Goal: Contribute content: Contribute content

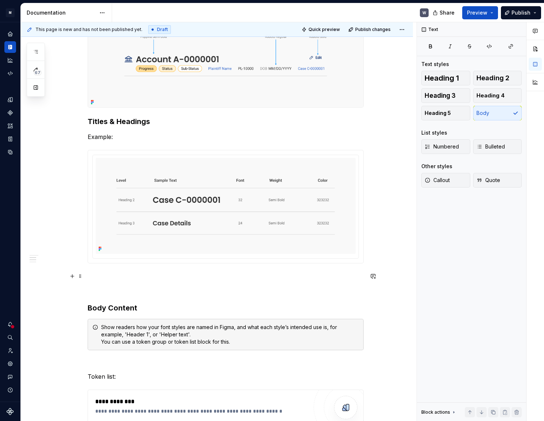
scroll to position [236, 0]
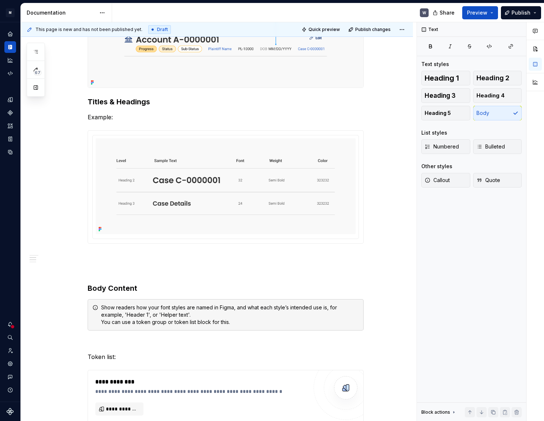
type textarea "*"
click at [85, 253] on div "**********" at bounding box center [217, 386] width 392 height 977
click at [93, 262] on div "**********" at bounding box center [226, 328] width 276 height 824
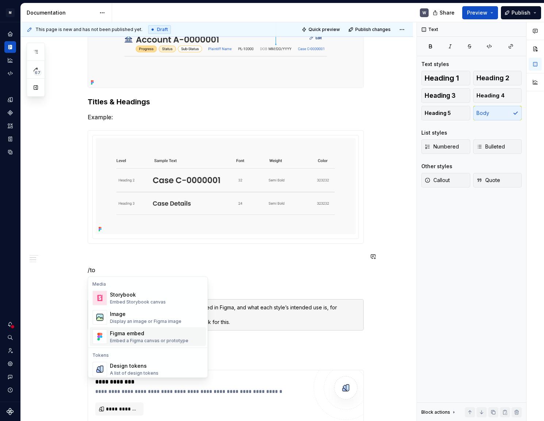
scroll to position [33, 0]
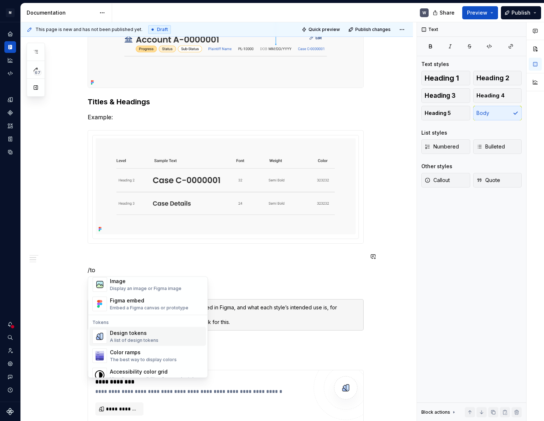
click at [125, 336] on div "Design tokens" at bounding box center [134, 333] width 49 height 7
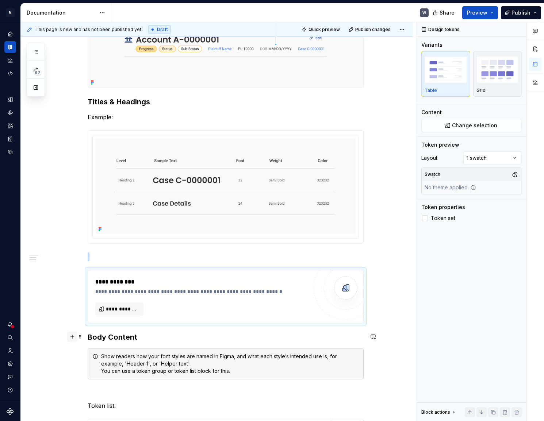
click at [72, 337] on button "button" at bounding box center [72, 337] width 10 height 10
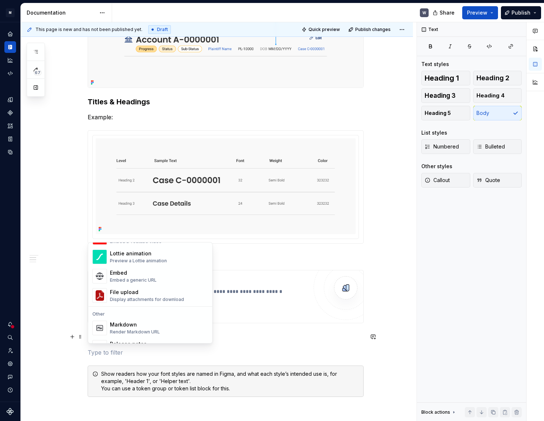
scroll to position [431, 0]
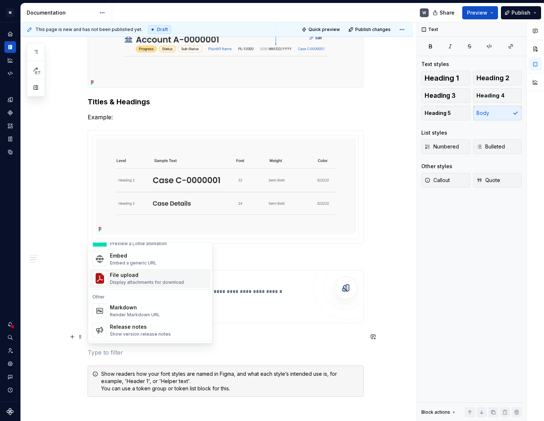
click at [271, 327] on div "**********" at bounding box center [226, 361] width 276 height 890
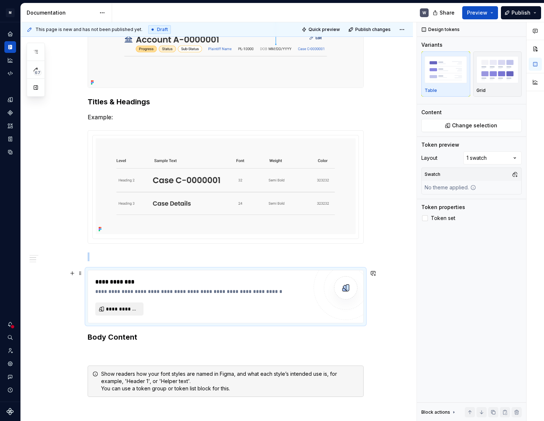
click at [129, 309] on span "**********" at bounding box center [122, 309] width 33 height 7
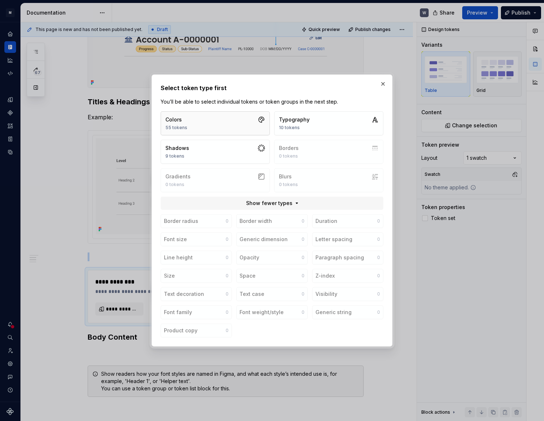
click at [242, 122] on button "Colors 55 tokens" at bounding box center [215, 123] width 109 height 24
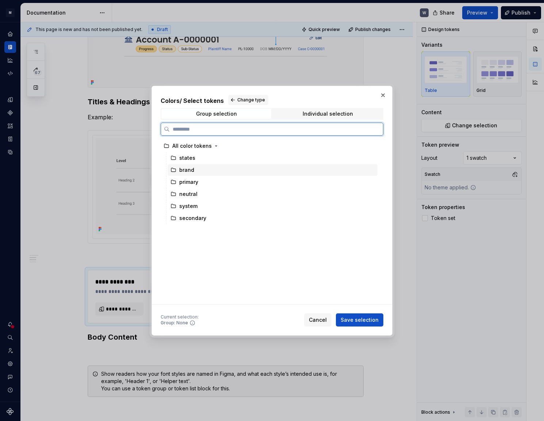
click at [186, 168] on div "brand" at bounding box center [186, 170] width 15 height 7
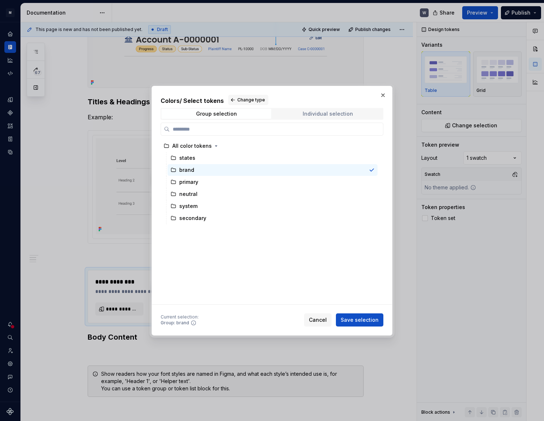
click at [297, 115] on span "Individual selection" at bounding box center [328, 114] width 110 height 10
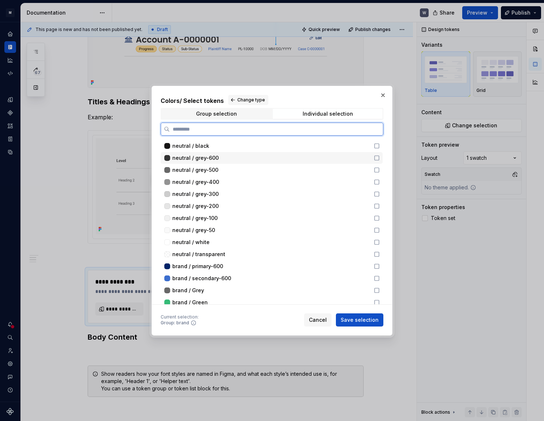
click at [376, 156] on icon at bounding box center [377, 158] width 6 height 6
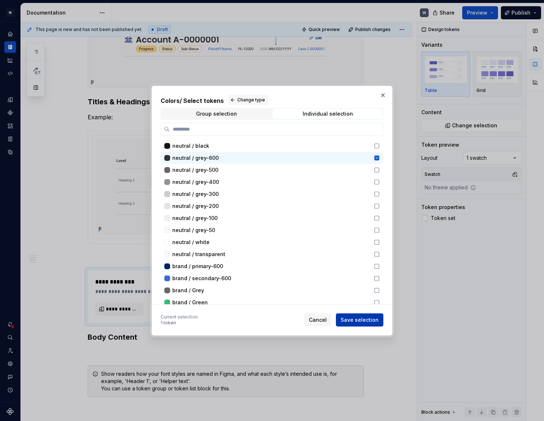
click at [366, 319] on span "Save selection" at bounding box center [360, 320] width 38 height 7
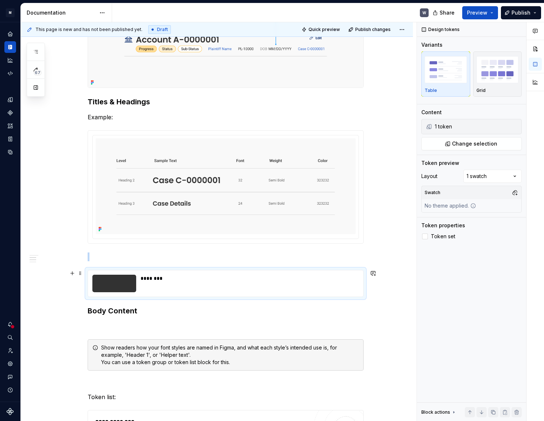
click at [183, 285] on div "********" at bounding box center [248, 284] width 214 height 18
click at [78, 275] on span at bounding box center [80, 273] width 6 height 10
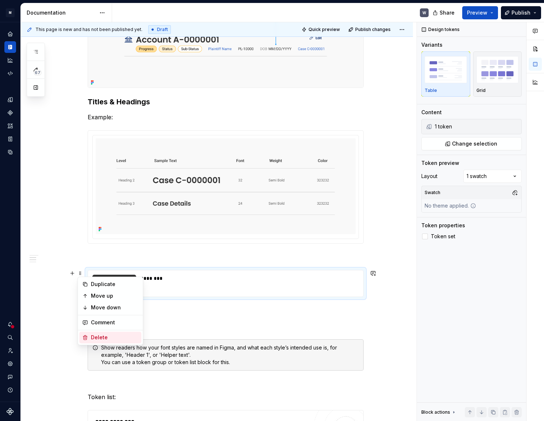
click at [95, 336] on div "Delete" at bounding box center [114, 337] width 47 height 7
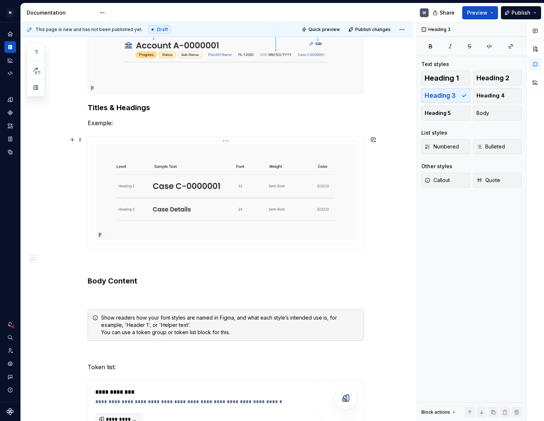
scroll to position [236, 0]
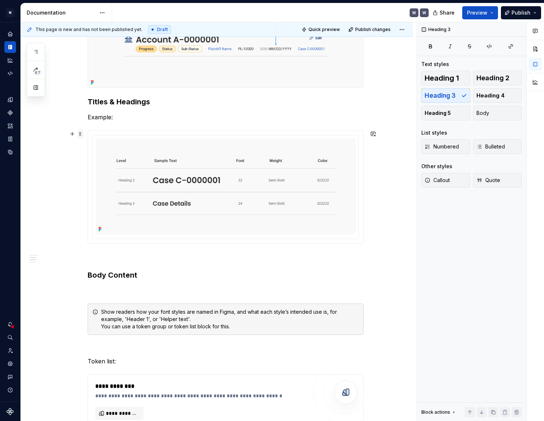
click at [80, 136] on span at bounding box center [80, 134] width 6 height 10
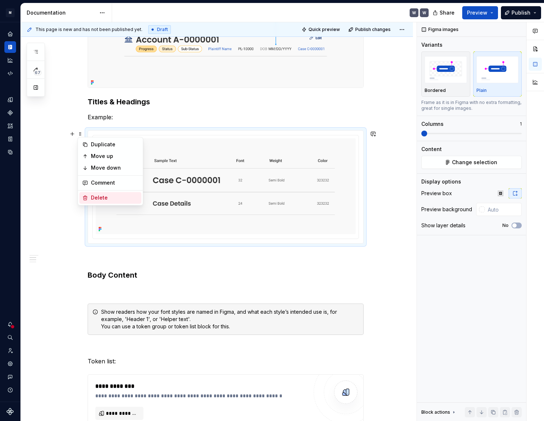
click at [102, 196] on div "Delete" at bounding box center [114, 197] width 47 height 7
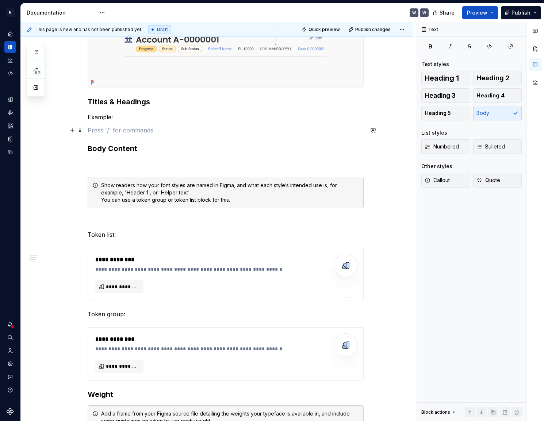
scroll to position [203, 0]
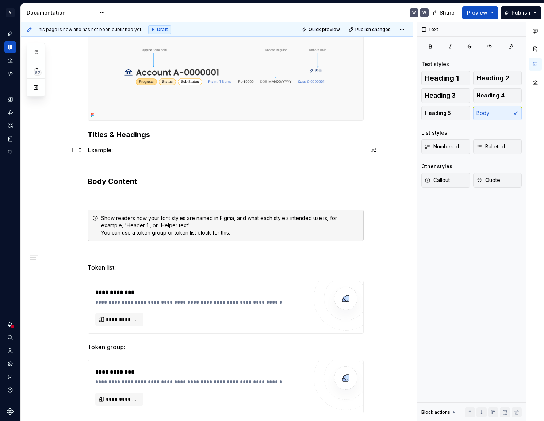
click at [119, 152] on p "Example:" at bounding box center [226, 150] width 276 height 9
click at [79, 152] on span at bounding box center [80, 150] width 6 height 10
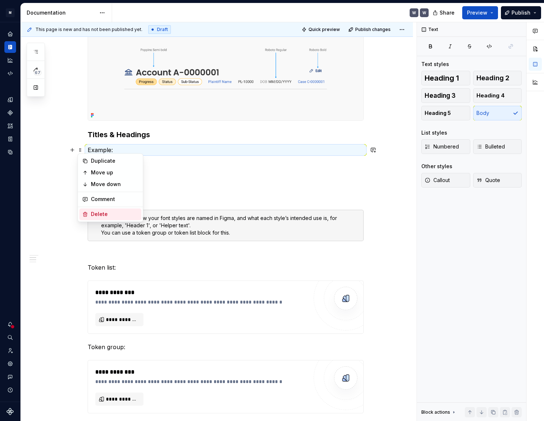
click at [95, 211] on div "Delete" at bounding box center [114, 214] width 47 height 7
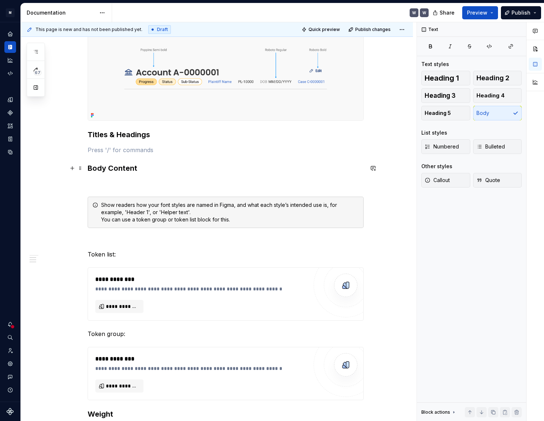
click at [121, 168] on h3 "Body Content" at bounding box center [226, 168] width 276 height 10
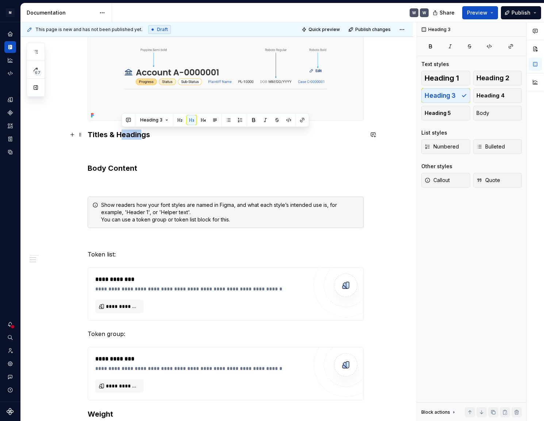
drag, startPoint x: 123, startPoint y: 134, endPoint x: 140, endPoint y: 135, distance: 17.5
click at [140, 135] on h3 "Titles & Headings" at bounding box center [226, 135] width 276 height 10
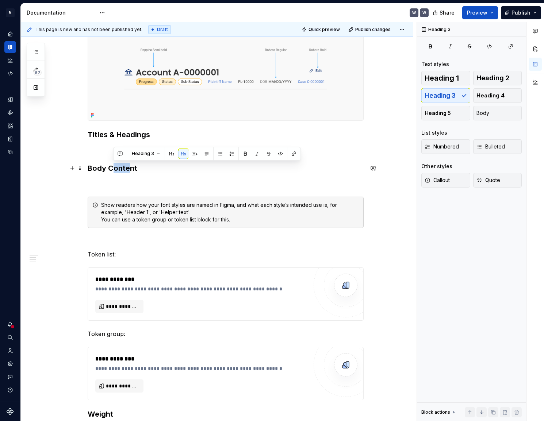
drag, startPoint x: 112, startPoint y: 168, endPoint x: 130, endPoint y: 169, distance: 18.3
click at [130, 169] on h3 "Body Content" at bounding box center [226, 168] width 276 height 10
click at [135, 169] on h3 "Body Content" at bounding box center [226, 168] width 276 height 10
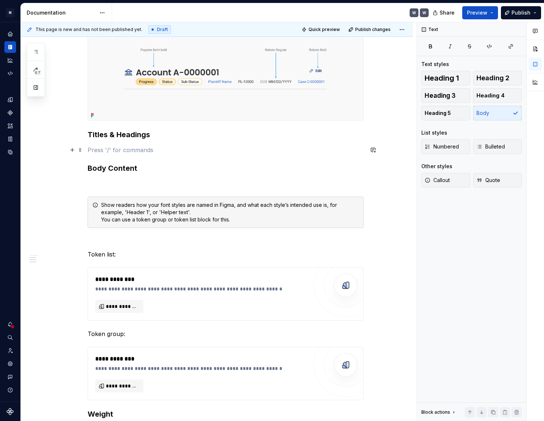
click at [118, 152] on p at bounding box center [226, 150] width 276 height 9
click at [75, 151] on button "button" at bounding box center [72, 150] width 10 height 10
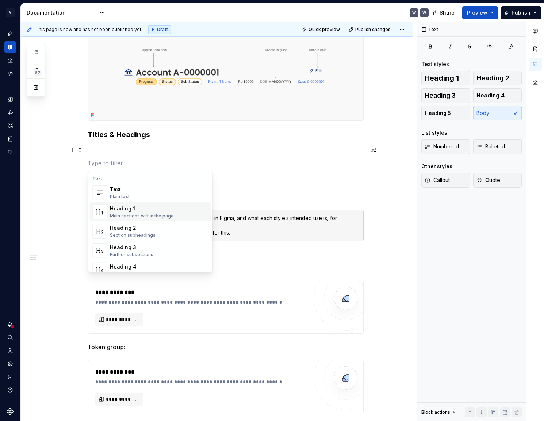
click at [170, 159] on div "**********" at bounding box center [226, 300] width 276 height 702
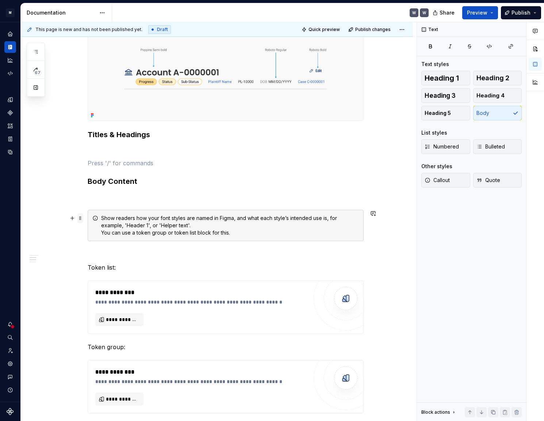
click at [82, 220] on span at bounding box center [80, 218] width 6 height 10
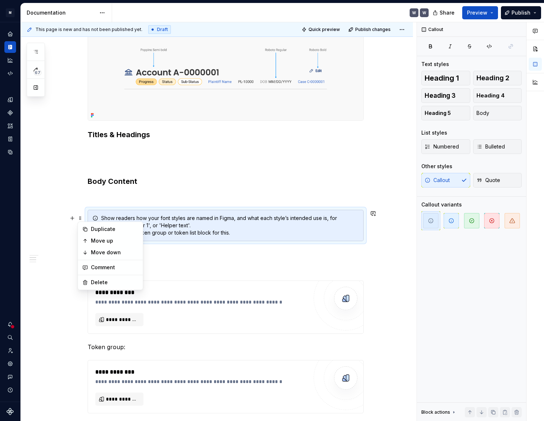
click at [53, 247] on div "**********" at bounding box center [217, 358] width 392 height 854
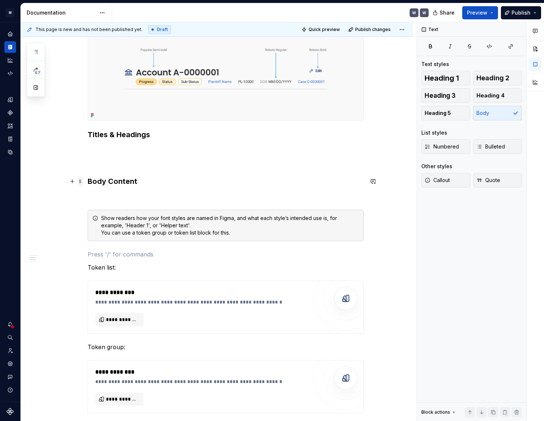
click at [80, 182] on span at bounding box center [80, 181] width 6 height 10
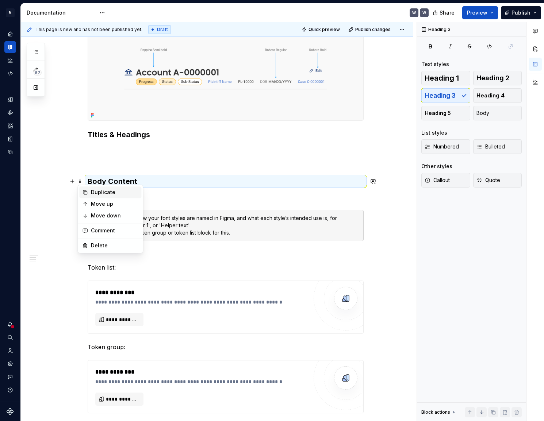
click at [107, 190] on div "Duplicate" at bounding box center [114, 192] width 47 height 7
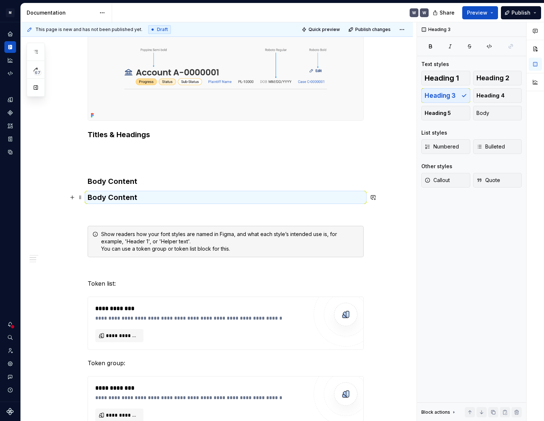
click at [116, 199] on h3 "Body Content" at bounding box center [226, 197] width 276 height 10
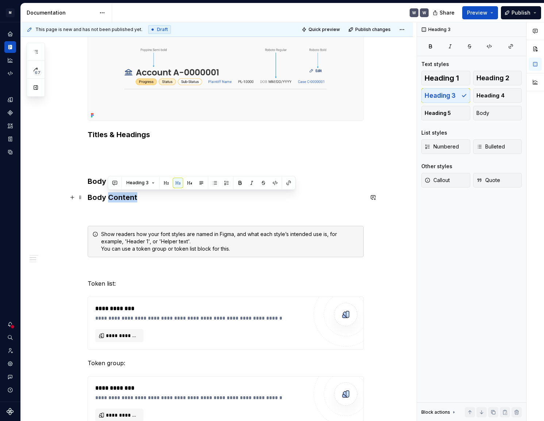
click at [116, 199] on h3 "Body Content" at bounding box center [226, 197] width 276 height 10
click at [81, 213] on span at bounding box center [80, 213] width 6 height 10
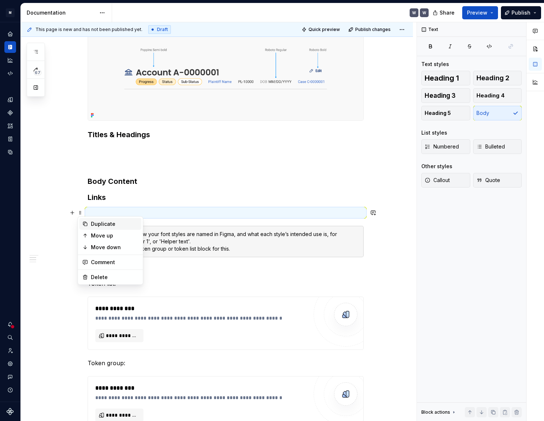
click at [100, 224] on div "Duplicate" at bounding box center [114, 224] width 47 height 7
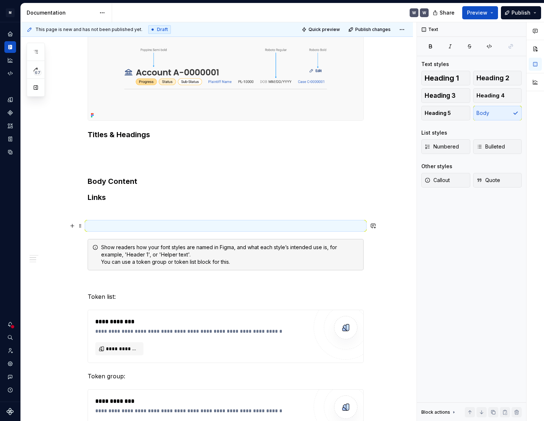
click at [91, 222] on p at bounding box center [226, 226] width 276 height 9
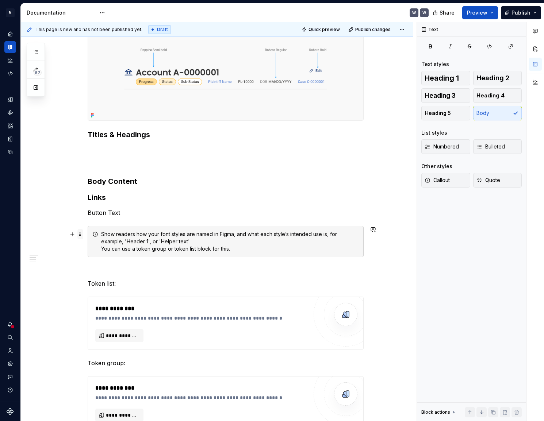
click at [80, 235] on span at bounding box center [80, 234] width 6 height 10
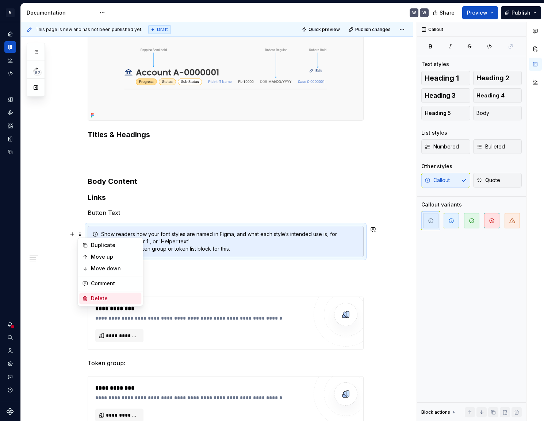
click at [99, 296] on div "Delete" at bounding box center [114, 298] width 47 height 7
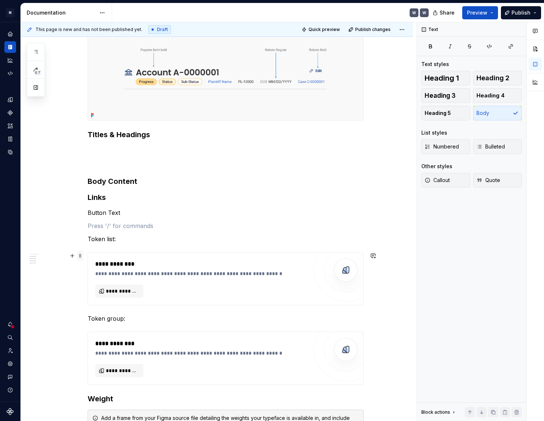
click at [83, 255] on span at bounding box center [80, 256] width 6 height 10
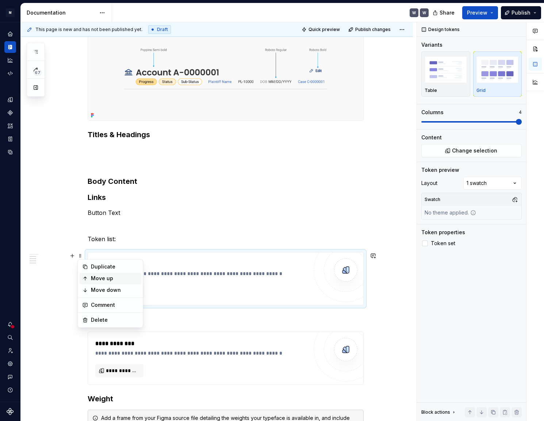
click at [91, 282] on div "Move up" at bounding box center [110, 279] width 62 height 12
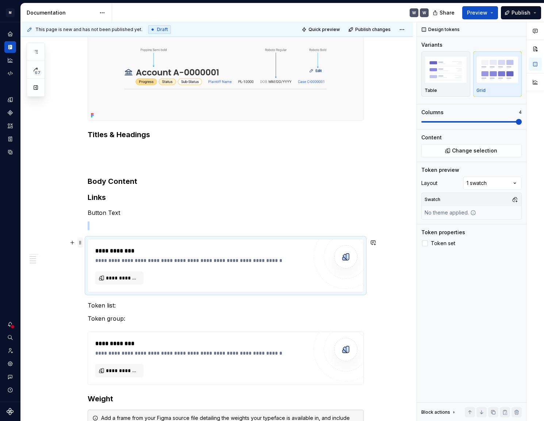
click at [81, 245] on span at bounding box center [80, 243] width 6 height 10
click at [89, 268] on div "Move up" at bounding box center [110, 266] width 62 height 12
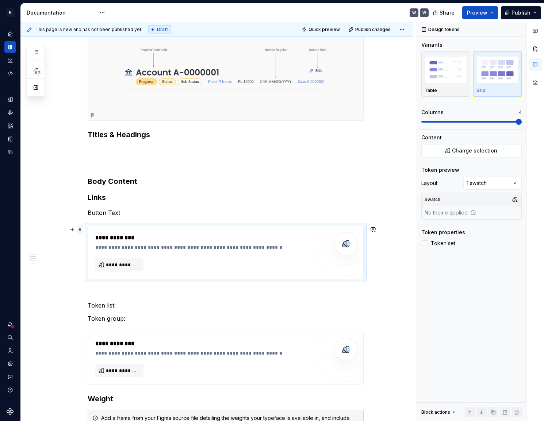
click at [79, 231] on span at bounding box center [80, 230] width 6 height 10
click at [86, 250] on icon at bounding box center [85, 253] width 6 height 6
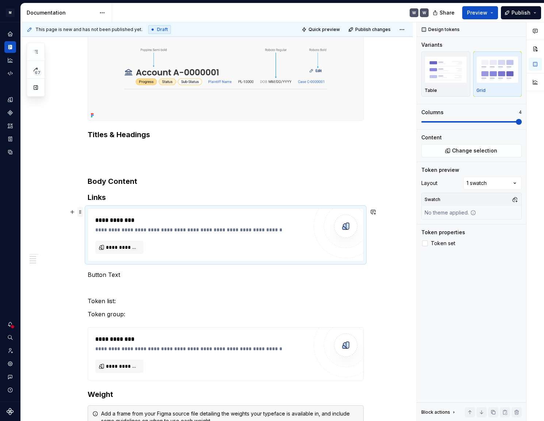
click at [80, 213] on span at bounding box center [80, 212] width 6 height 10
click at [89, 235] on div "Move up" at bounding box center [110, 235] width 62 height 12
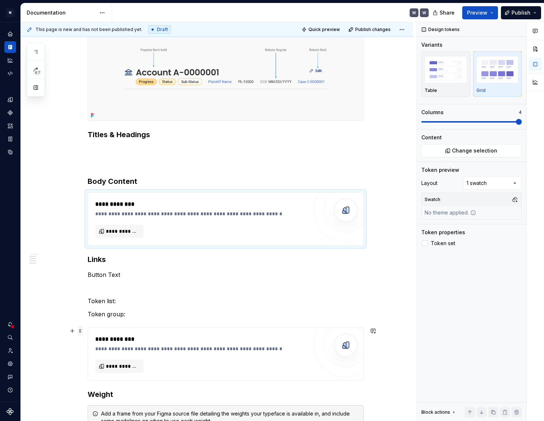
click at [82, 334] on span at bounding box center [80, 331] width 6 height 10
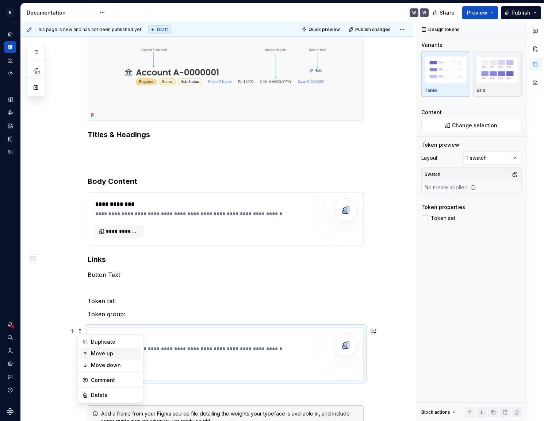
click at [87, 352] on icon at bounding box center [85, 354] width 6 height 6
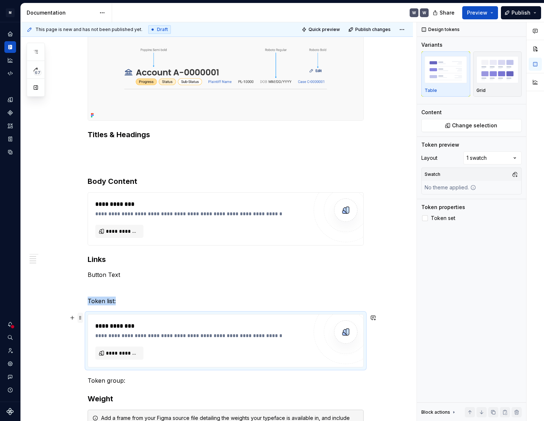
click at [80, 318] on span at bounding box center [80, 318] width 6 height 10
click at [87, 339] on icon at bounding box center [85, 341] width 6 height 6
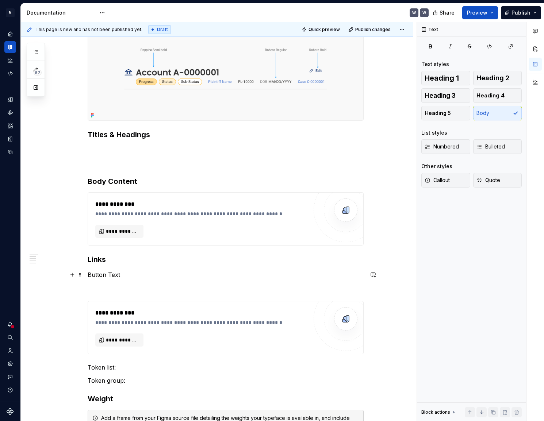
click at [118, 275] on p "Button Text" at bounding box center [226, 275] width 276 height 9
drag, startPoint x: 126, startPoint y: 276, endPoint x: 78, endPoint y: 274, distance: 48.2
click at [88, 274] on div "**********" at bounding box center [226, 290] width 276 height 682
click at [94, 275] on p "Button Text" at bounding box center [226, 275] width 276 height 9
drag, startPoint x: 88, startPoint y: 275, endPoint x: 137, endPoint y: 278, distance: 49.0
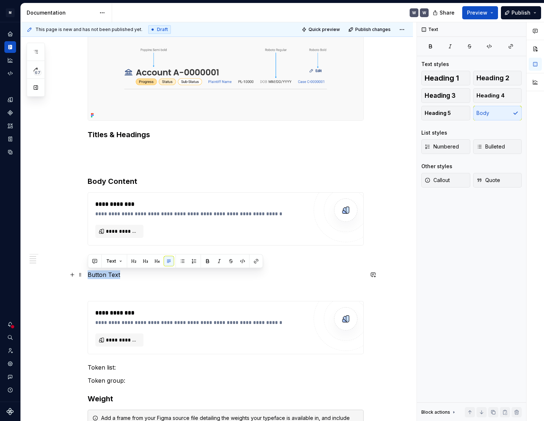
click at [132, 279] on p "Button Text" at bounding box center [226, 275] width 276 height 9
click at [141, 261] on button "button" at bounding box center [145, 261] width 10 height 10
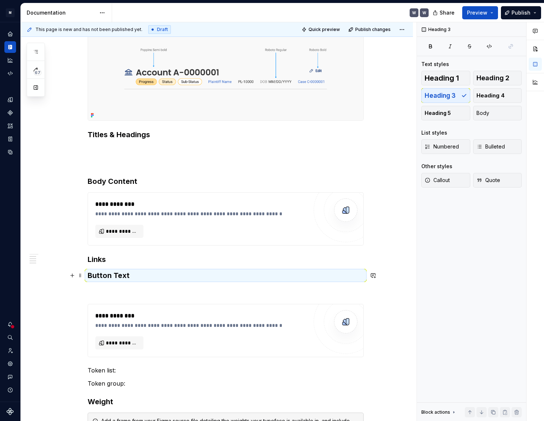
click at [104, 277] on h3 "Button Text" at bounding box center [226, 276] width 276 height 10
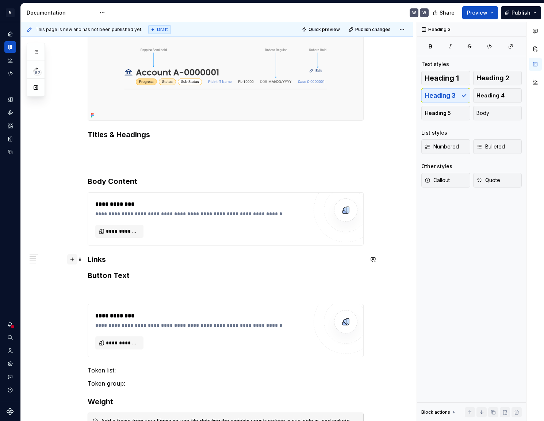
click at [73, 262] on button "button" at bounding box center [72, 260] width 10 height 10
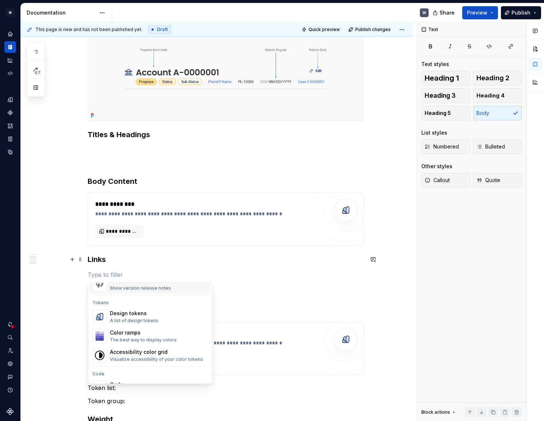
scroll to position [531, 0]
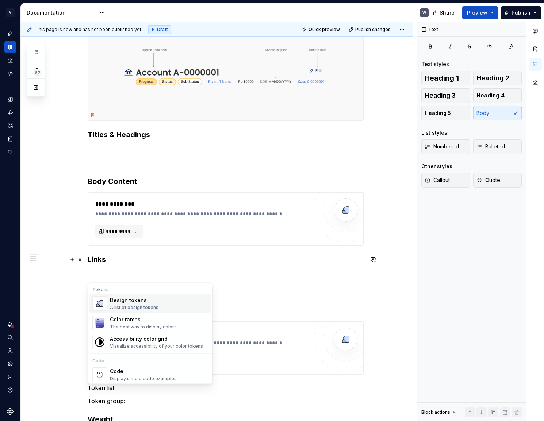
click at [134, 301] on div "Design tokens" at bounding box center [134, 300] width 49 height 7
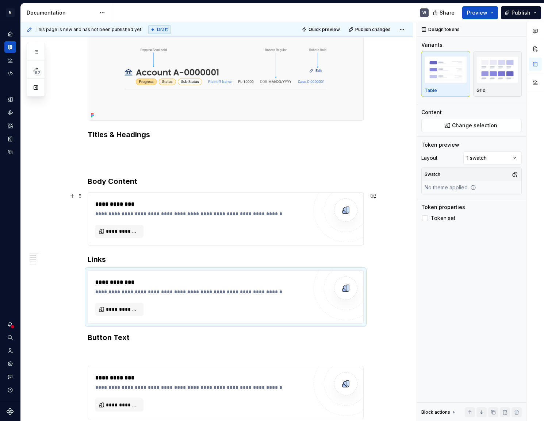
scroll to position [103, 0]
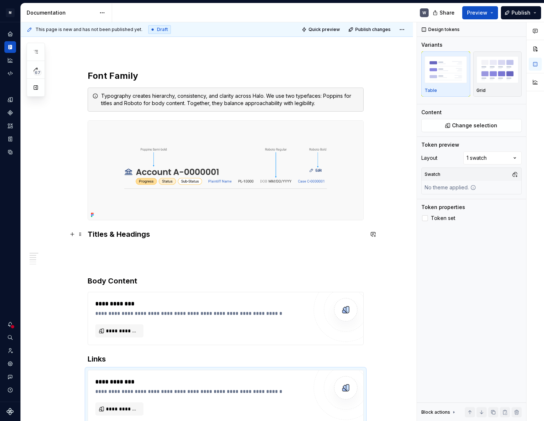
click at [88, 232] on h3 "Titles & Headings" at bounding box center [226, 234] width 276 height 10
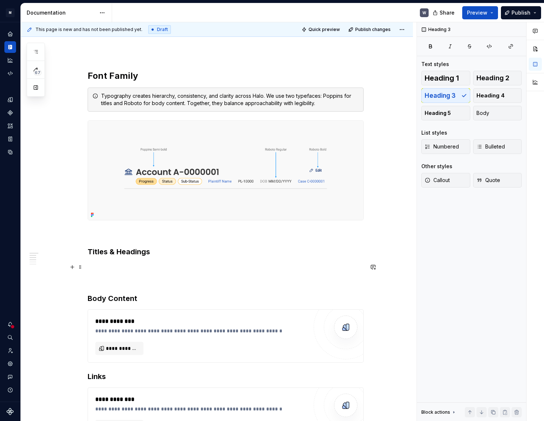
click at [114, 267] on p at bounding box center [226, 267] width 276 height 9
click at [75, 267] on button "button" at bounding box center [72, 267] width 10 height 10
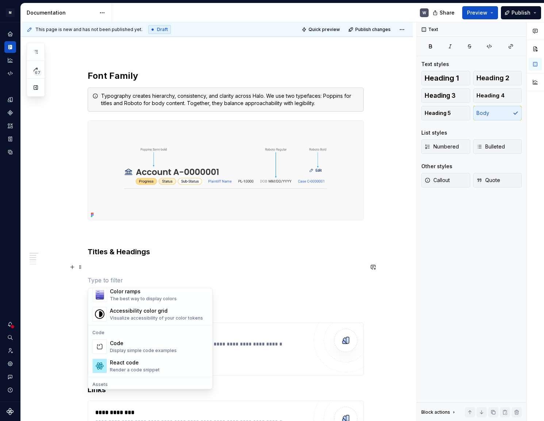
scroll to position [498, 0]
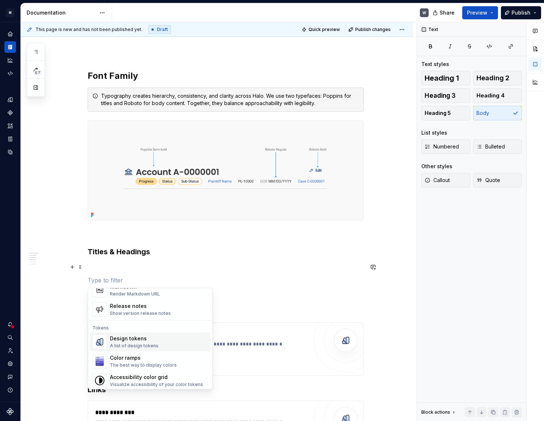
click at [121, 336] on div "Design tokens" at bounding box center [134, 338] width 49 height 7
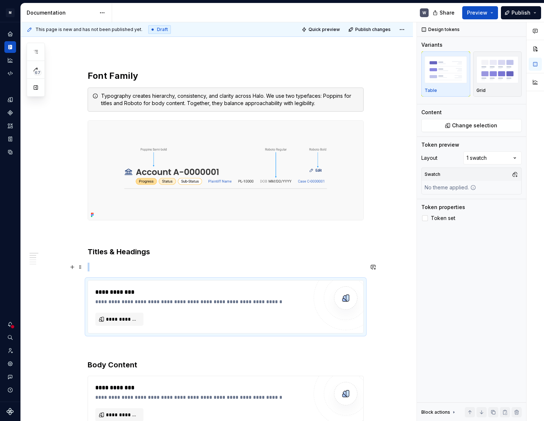
click at [95, 263] on p at bounding box center [226, 267] width 276 height 9
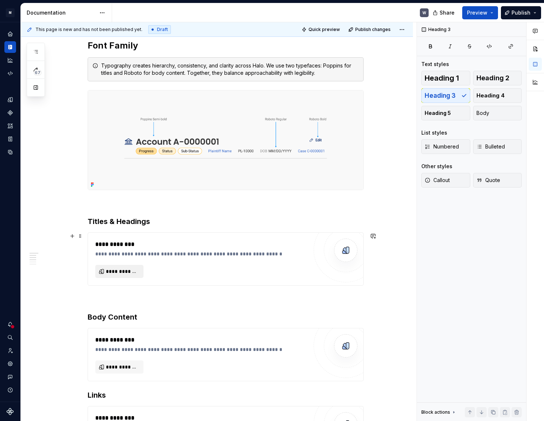
scroll to position [169, 0]
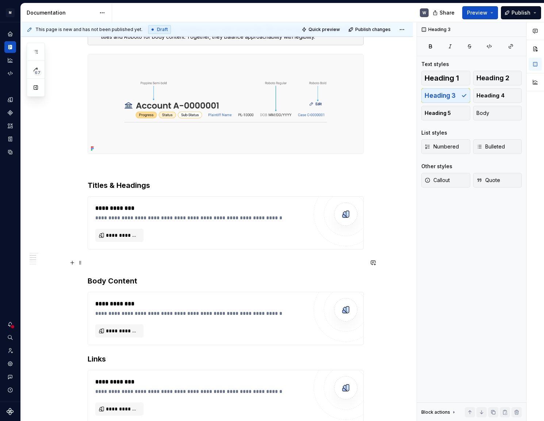
click at [102, 265] on p at bounding box center [226, 263] width 276 height 9
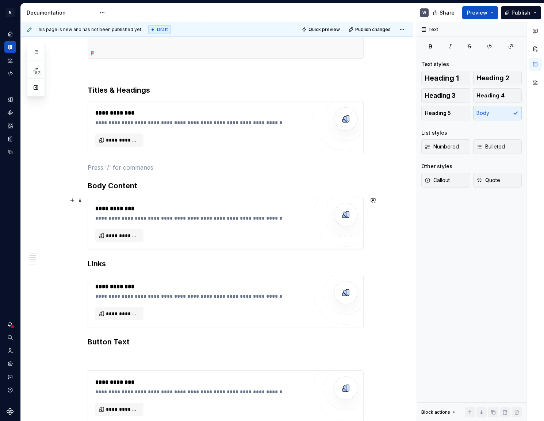
scroll to position [269, 0]
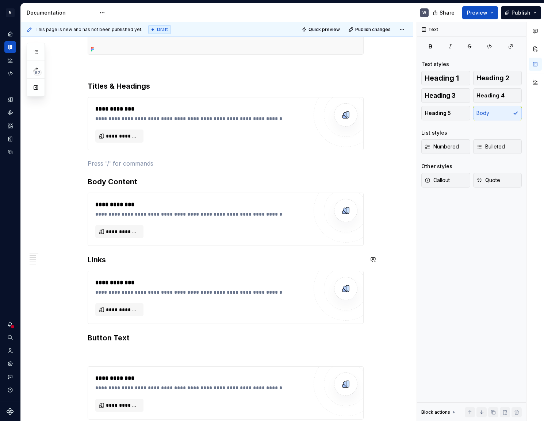
click at [87, 254] on div "**********" at bounding box center [217, 343] width 392 height 957
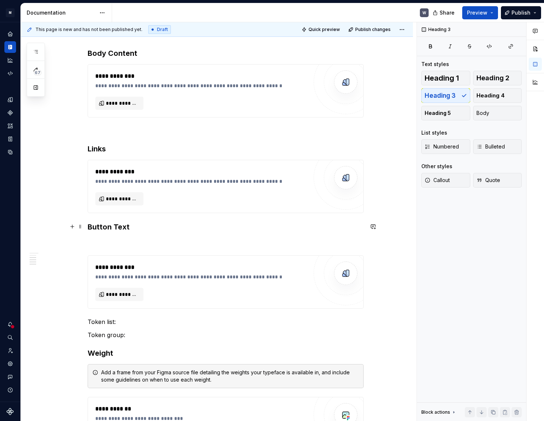
scroll to position [402, 0]
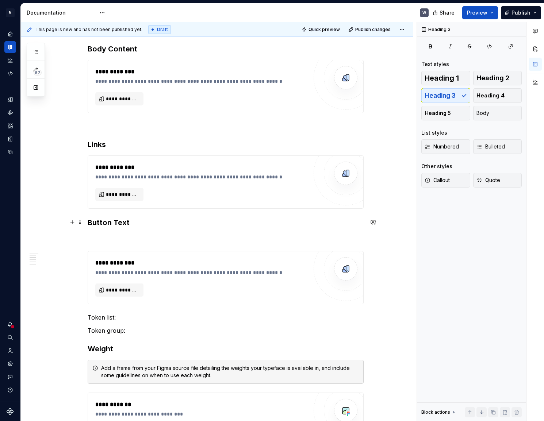
click at [87, 222] on div "**********" at bounding box center [217, 219] width 392 height 975
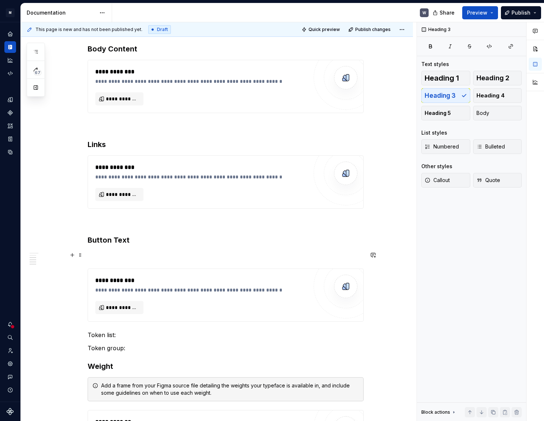
scroll to position [501, 0]
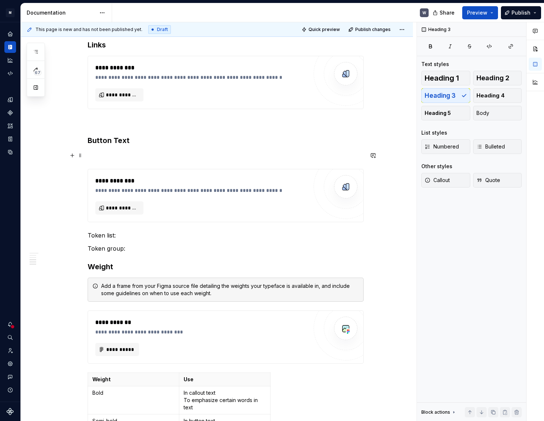
click at [101, 152] on p at bounding box center [226, 156] width 276 height 9
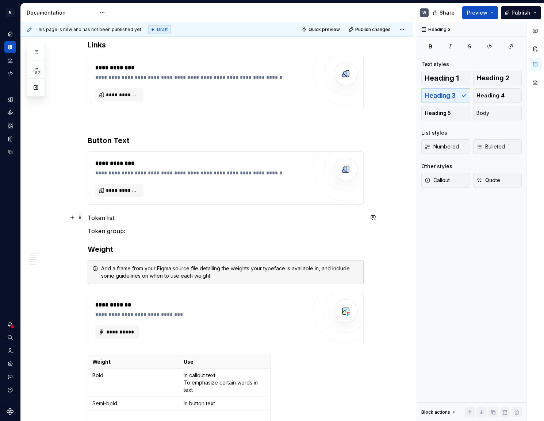
click at [80, 217] on span at bounding box center [80, 218] width 6 height 10
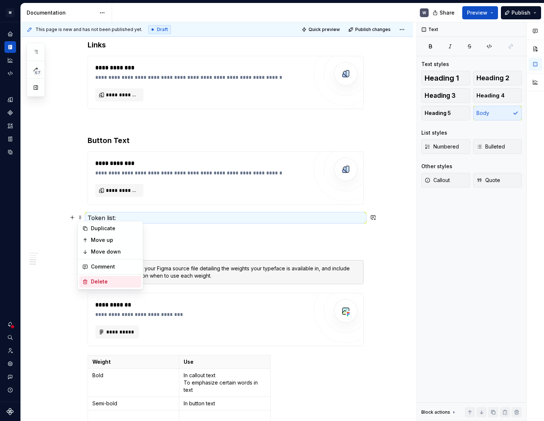
click at [92, 278] on div "Delete" at bounding box center [110, 282] width 62 height 12
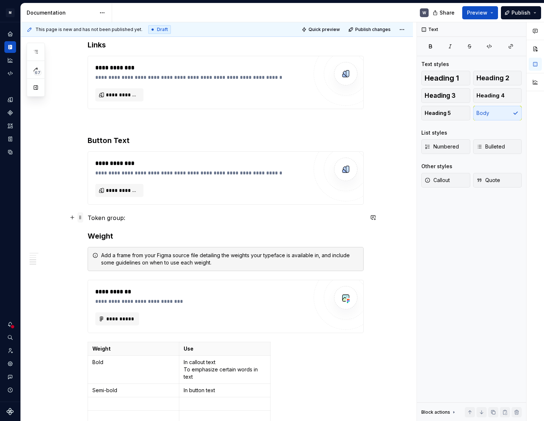
click at [82, 217] on span at bounding box center [80, 218] width 6 height 10
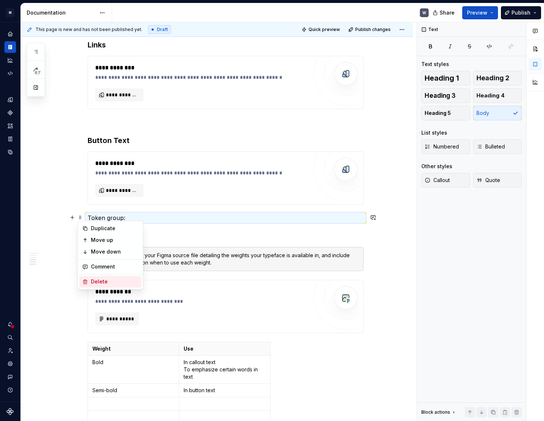
click at [95, 280] on div "Delete" at bounding box center [114, 281] width 47 height 7
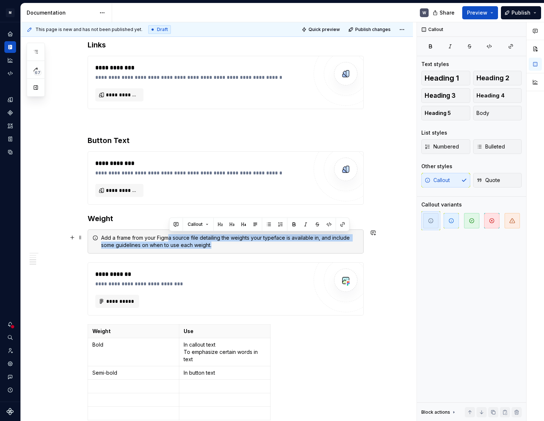
drag, startPoint x: 169, startPoint y: 236, endPoint x: 226, endPoint y: 242, distance: 57.7
click at [226, 242] on div "Add a frame from your Figma source file detailing the weights your typeface is …" at bounding box center [230, 241] width 258 height 15
click at [222, 245] on div "Add a frame from your Figma source file detailing the weights your typeface is …" at bounding box center [230, 241] width 258 height 15
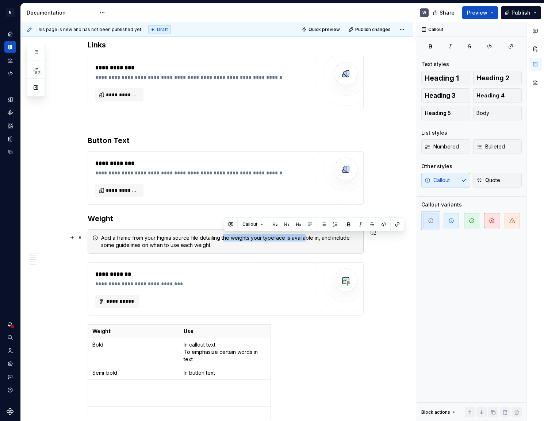
drag, startPoint x: 224, startPoint y: 238, endPoint x: 305, endPoint y: 241, distance: 81.2
click at [305, 241] on div "Add a frame from your Figma source file detailing the weights your typeface is …" at bounding box center [230, 241] width 258 height 15
click at [285, 248] on div "Add a frame from your Figma source file detailing the weights your typeface is …" at bounding box center [230, 241] width 258 height 15
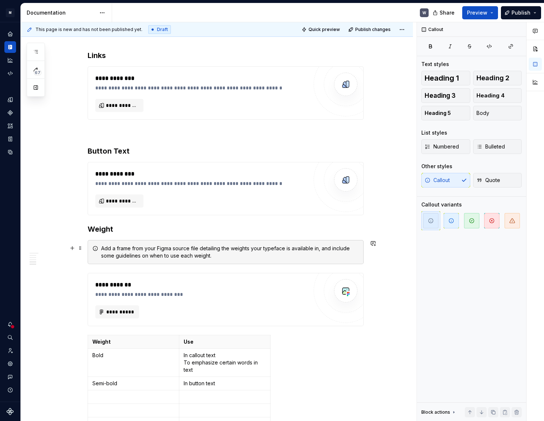
scroll to position [435, 0]
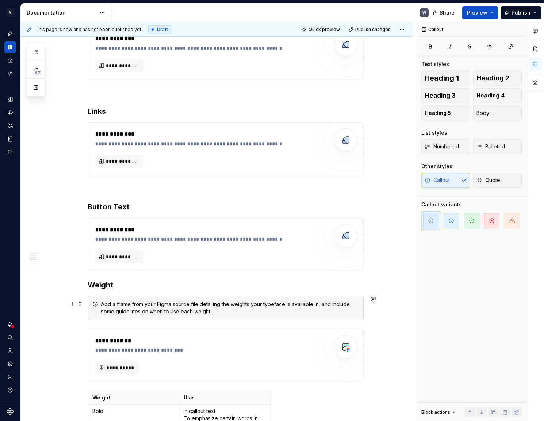
click at [118, 306] on div "Add a frame from your Figma source file detailing the weights your typeface is …" at bounding box center [230, 308] width 258 height 15
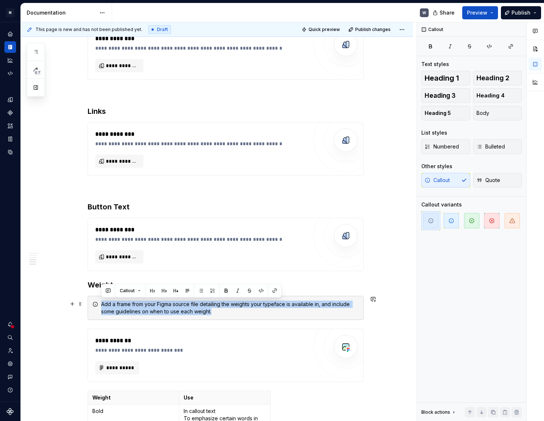
drag, startPoint x: 106, startPoint y: 304, endPoint x: 268, endPoint y: 311, distance: 162.3
click at [268, 311] on div "Add a frame from your Figma source file detailing the weights your typeface is …" at bounding box center [230, 308] width 258 height 15
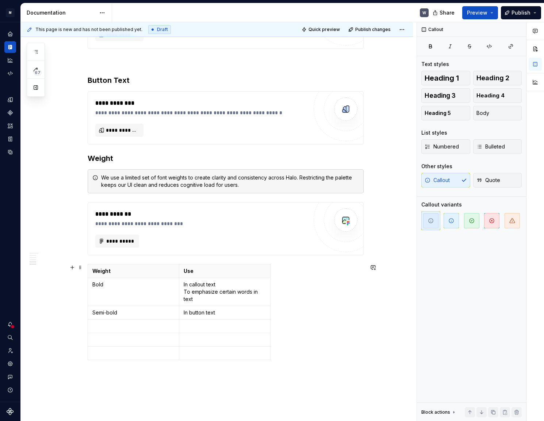
scroll to position [568, 0]
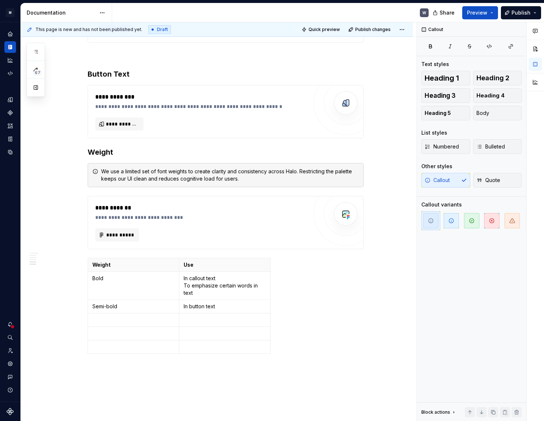
type textarea "*"
click at [203, 287] on p "In callout text To emphasize certain words in text" at bounding box center [225, 286] width 82 height 22
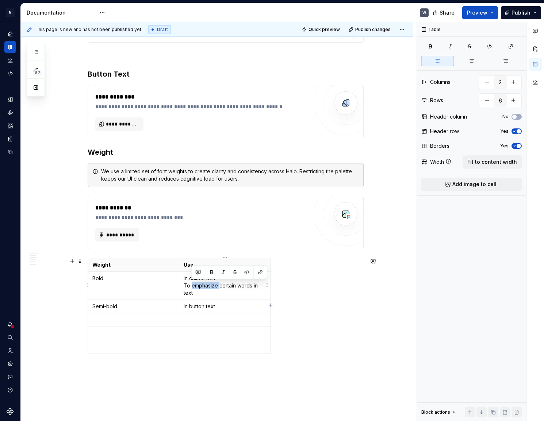
click at [203, 287] on p "In callout text To emphasize certain words in text" at bounding box center [225, 286] width 82 height 22
click at [270, 298] on icon "button" at bounding box center [270, 298] width 3 height 3
type input "3"
click at [276, 266] on p at bounding box center [277, 265] width 4 height 7
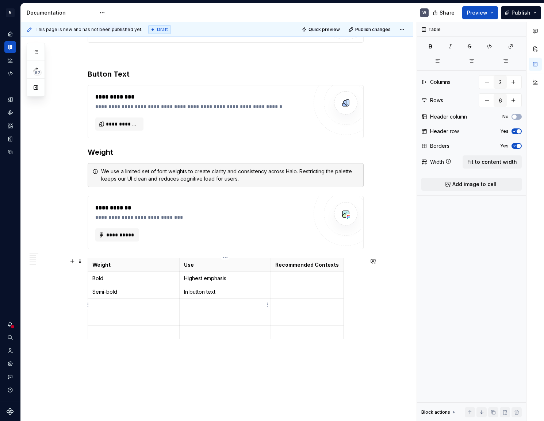
click at [209, 309] on td at bounding box center [225, 306] width 92 height 14
drag, startPoint x: 223, startPoint y: 289, endPoint x: 185, endPoint y: 290, distance: 38.4
click at [183, 289] on td "In button text" at bounding box center [225, 292] width 92 height 14
click at [118, 281] on p "Bold" at bounding box center [133, 278] width 83 height 7
drag, startPoint x: 121, startPoint y: 278, endPoint x: 91, endPoint y: 280, distance: 30.8
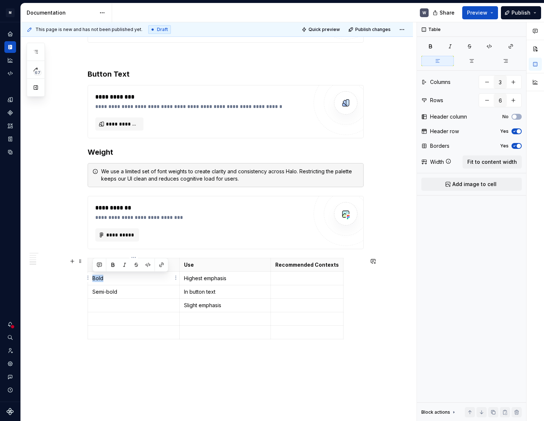
click at [91, 280] on td "Bold" at bounding box center [134, 279] width 92 height 14
click at [198, 276] on p "Highest emphasis" at bounding box center [225, 278] width 83 height 7
click at [203, 276] on p "Highest emphasis" at bounding box center [225, 278] width 83 height 7
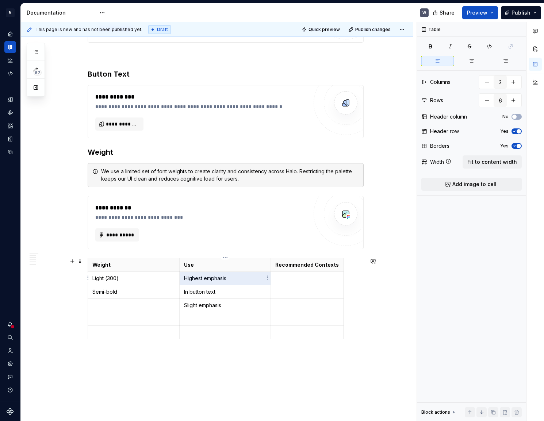
click at [229, 279] on p "Highest emphasis" at bounding box center [225, 278] width 83 height 7
drag, startPoint x: 229, startPoint y: 278, endPoint x: 184, endPoint y: 278, distance: 44.6
click at [184, 278] on p "Highest emphasis" at bounding box center [225, 278] width 83 height 7
click at [291, 279] on p at bounding box center [307, 278] width 64 height 7
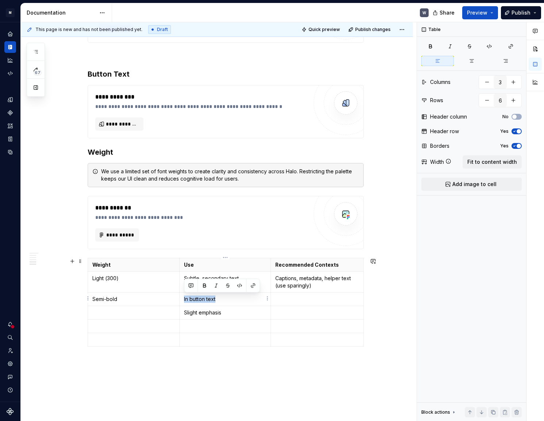
drag, startPoint x: 217, startPoint y: 298, endPoint x: 183, endPoint y: 301, distance: 34.8
click at [183, 301] on td "In button text" at bounding box center [225, 300] width 92 height 14
click at [197, 316] on td "Slight emphasis" at bounding box center [225, 313] width 92 height 14
drag, startPoint x: 187, startPoint y: 308, endPoint x: 179, endPoint y: 309, distance: 8.4
click at [179, 309] on tr "Slight emphasis" at bounding box center [226, 313] width 276 height 14
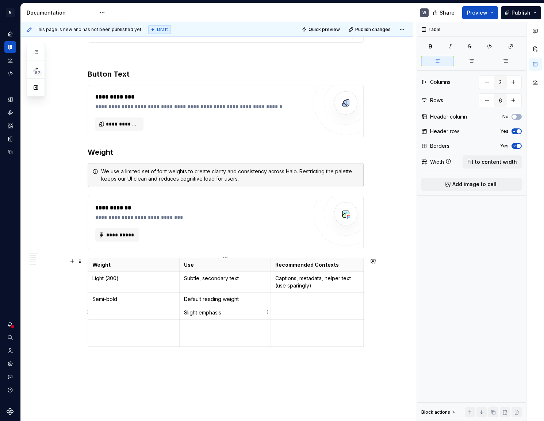
click at [217, 310] on p "Slight emphasis" at bounding box center [225, 312] width 83 height 7
drag, startPoint x: 205, startPoint y: 312, endPoint x: 184, endPoint y: 312, distance: 20.5
click at [184, 312] on p "Slight emphasis" at bounding box center [225, 312] width 83 height 7
click at [230, 325] on p at bounding box center [225, 326] width 83 height 7
click at [206, 339] on p at bounding box center [225, 339] width 83 height 7
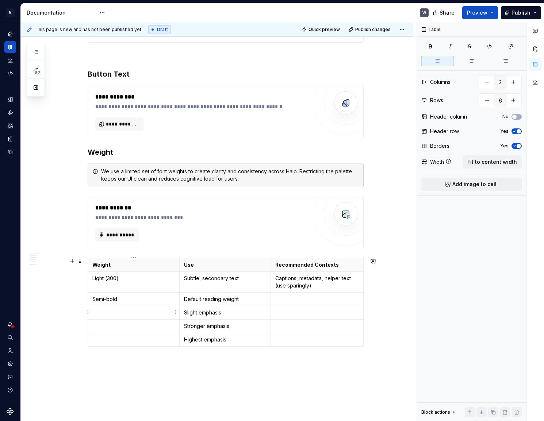
click at [103, 311] on p at bounding box center [133, 312] width 83 height 7
click at [107, 276] on p "Light (300)" at bounding box center [133, 278] width 83 height 7
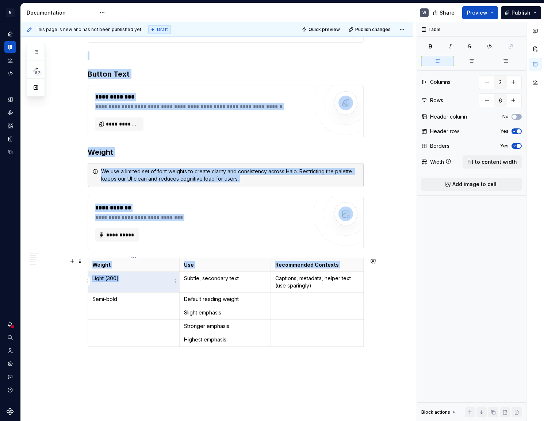
drag, startPoint x: 99, startPoint y: 276, endPoint x: 89, endPoint y: 277, distance: 9.9
click at [89, 277] on body "M Halo W Design system data Documentation W Share Preview Publish 67 Pages Add …" at bounding box center [272, 210] width 544 height 421
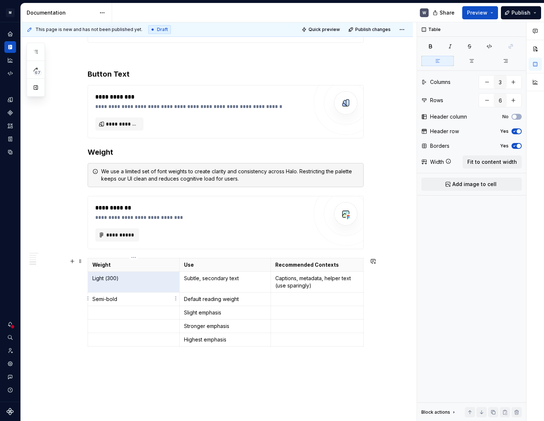
click at [122, 300] on p "Semi-bold" at bounding box center [133, 299] width 83 height 7
drag, startPoint x: 120, startPoint y: 298, endPoint x: 93, endPoint y: 299, distance: 27.1
click at [93, 299] on p "Semi-bold" at bounding box center [133, 299] width 83 height 7
click at [96, 309] on p at bounding box center [133, 312] width 83 height 7
click at [131, 327] on p at bounding box center [133, 326] width 83 height 7
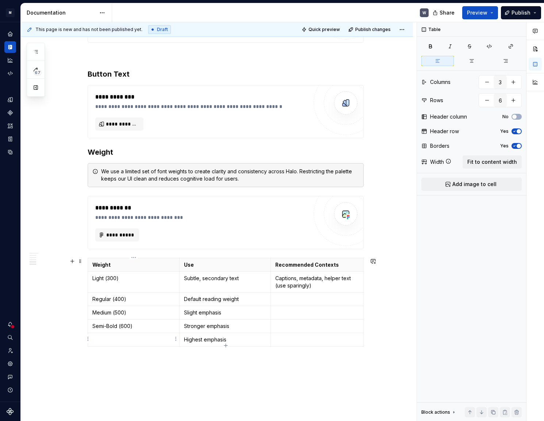
click at [160, 340] on p at bounding box center [133, 339] width 83 height 7
click at [285, 297] on p at bounding box center [317, 299] width 84 height 7
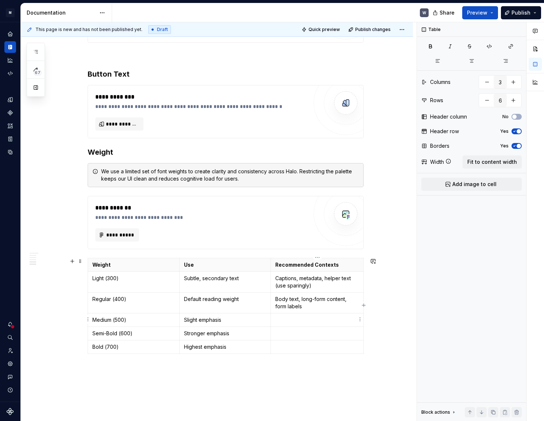
click at [332, 323] on td at bounding box center [317, 320] width 93 height 14
click at [332, 340] on p at bounding box center [317, 340] width 84 height 7
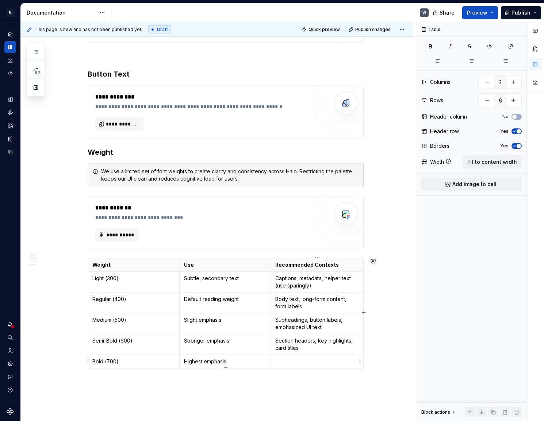
click at [295, 366] on td at bounding box center [317, 362] width 93 height 14
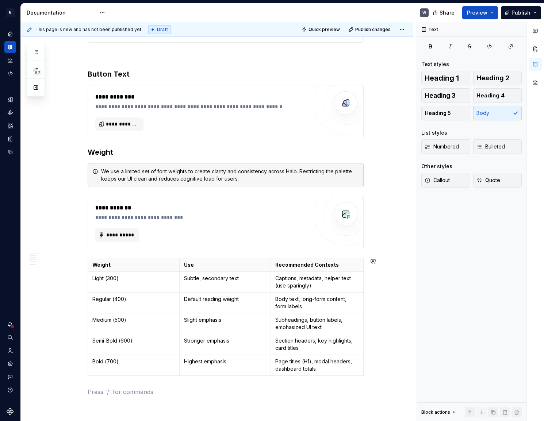
click at [81, 200] on span at bounding box center [80, 199] width 6 height 10
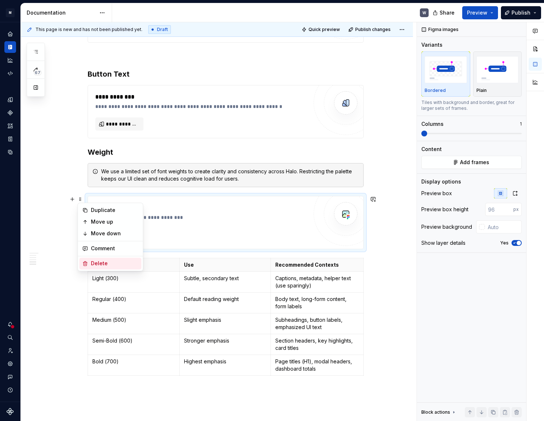
click at [98, 267] on div "Delete" at bounding box center [114, 263] width 47 height 7
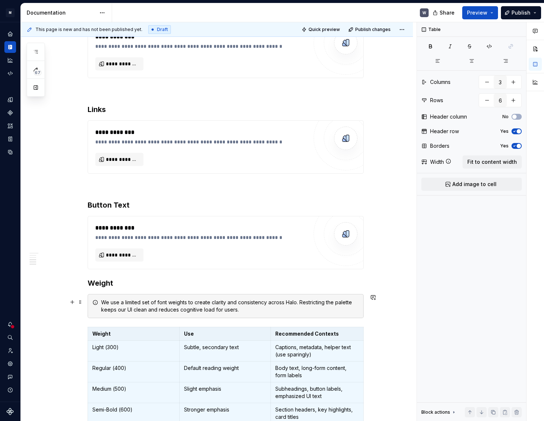
scroll to position [535, 0]
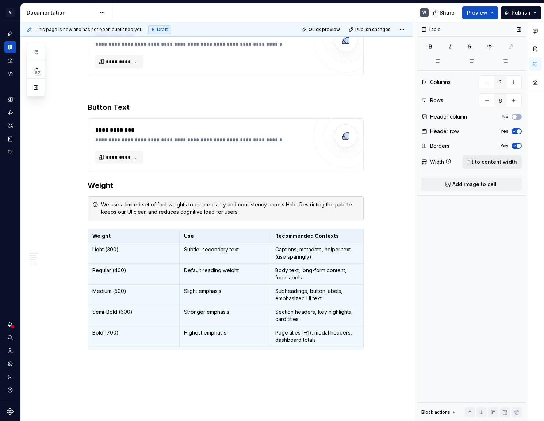
click at [495, 160] on span "Fit to content width" at bounding box center [493, 162] width 50 height 7
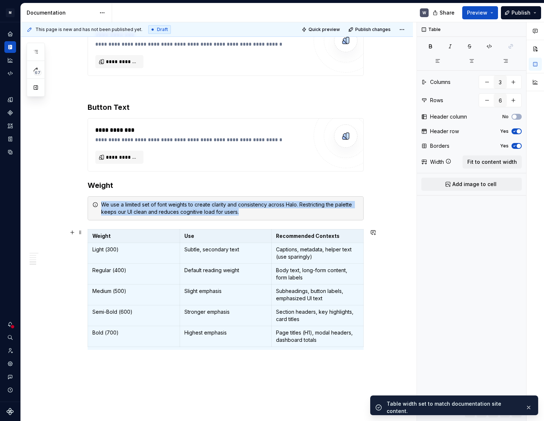
click at [381, 310] on div "**********" at bounding box center [219, 222] width 396 height 400
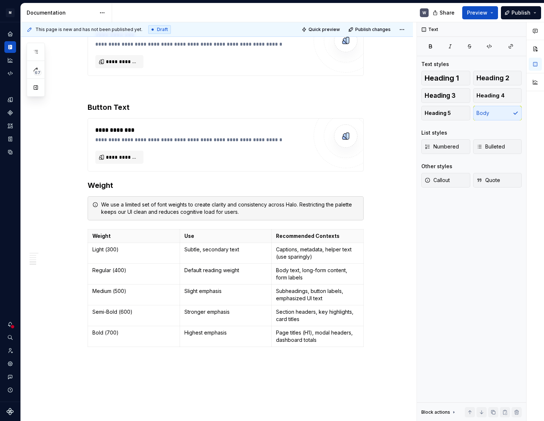
type textarea "*"
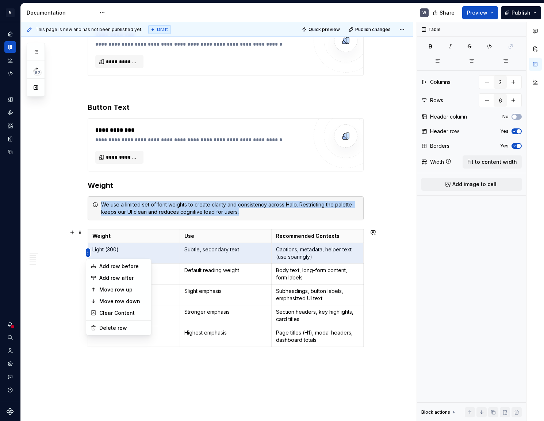
click at [89, 253] on html "M Halo W Design system data Documentation W Share Preview Publish 67 Pages Add …" at bounding box center [272, 210] width 544 height 421
click at [112, 325] on div "Delete row" at bounding box center [122, 328] width 47 height 7
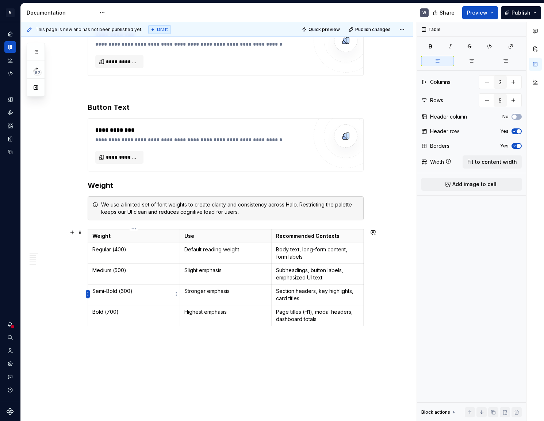
click at [88, 294] on html "M Halo W Design system data Documentation W Share Preview Publish 67 Pages Add …" at bounding box center [272, 210] width 544 height 421
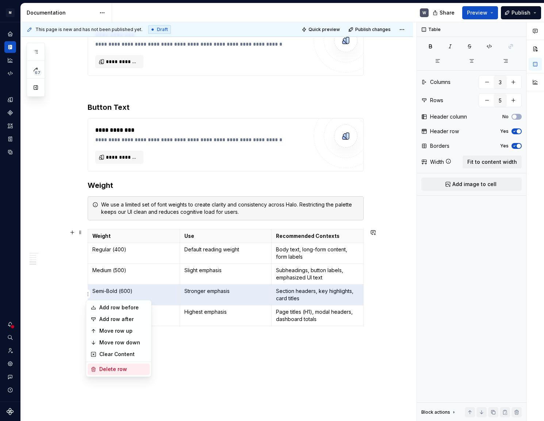
click at [126, 369] on div "Delete row" at bounding box center [122, 369] width 47 height 7
type input "4"
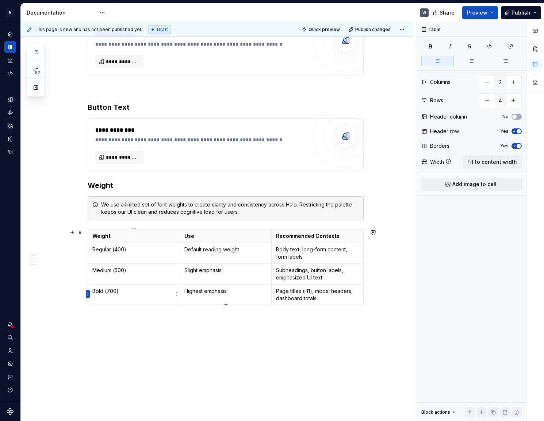
click at [88, 294] on html "M Halo W Design system data Documentation W Share Preview Publish 67 Pages Add …" at bounding box center [272, 210] width 544 height 421
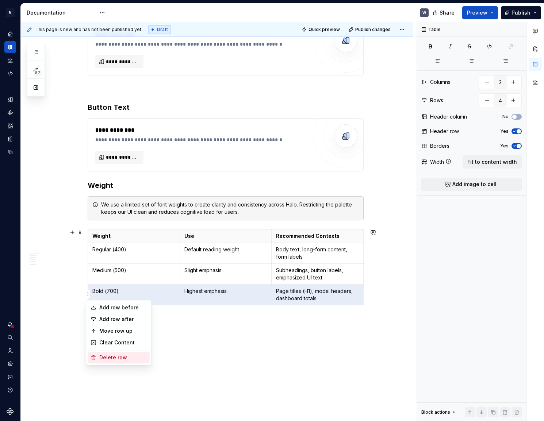
click at [127, 357] on div "Delete row" at bounding box center [122, 357] width 47 height 7
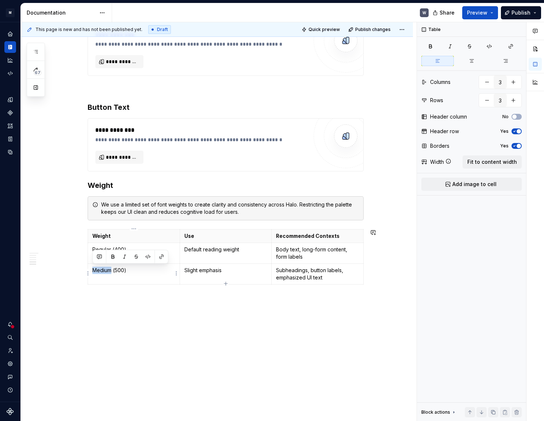
drag, startPoint x: 111, startPoint y: 271, endPoint x: 92, endPoint y: 272, distance: 19.8
click at [92, 272] on td "Medium (500)" at bounding box center [134, 274] width 92 height 21
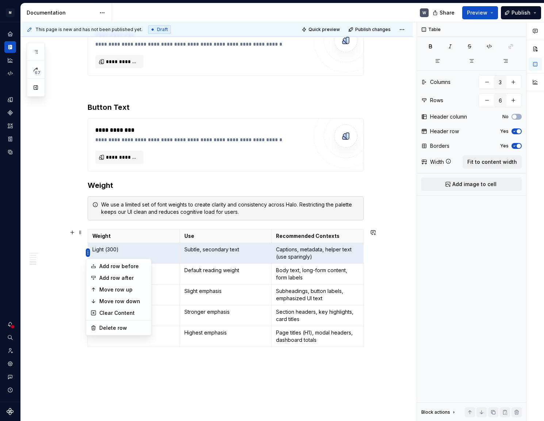
click at [87, 252] on html "M Halo W Design system data Documentation W Share Preview Publish 67 Pages Add …" at bounding box center [272, 210] width 544 height 421
click at [92, 324] on div "Delete row" at bounding box center [119, 329] width 62 height 12
type input "5"
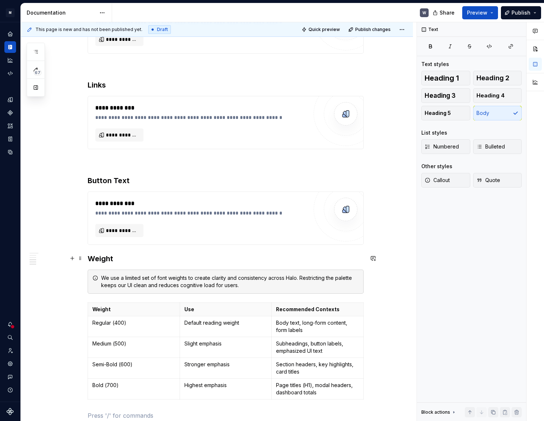
scroll to position [594, 0]
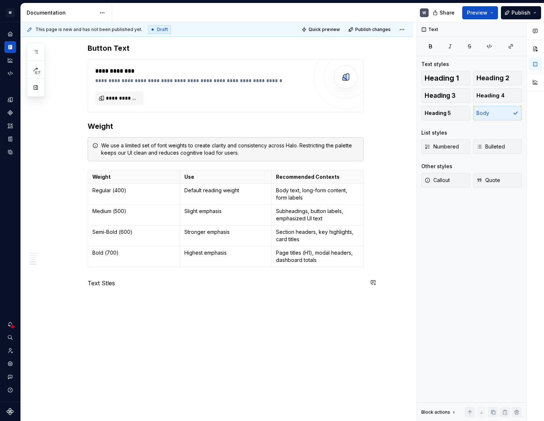
click at [108, 285] on p "Text Stles" at bounding box center [226, 283] width 276 height 9
click at [132, 271] on button "button" at bounding box center [134, 269] width 10 height 10
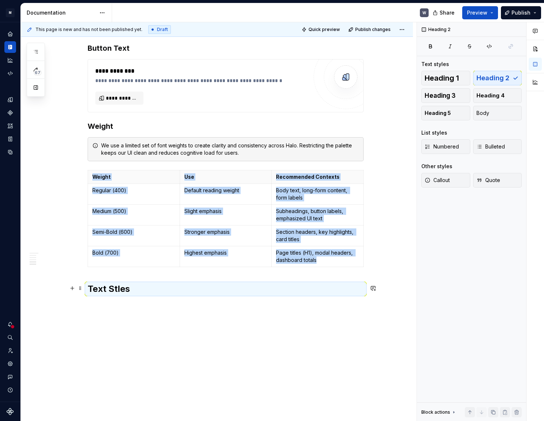
drag, startPoint x: 117, startPoint y: 289, endPoint x: 101, endPoint y: 307, distance: 24.1
drag, startPoint x: 120, startPoint y: 288, endPoint x: 112, endPoint y: 289, distance: 7.4
click at [112, 289] on h2 "Text Stles" at bounding box center [226, 289] width 276 height 12
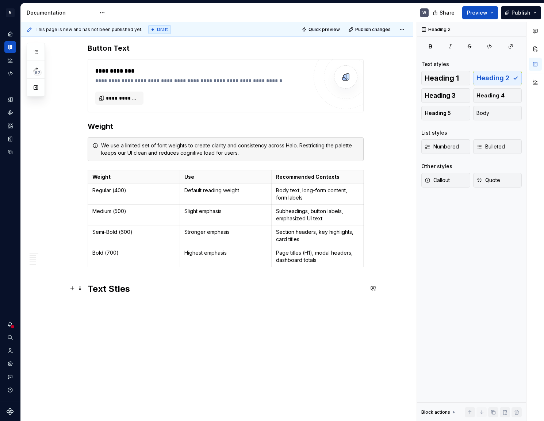
click at [110, 289] on h2 "Text Stles" at bounding box center [226, 289] width 276 height 12
click at [114, 289] on h2 "Text Stles" at bounding box center [226, 289] width 276 height 12
click at [142, 291] on h2 "Text Styles" at bounding box center [226, 289] width 276 height 12
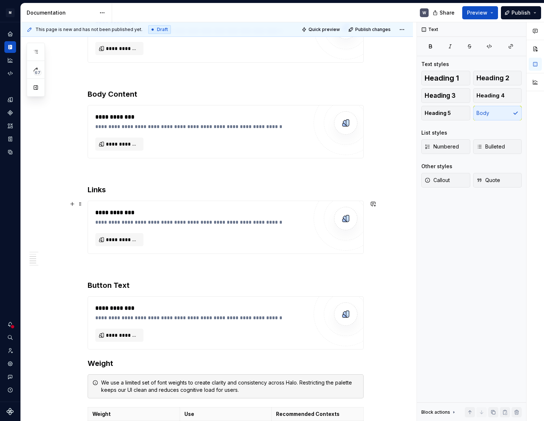
scroll to position [362, 0]
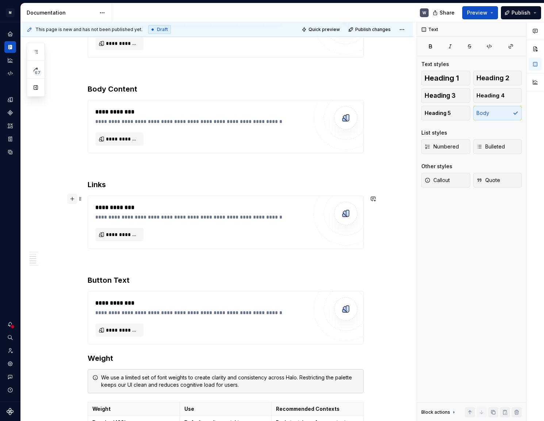
click at [75, 199] on button "button" at bounding box center [72, 199] width 10 height 10
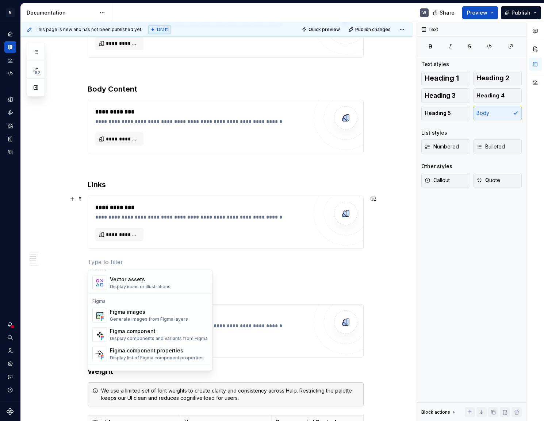
scroll to position [697, 0]
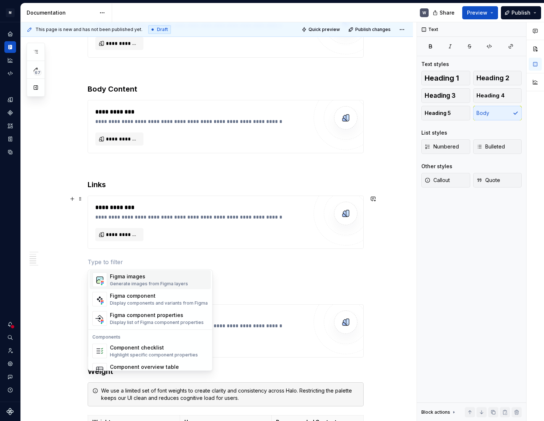
click at [140, 281] on div "Generate images from Figma layers" at bounding box center [149, 284] width 78 height 6
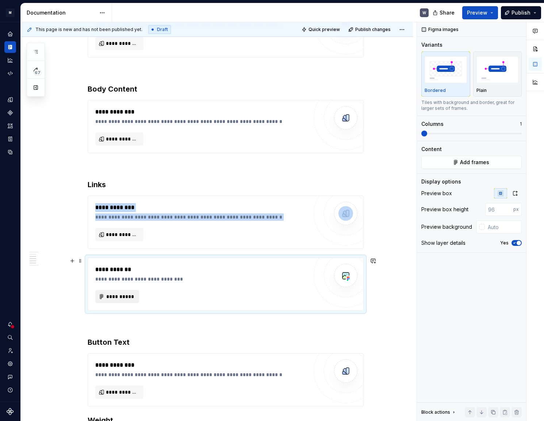
click at [119, 297] on span "**********" at bounding box center [120, 296] width 28 height 7
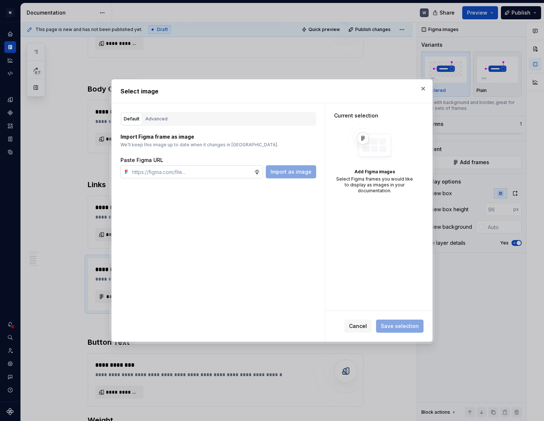
click at [206, 175] on input "text" at bounding box center [191, 171] width 125 height 13
type textarea "*"
type input "[URL][DOMAIN_NAME]"
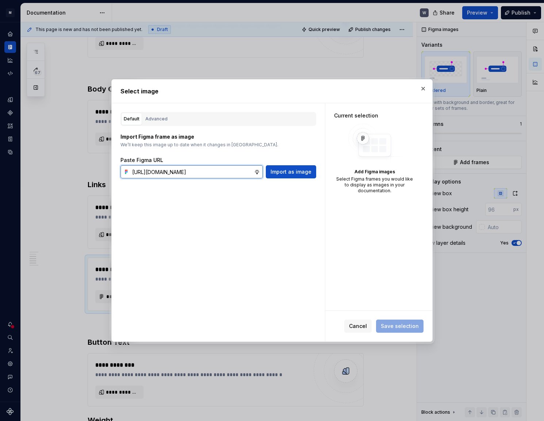
click at [165, 178] on input "[URL][DOMAIN_NAME]" at bounding box center [191, 171] width 125 height 13
click at [165, 176] on input "[URL][DOMAIN_NAME]" at bounding box center [191, 171] width 125 height 13
click at [310, 174] on span "Import as image" at bounding box center [291, 171] width 41 height 7
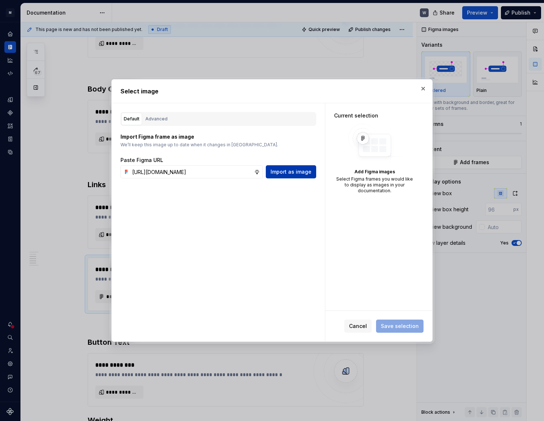
scroll to position [0, 0]
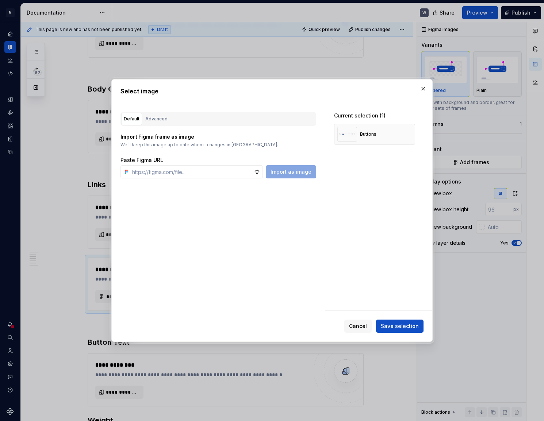
click at [406, 329] on span "Save selection" at bounding box center [400, 326] width 38 height 7
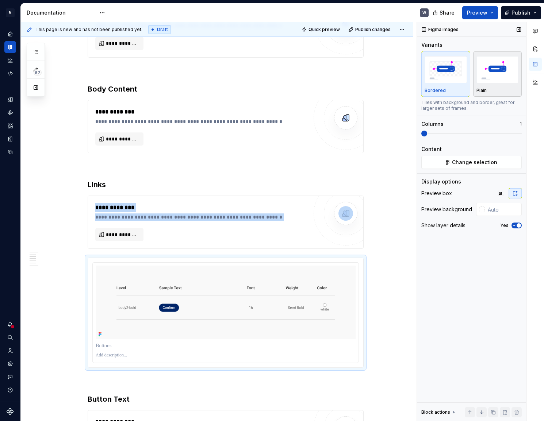
click at [495, 79] on img "button" at bounding box center [498, 69] width 42 height 27
click at [516, 226] on icon "button" at bounding box center [515, 226] width 6 height 4
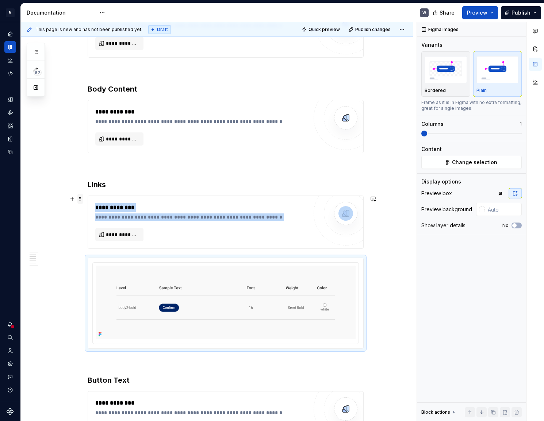
click at [80, 200] on span at bounding box center [80, 199] width 6 height 10
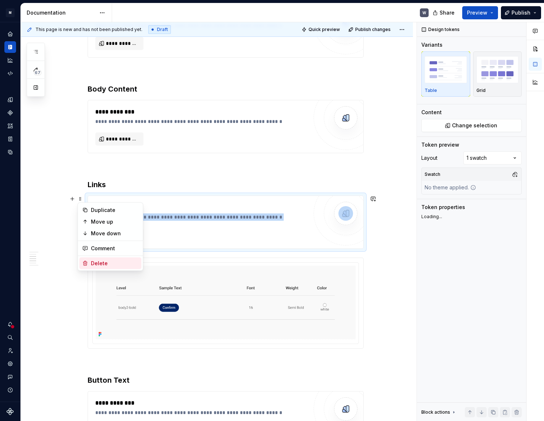
click at [87, 264] on icon at bounding box center [85, 264] width 6 height 6
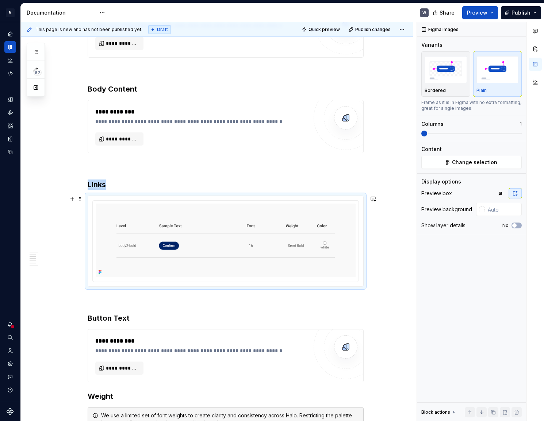
scroll to position [461, 0]
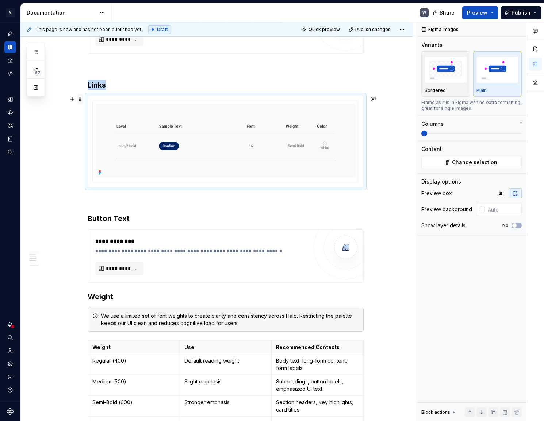
click at [80, 101] on span at bounding box center [80, 99] width 6 height 10
click at [93, 133] on div "Move down" at bounding box center [114, 133] width 47 height 7
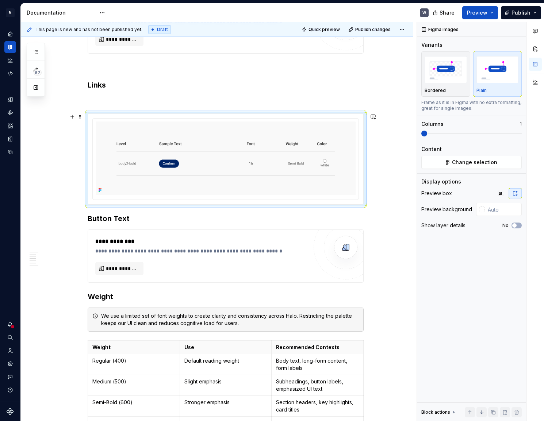
click at [79, 117] on span at bounding box center [80, 117] width 6 height 10
click at [92, 149] on div "Move down" at bounding box center [114, 151] width 47 height 7
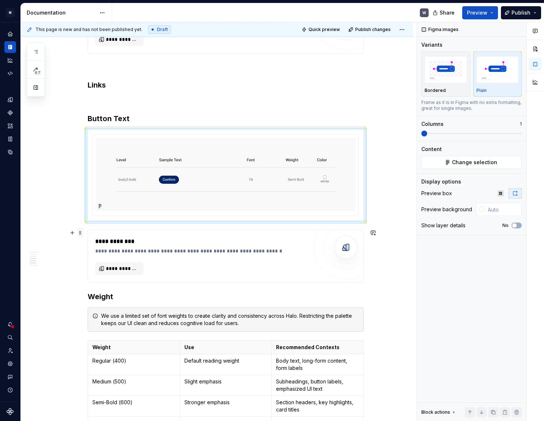
click at [79, 236] on span at bounding box center [80, 233] width 6 height 10
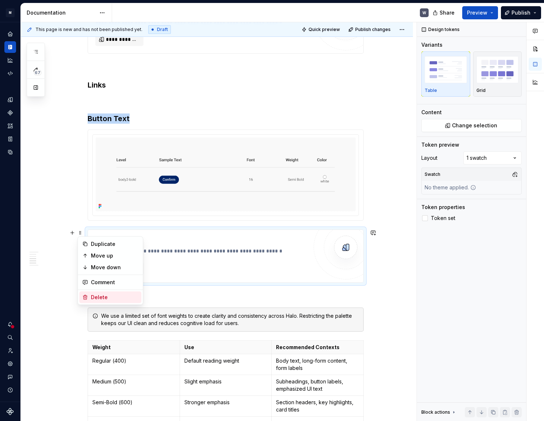
click at [97, 298] on div "Delete" at bounding box center [114, 297] width 47 height 7
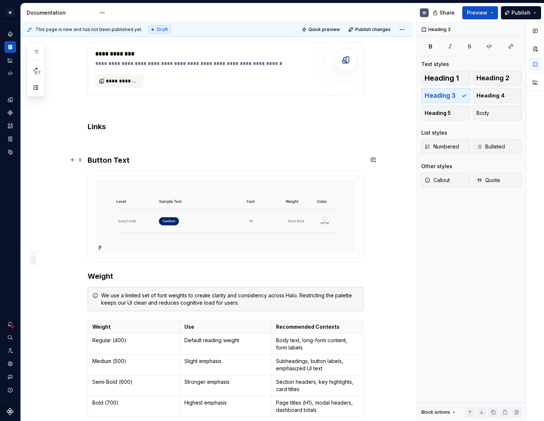
scroll to position [395, 0]
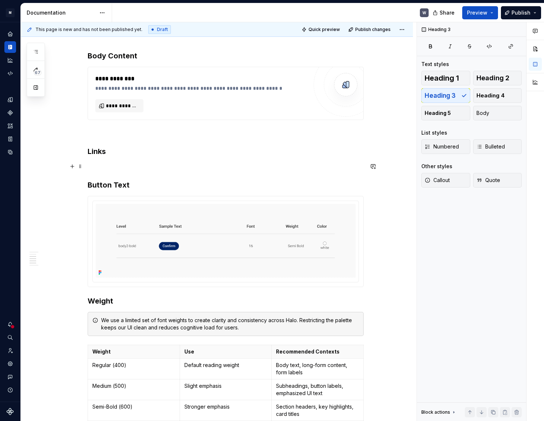
click at [92, 168] on p at bounding box center [226, 167] width 276 height 9
click at [71, 165] on button "button" at bounding box center [72, 166] width 10 height 10
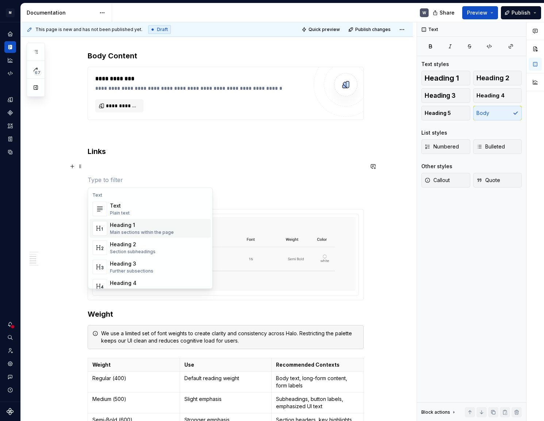
click at [92, 167] on p at bounding box center [226, 167] width 276 height 9
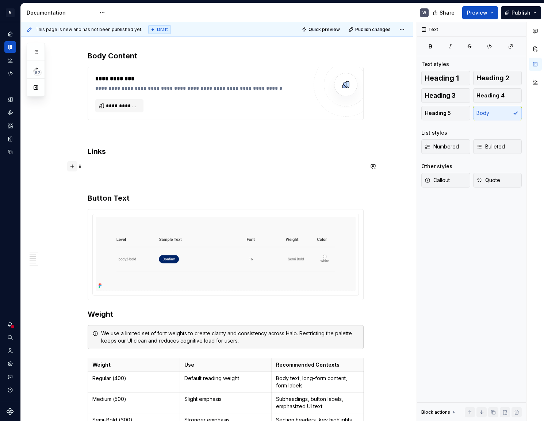
click at [73, 168] on button "button" at bounding box center [72, 166] width 10 height 10
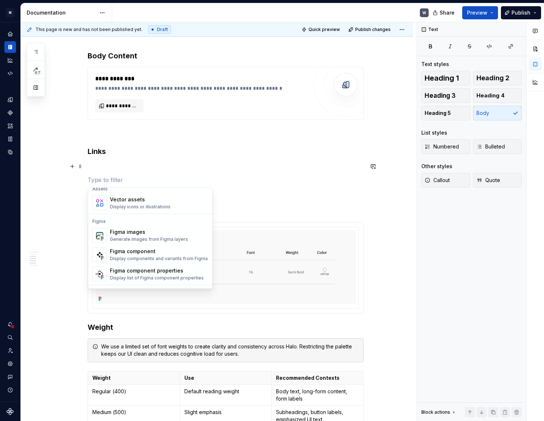
scroll to position [664, 0]
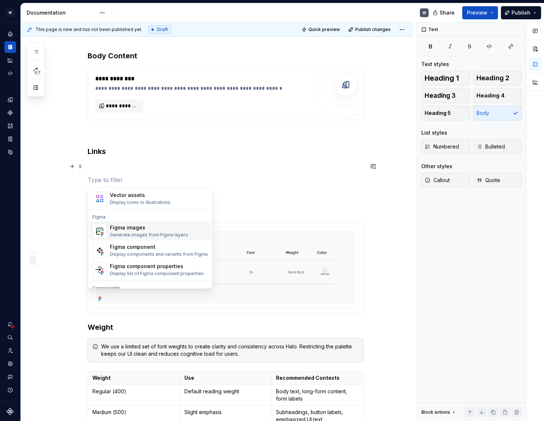
click at [122, 235] on div "Generate images from Figma layers" at bounding box center [149, 235] width 78 height 6
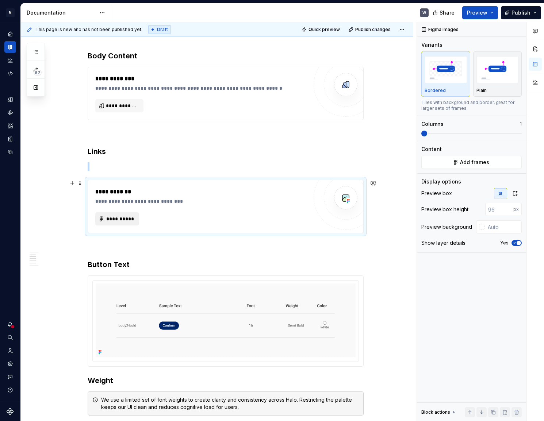
click at [118, 215] on span "**********" at bounding box center [120, 218] width 28 height 7
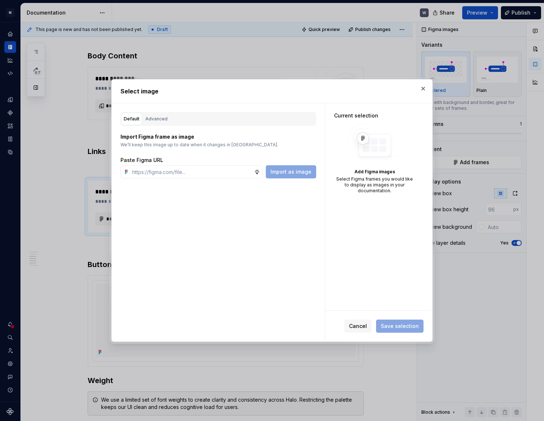
type textarea "*"
type input "[URL][DOMAIN_NAME]"
click at [287, 170] on span "Import as image" at bounding box center [291, 171] width 41 height 7
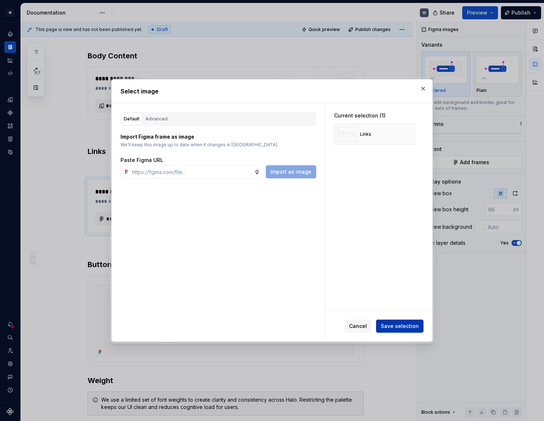
click at [421, 330] on button "Save selection" at bounding box center [399, 326] width 47 height 13
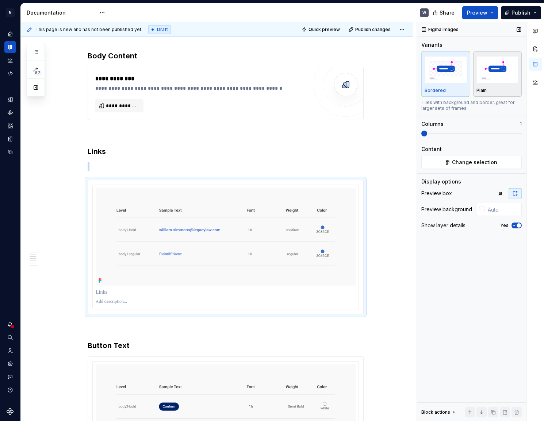
click at [496, 76] on img "button" at bounding box center [498, 69] width 42 height 27
click at [511, 225] on div "Yes" at bounding box center [511, 226] width 22 height 6
click at [516, 224] on icon "button" at bounding box center [515, 226] width 6 height 4
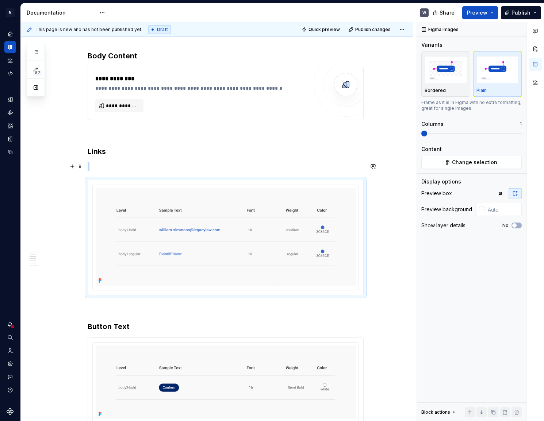
click at [107, 167] on p at bounding box center [226, 167] width 276 height 9
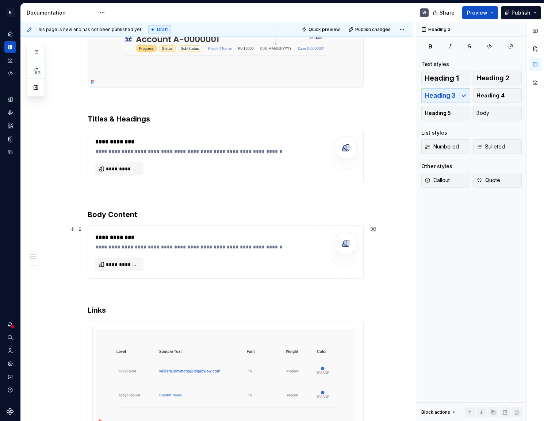
scroll to position [163, 0]
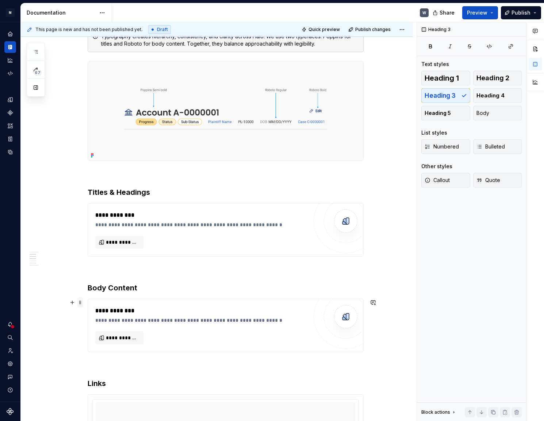
click at [81, 305] on span at bounding box center [80, 303] width 6 height 10
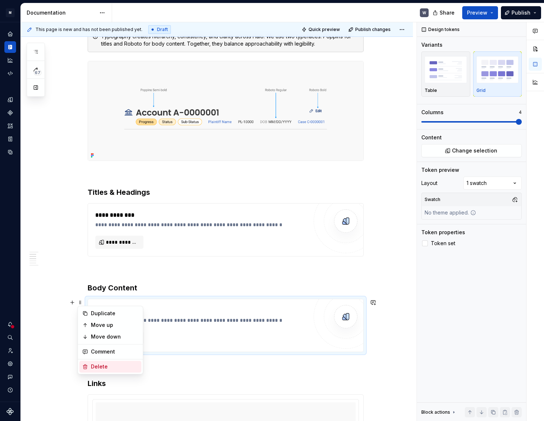
type textarea "*"
click at [103, 363] on div "Delete" at bounding box center [114, 366] width 47 height 7
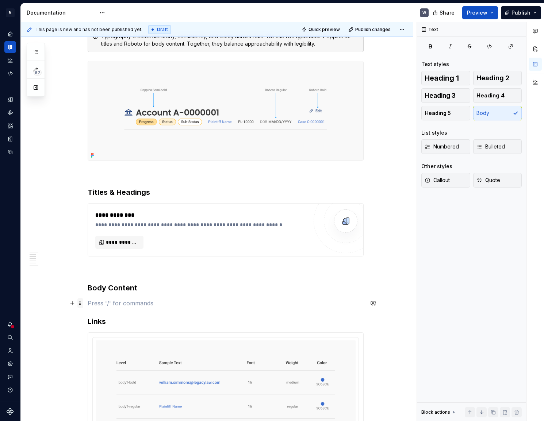
click at [79, 303] on span at bounding box center [80, 303] width 6 height 10
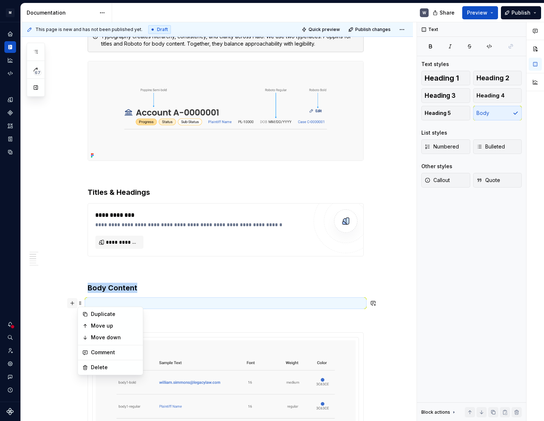
click at [73, 305] on button "button" at bounding box center [72, 303] width 10 height 10
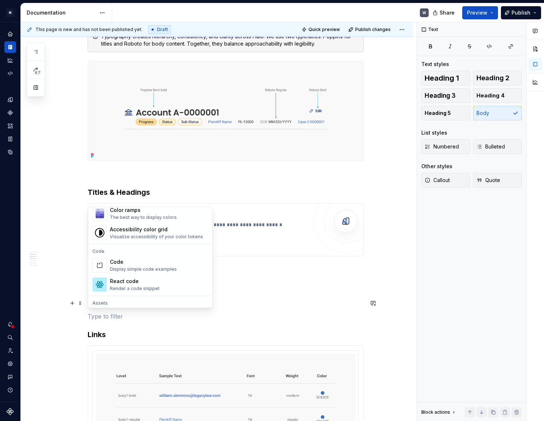
scroll to position [631, 0]
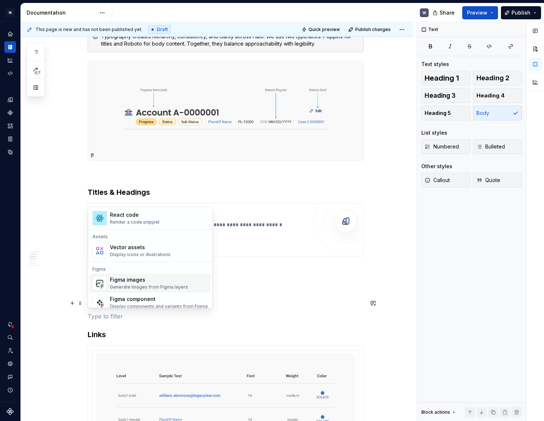
click at [134, 283] on div "Figma images" at bounding box center [149, 279] width 78 height 7
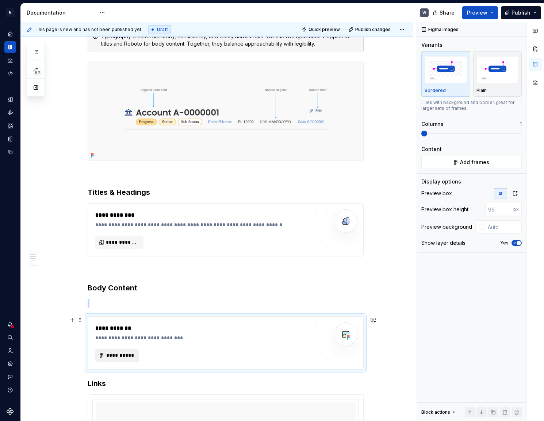
click at [110, 353] on span "**********" at bounding box center [120, 355] width 28 height 7
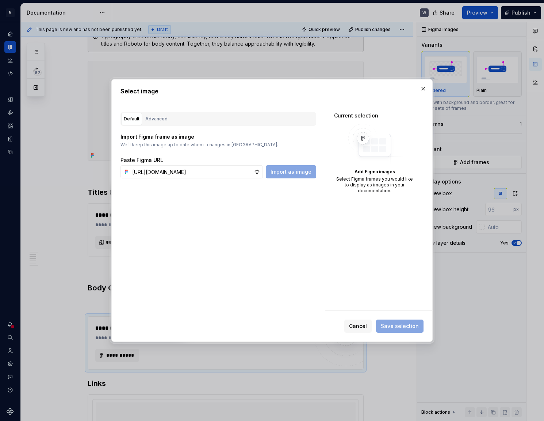
scroll to position [0, 176]
type input "[URL][DOMAIN_NAME]"
click at [294, 168] on span "Import as image" at bounding box center [291, 171] width 41 height 7
click at [406, 327] on span "Save selection" at bounding box center [400, 326] width 38 height 7
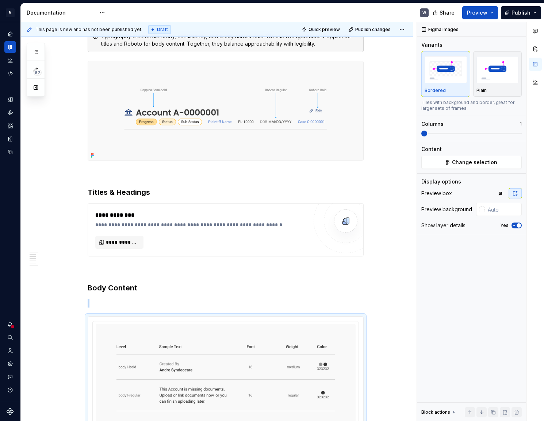
scroll to position [199, 0]
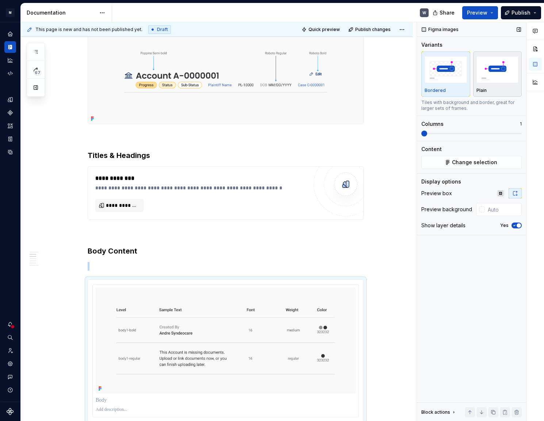
click at [504, 87] on div "Plain" at bounding box center [498, 74] width 42 height 39
click at [516, 224] on icon "button" at bounding box center [515, 226] width 6 height 4
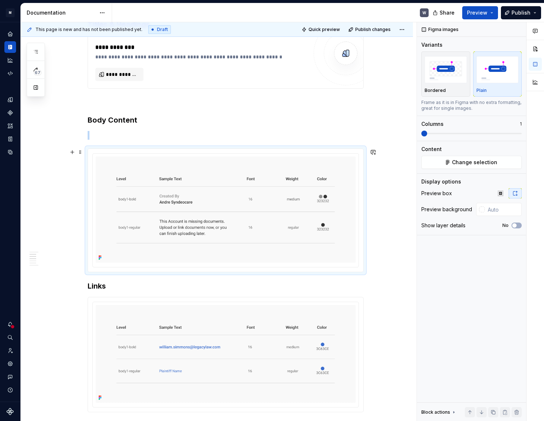
scroll to position [332, 0]
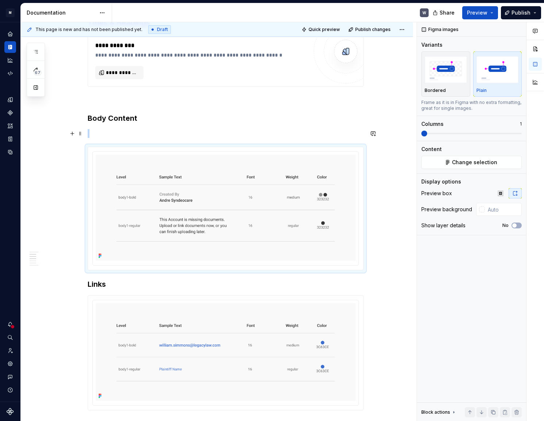
click at [85, 132] on div "**********" at bounding box center [217, 339] width 392 height 1076
click at [82, 132] on span at bounding box center [80, 134] width 6 height 10
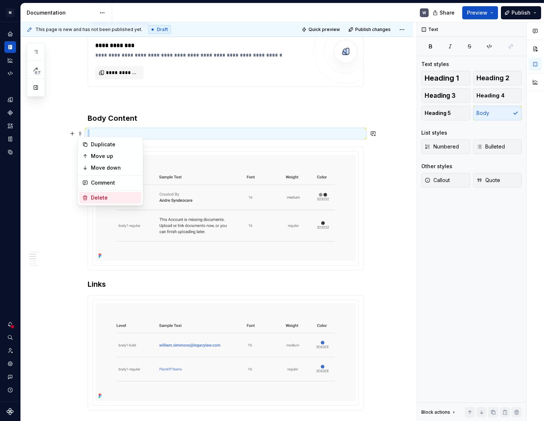
click at [93, 194] on div "Delete" at bounding box center [114, 197] width 47 height 7
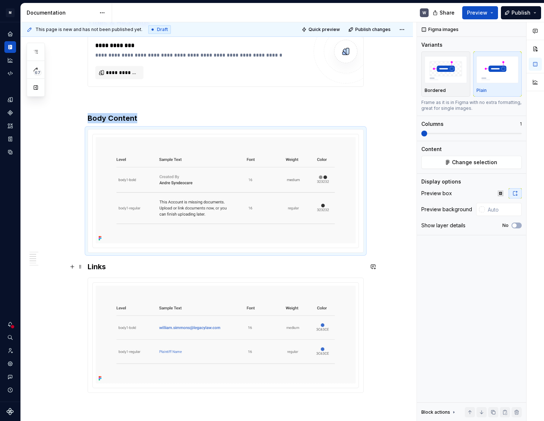
click at [89, 267] on h3 "Links" at bounding box center [226, 267] width 276 height 10
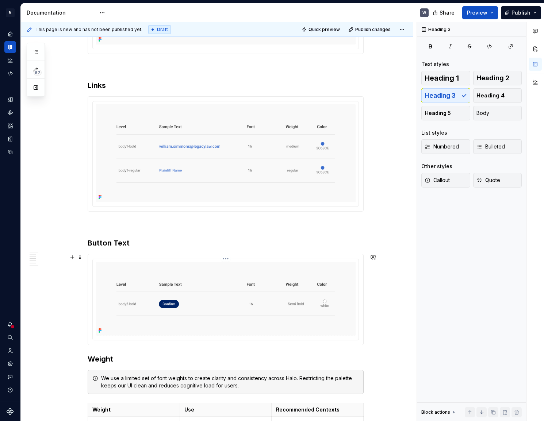
scroll to position [631, 0]
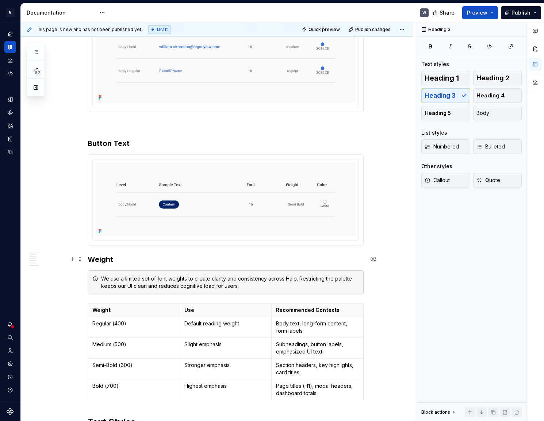
click at [88, 257] on h3 "Weight" at bounding box center [226, 260] width 276 height 10
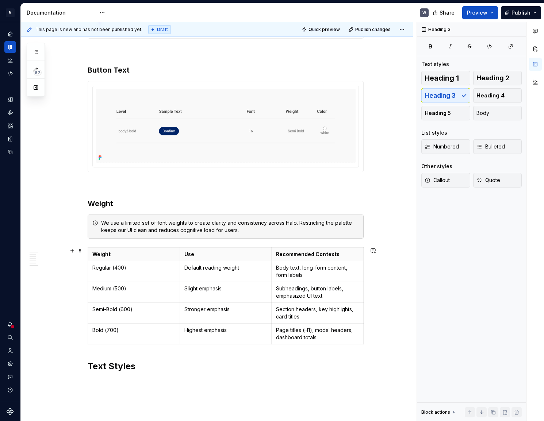
scroll to position [804, 0]
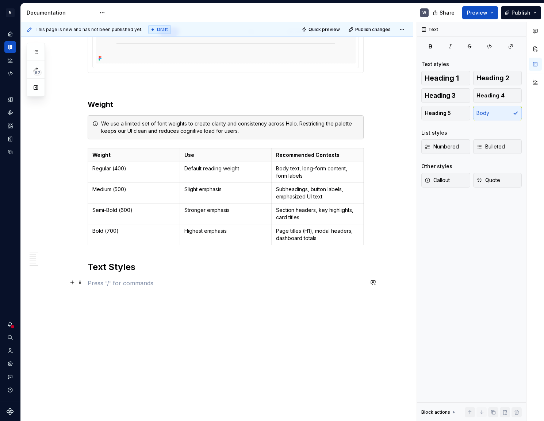
click at [92, 280] on p at bounding box center [226, 283] width 276 height 9
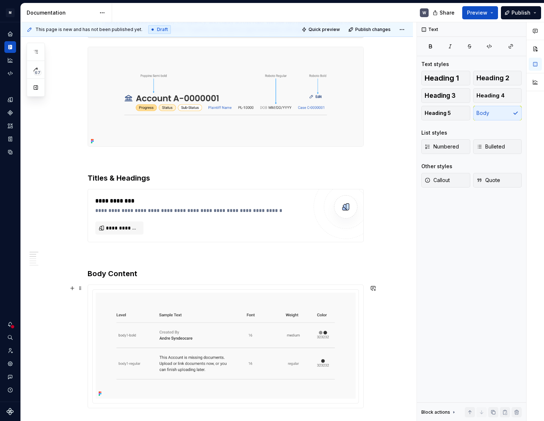
scroll to position [140, 0]
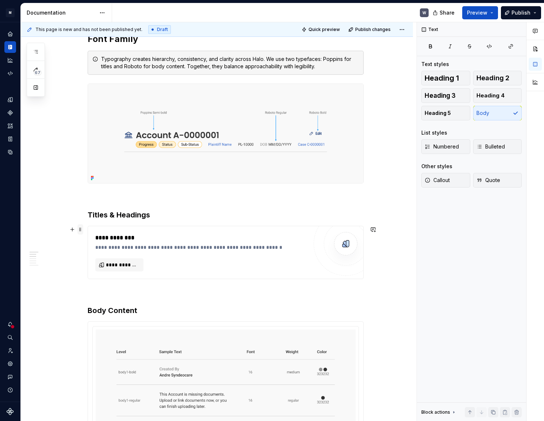
click at [81, 230] on span at bounding box center [80, 230] width 6 height 10
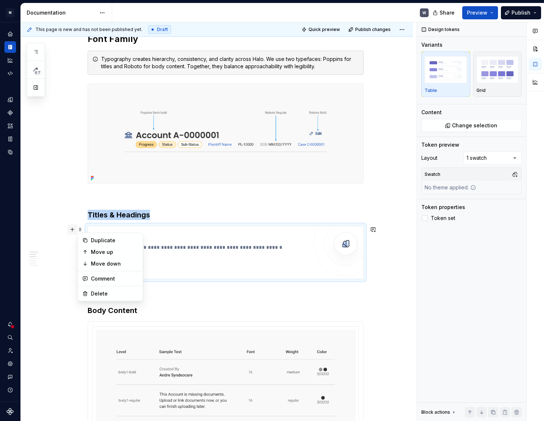
click at [75, 231] on button "button" at bounding box center [72, 230] width 10 height 10
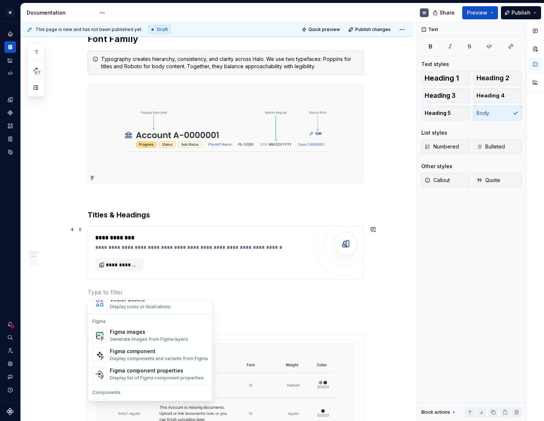
scroll to position [697, 0]
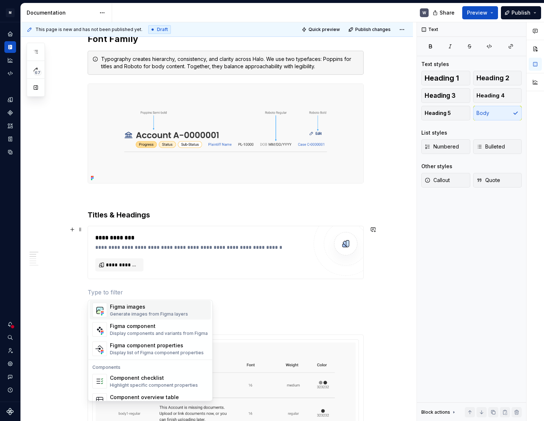
click at [129, 306] on div "Figma images" at bounding box center [149, 307] width 78 height 7
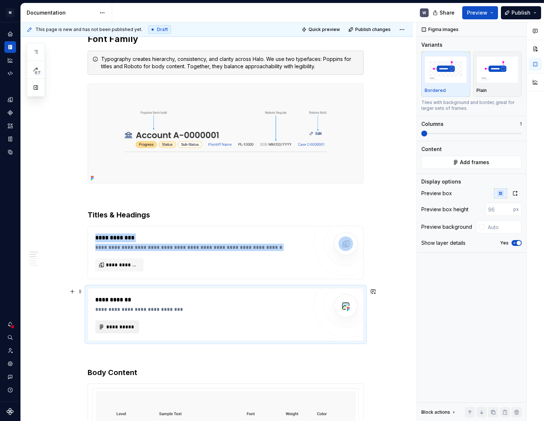
click at [122, 324] on span "**********" at bounding box center [120, 327] width 28 height 7
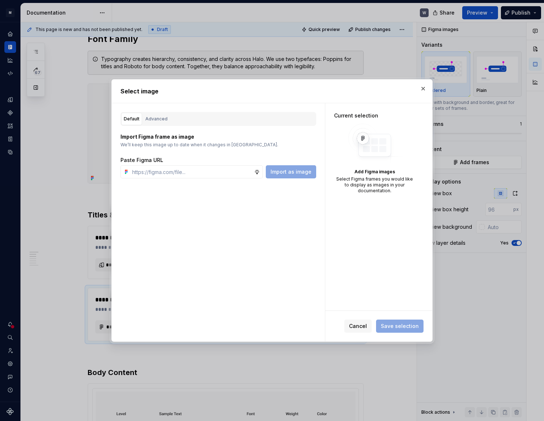
type textarea "*"
click at [148, 170] on input "text" at bounding box center [191, 171] width 125 height 13
paste input "[URL][DOMAIN_NAME]"
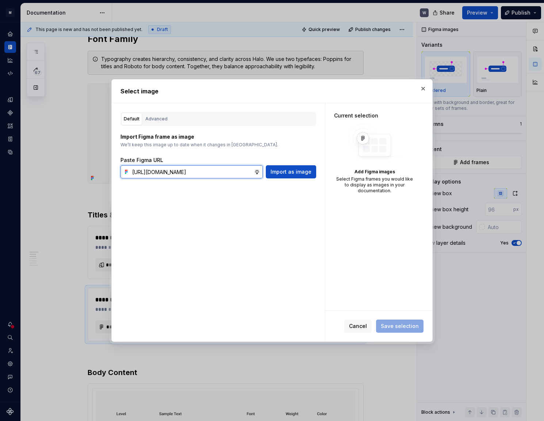
scroll to position [0, 176]
type input "[URL][DOMAIN_NAME]"
click at [280, 174] on span "Import as image" at bounding box center [291, 171] width 41 height 7
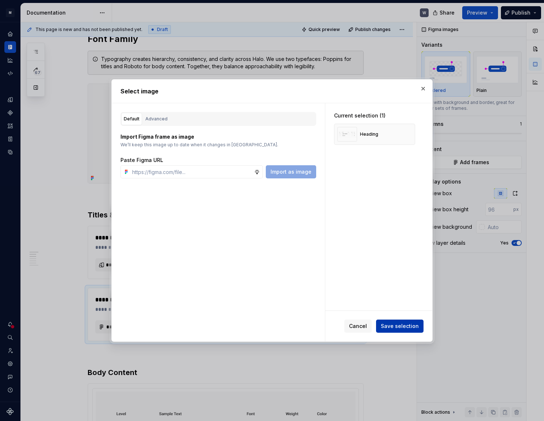
click at [418, 326] on span "Save selection" at bounding box center [400, 326] width 38 height 7
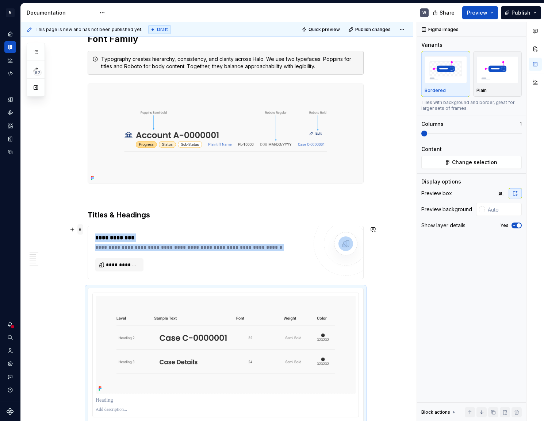
click at [81, 230] on span at bounding box center [80, 230] width 6 height 10
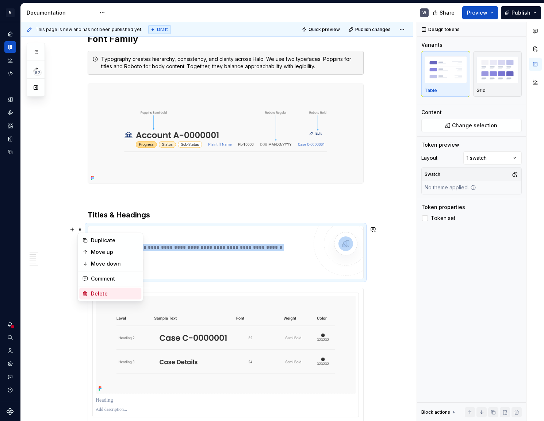
click at [93, 297] on div "Delete" at bounding box center [114, 293] width 47 height 7
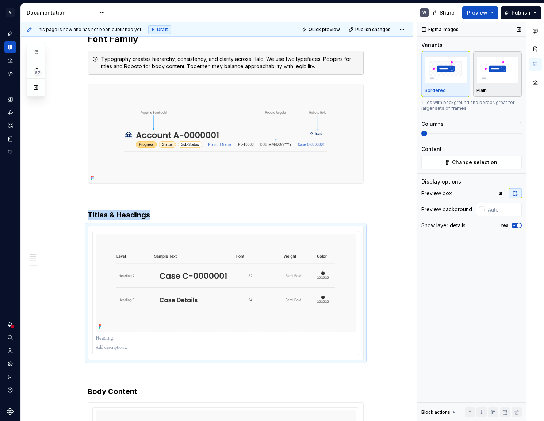
click at [481, 85] on div "Plain" at bounding box center [498, 74] width 42 height 39
click at [516, 224] on icon "button" at bounding box center [515, 226] width 6 height 4
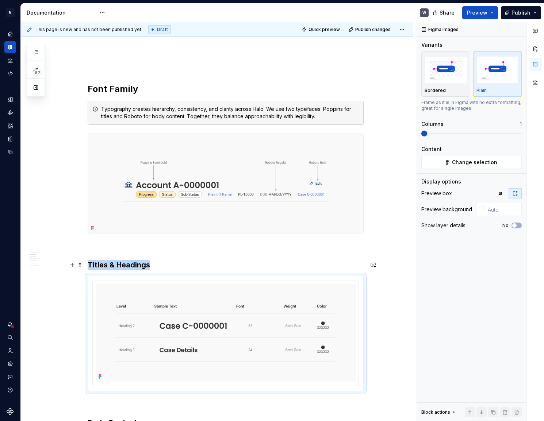
scroll to position [40, 0]
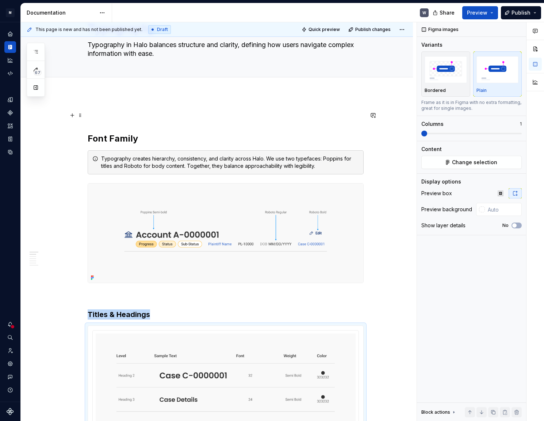
click at [81, 117] on span at bounding box center [80, 115] width 6 height 10
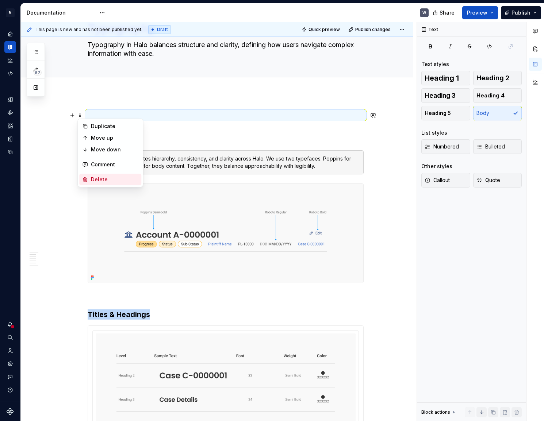
click at [95, 178] on div "Delete" at bounding box center [114, 179] width 47 height 7
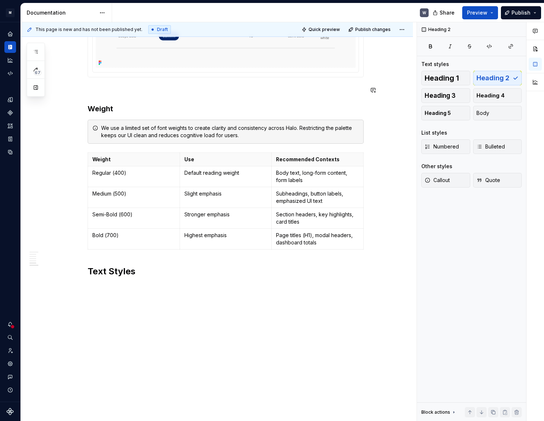
scroll to position [844, 0]
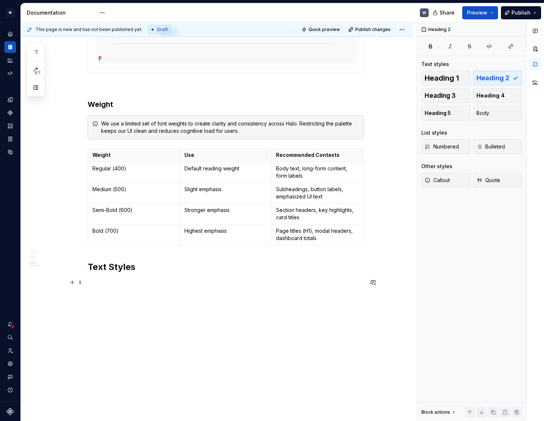
click at [96, 286] on p at bounding box center [226, 283] width 276 height 9
click at [74, 284] on button "button" at bounding box center [72, 283] width 10 height 10
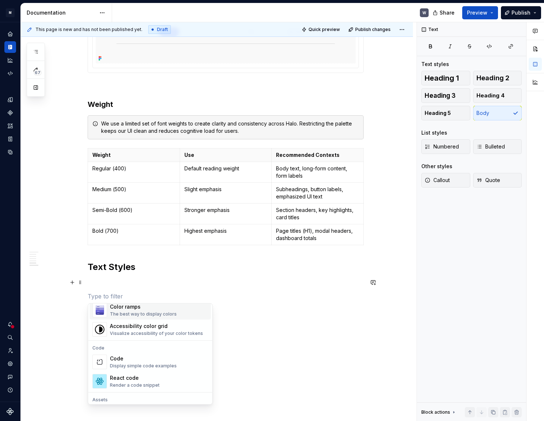
scroll to position [531, 0]
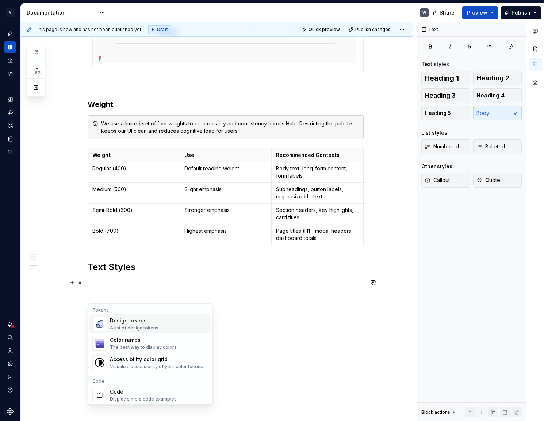
click at [142, 327] on div "A list of design tokens" at bounding box center [134, 328] width 49 height 6
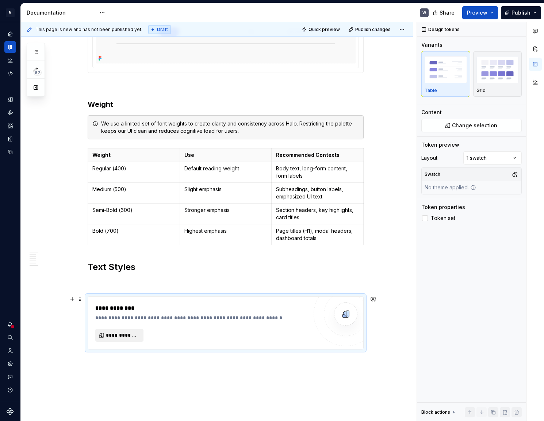
click at [125, 333] on span "**********" at bounding box center [122, 335] width 33 height 7
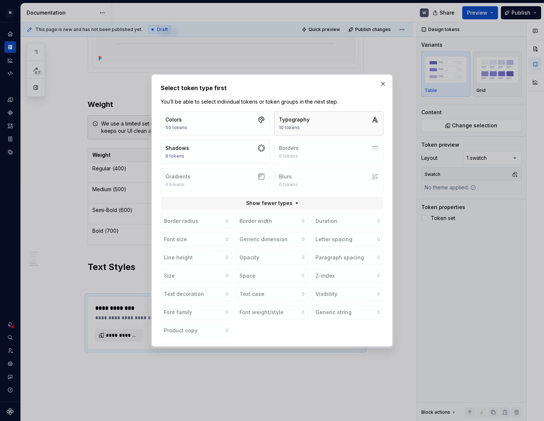
click at [329, 119] on button "Typography 10 tokens" at bounding box center [328, 123] width 109 height 24
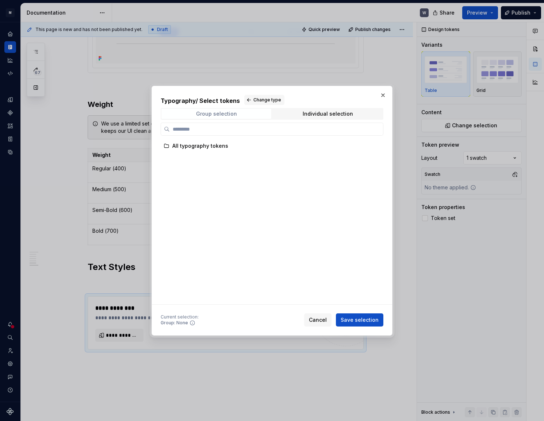
click at [201, 114] on div "Group selection" at bounding box center [216, 114] width 41 height 6
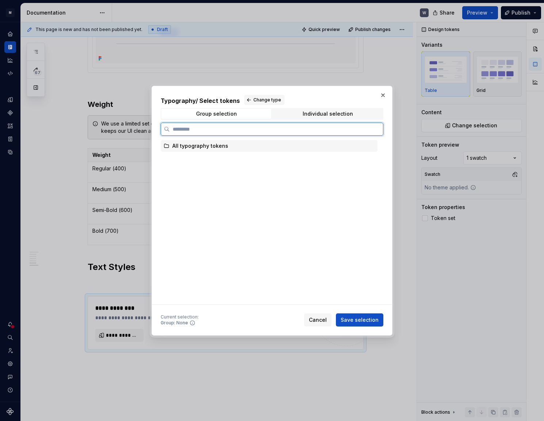
click at [193, 148] on div "All typography tokens" at bounding box center [200, 145] width 56 height 7
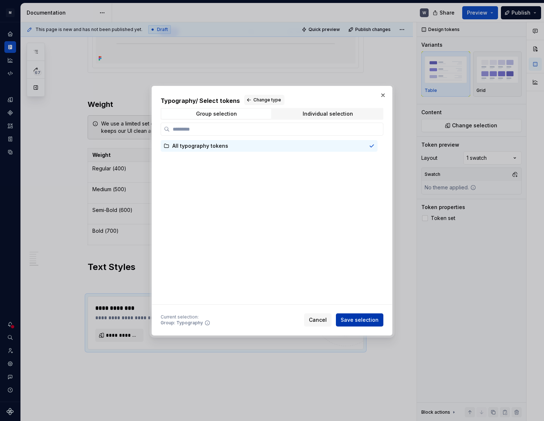
click at [352, 318] on span "Save selection" at bounding box center [360, 320] width 38 height 7
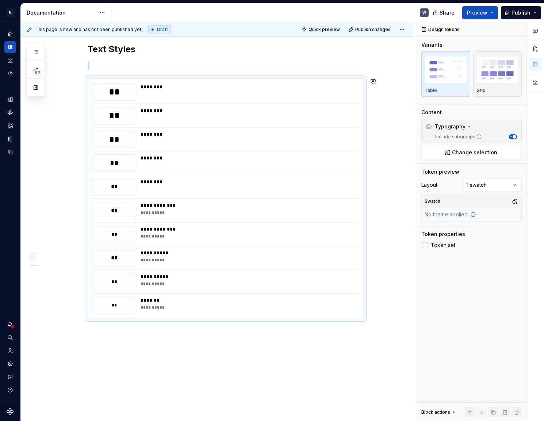
scroll to position [1058, 0]
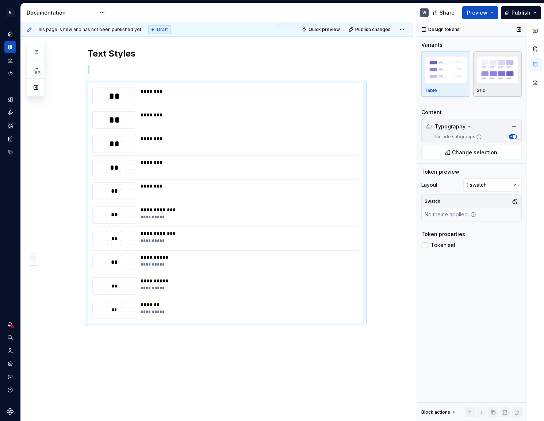
click at [494, 75] on img "button" at bounding box center [498, 69] width 42 height 27
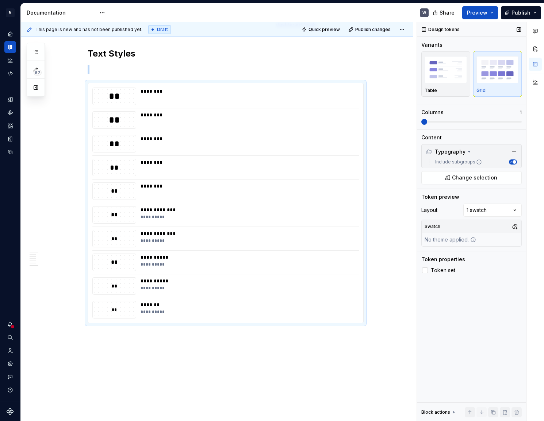
click at [427, 119] on span at bounding box center [424, 122] width 6 height 6
click at [522, 122] on span at bounding box center [519, 122] width 6 height 6
click at [522, 119] on span at bounding box center [519, 122] width 6 height 6
click at [514, 162] on span "button" at bounding box center [515, 162] width 4 height 4
click at [514, 162] on button "Include subgroups" at bounding box center [513, 162] width 8 height 5
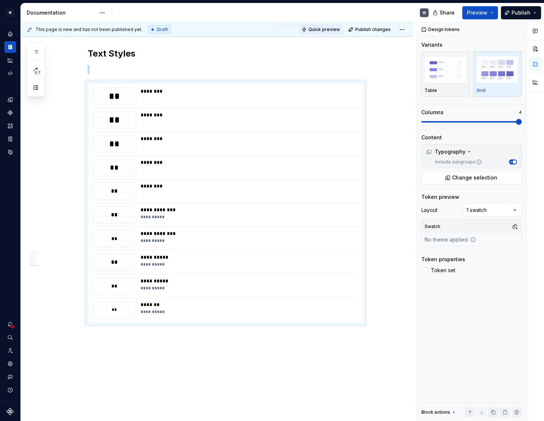
click at [324, 27] on span "Quick preview" at bounding box center [324, 30] width 31 height 6
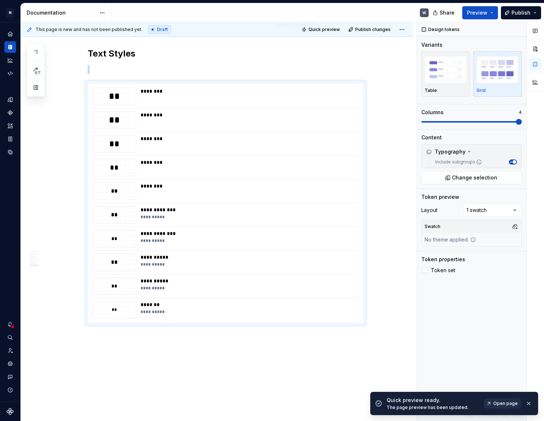
click at [495, 404] on link "Open page" at bounding box center [502, 404] width 37 height 10
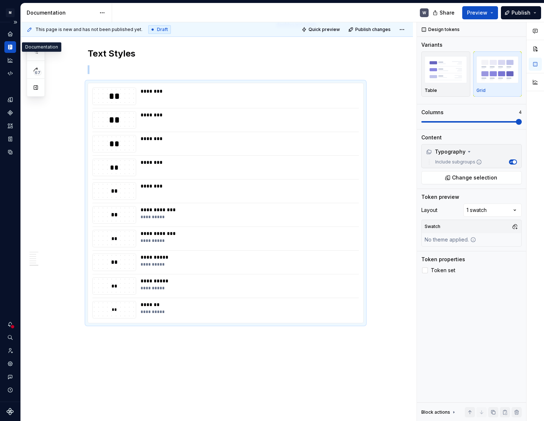
click at [10, 46] on icon "Documentation" at bounding box center [10, 47] width 3 height 5
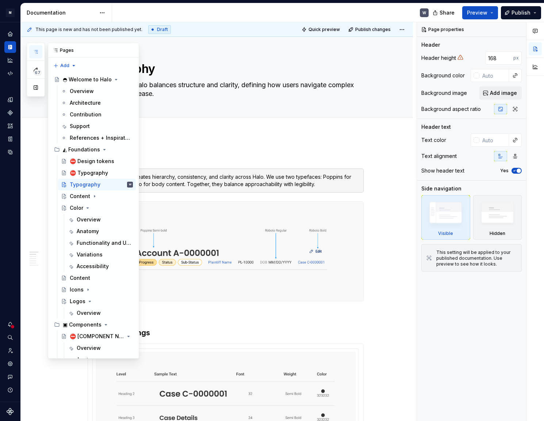
click at [38, 50] on icon "button" at bounding box center [36, 52] width 6 height 6
click at [95, 161] on div "⛔ Design tokens" at bounding box center [90, 161] width 41 height 7
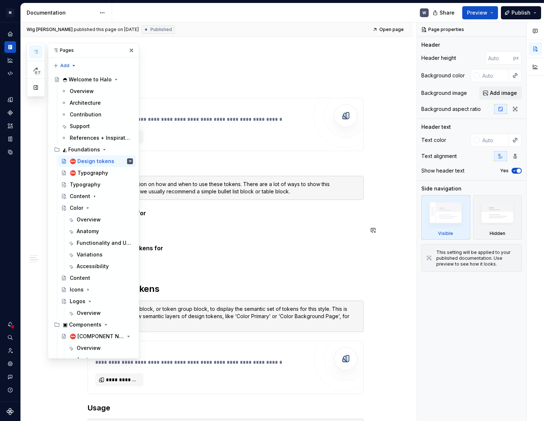
scroll to position [498, 0]
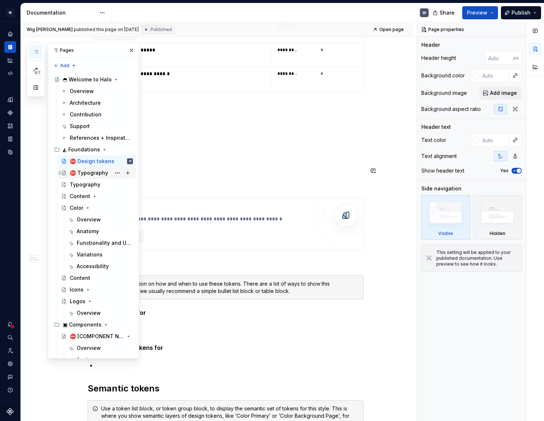
click at [96, 175] on div "⛔ Typography" at bounding box center [89, 172] width 38 height 7
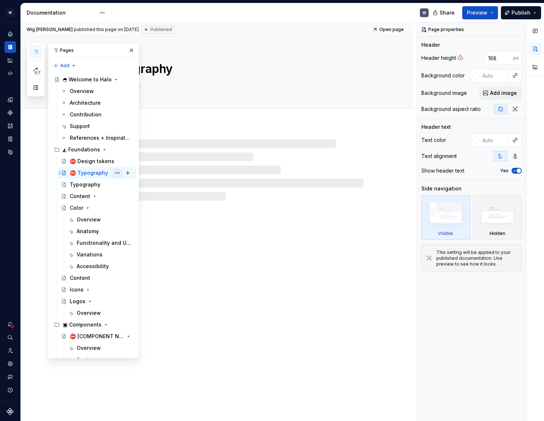
click at [112, 173] on button "Page tree" at bounding box center [117, 173] width 10 height 10
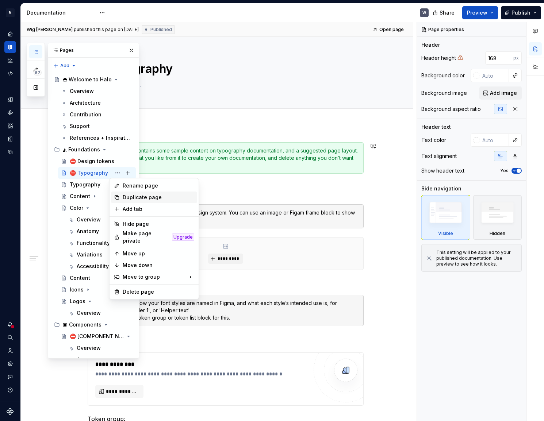
click at [126, 194] on div "Duplicate page" at bounding box center [159, 197] width 72 height 7
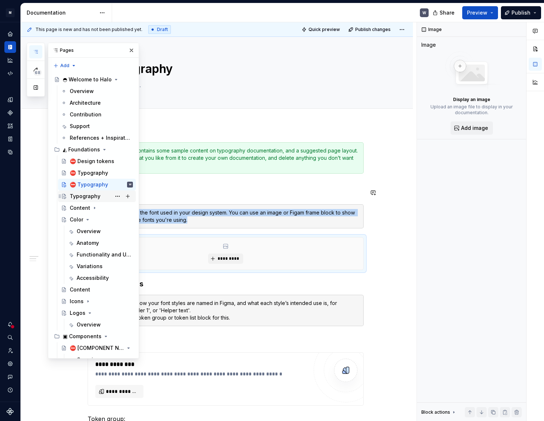
click at [89, 195] on div "Typography" at bounding box center [85, 196] width 31 height 7
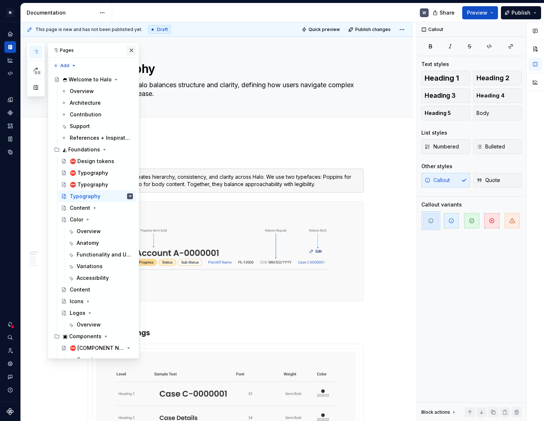
click at [126, 50] on button "button" at bounding box center [131, 50] width 10 height 10
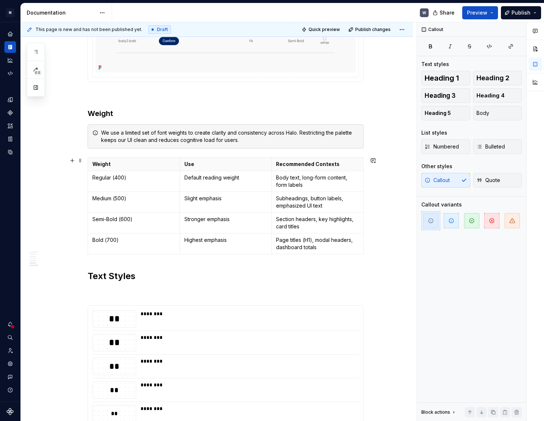
scroll to position [830, 0]
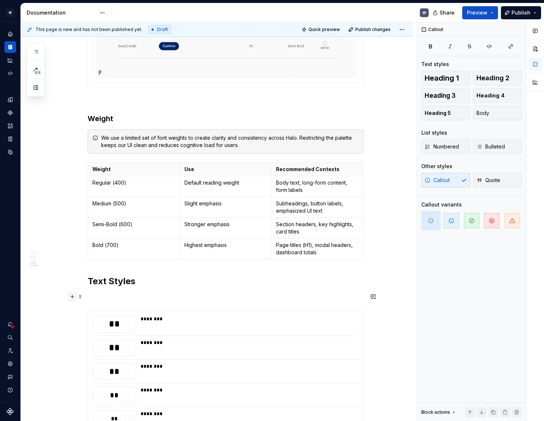
click at [73, 296] on button "button" at bounding box center [72, 297] width 10 height 10
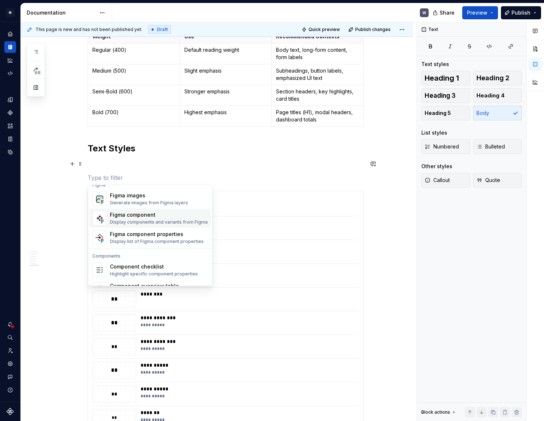
scroll to position [660, 0]
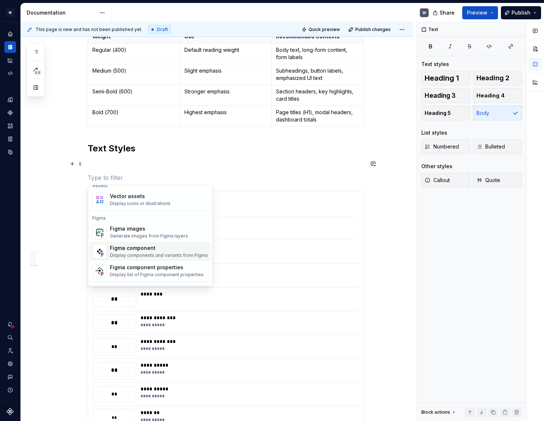
click at [137, 246] on div "Figma component" at bounding box center [159, 248] width 98 height 7
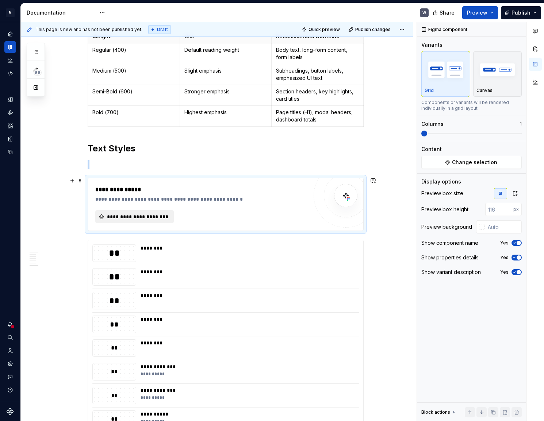
click at [143, 218] on span "**********" at bounding box center [137, 216] width 63 height 7
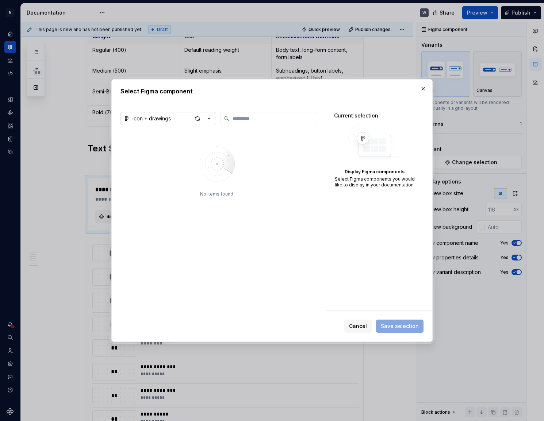
click at [210, 118] on icon "button" at bounding box center [210, 118] width 2 height 1
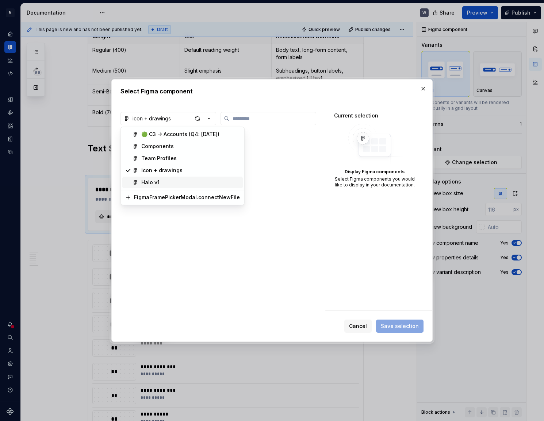
click at [164, 183] on div "Halo v1" at bounding box center [190, 182] width 99 height 7
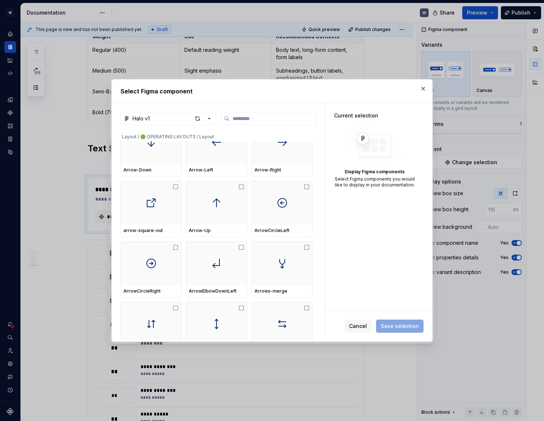
scroll to position [0, 0]
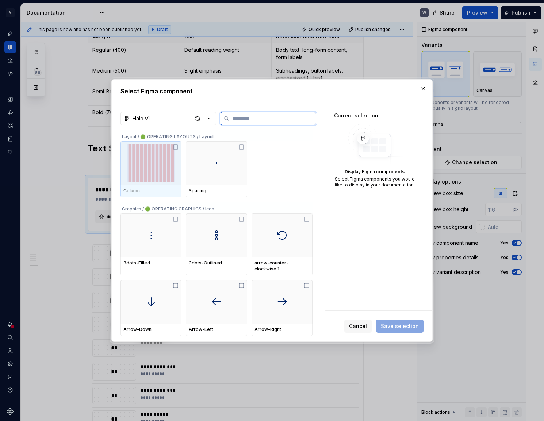
click at [160, 183] on div at bounding box center [151, 163] width 61 height 44
type textarea "*"
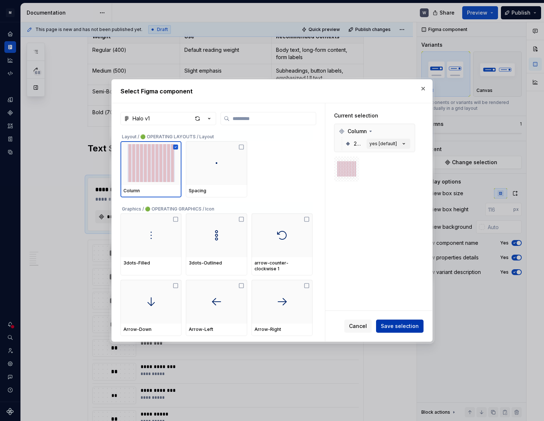
click at [411, 327] on span "Save selection" at bounding box center [400, 326] width 38 height 7
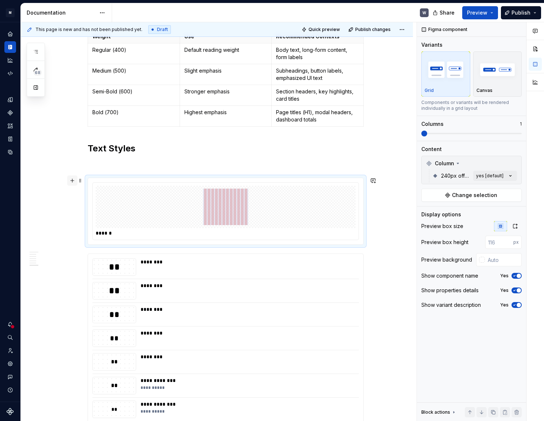
click at [75, 181] on button "button" at bounding box center [72, 181] width 10 height 10
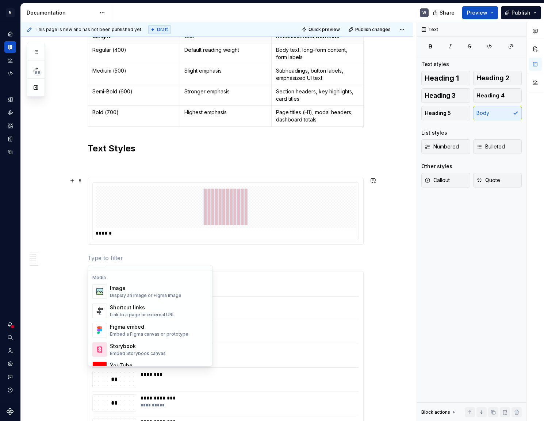
scroll to position [299, 0]
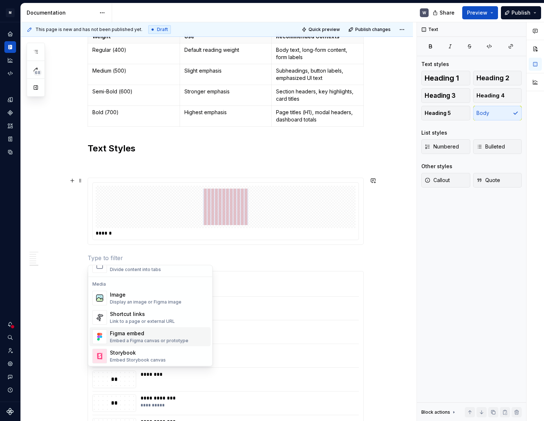
click at [182, 342] on div "Embed a Figma canvas or prototype" at bounding box center [149, 341] width 79 height 6
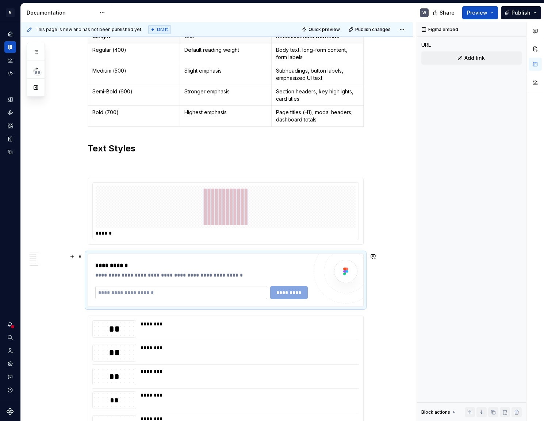
click at [110, 288] on input "text" at bounding box center [181, 292] width 172 height 13
paste input "**********"
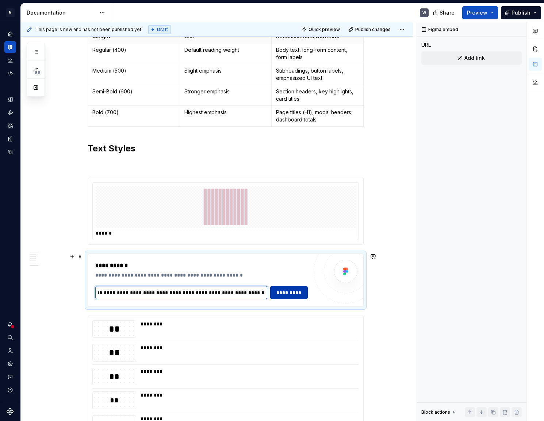
type input "**********"
click at [277, 291] on span "*********" at bounding box center [289, 292] width 28 height 7
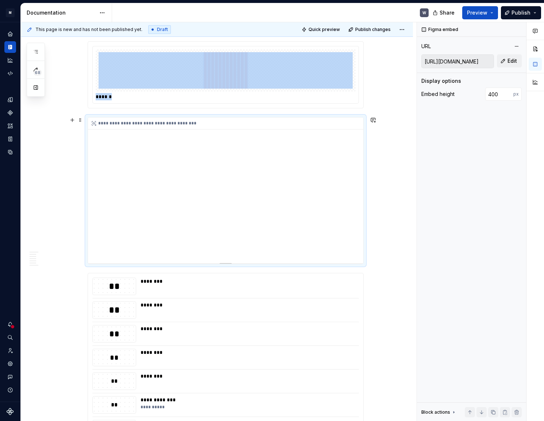
scroll to position [1096, 0]
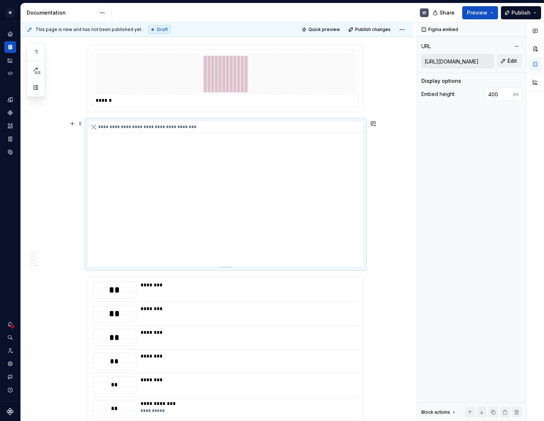
click at [355, 238] on div "**********" at bounding box center [225, 194] width 275 height 146
click at [352, 238] on div "**********" at bounding box center [225, 194] width 275 height 146
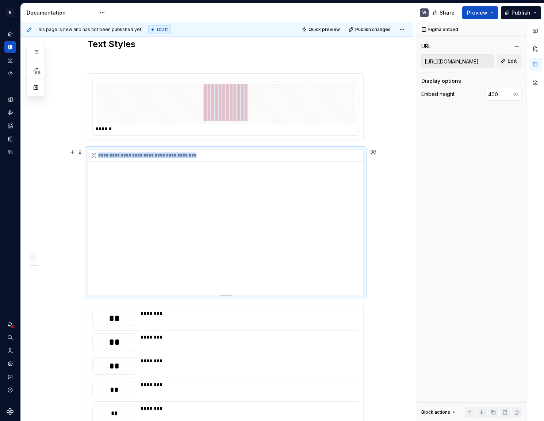
scroll to position [1063, 0]
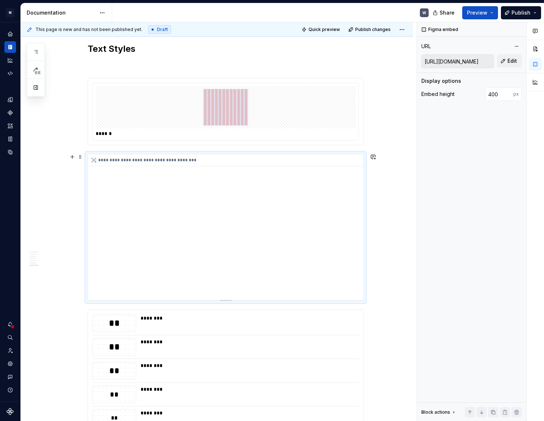
click at [94, 169] on div "**********" at bounding box center [225, 227] width 275 height 146
click at [324, 28] on span "Quick preview" at bounding box center [324, 30] width 31 height 6
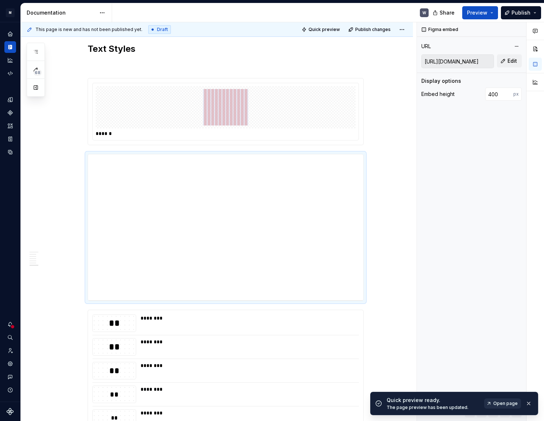
click at [497, 408] on link "Open page" at bounding box center [502, 404] width 37 height 10
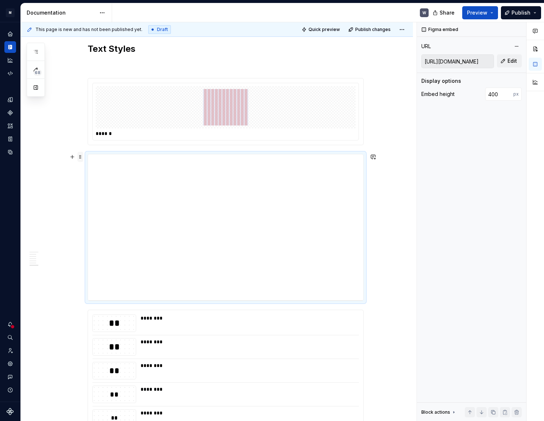
click at [80, 157] on span at bounding box center [80, 157] width 6 height 10
click at [101, 219] on div "Delete" at bounding box center [114, 221] width 47 height 7
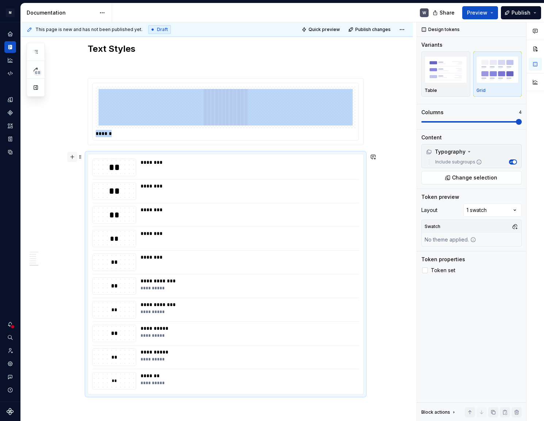
click at [72, 158] on button "button" at bounding box center [72, 157] width 10 height 10
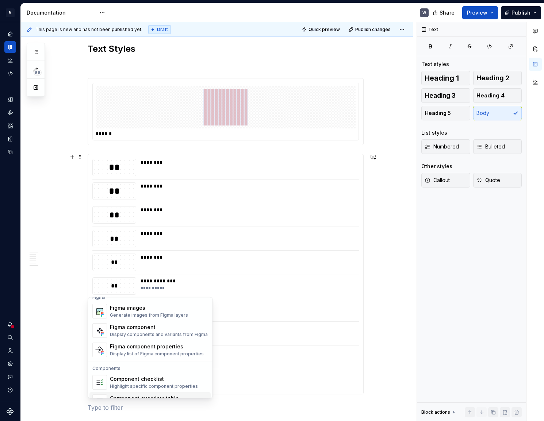
scroll to position [660, 0]
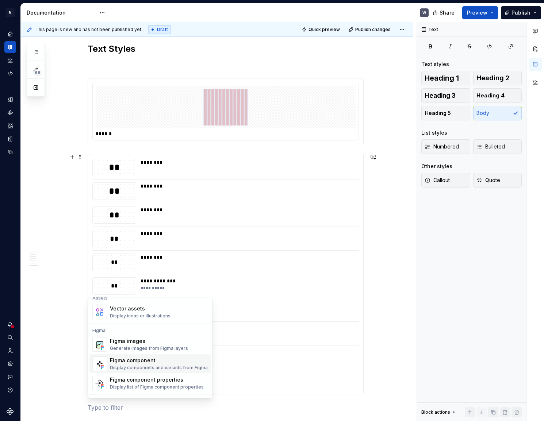
click at [149, 357] on div "Figma component" at bounding box center [159, 360] width 98 height 7
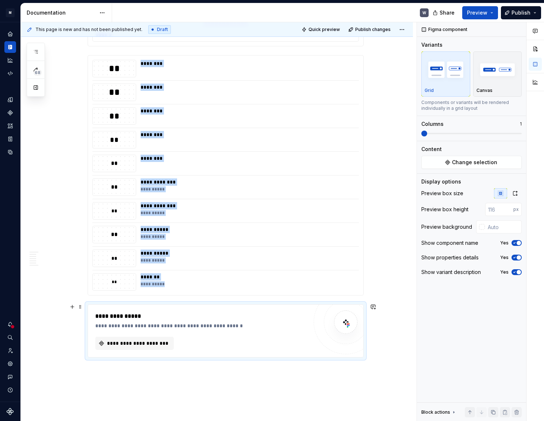
scroll to position [1196, 0]
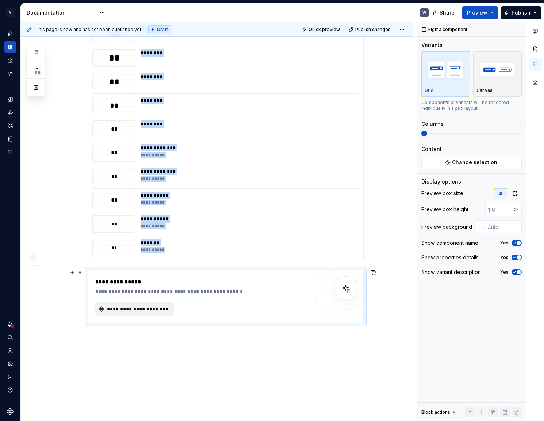
click at [126, 310] on span "**********" at bounding box center [137, 309] width 63 height 7
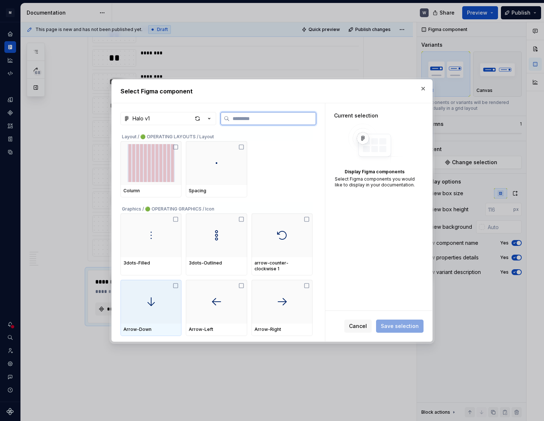
type textarea "*"
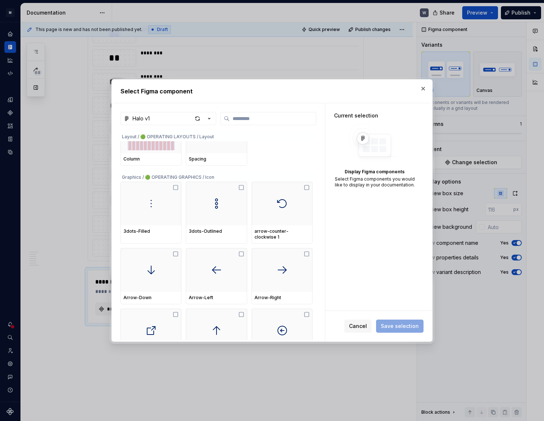
scroll to position [0, 0]
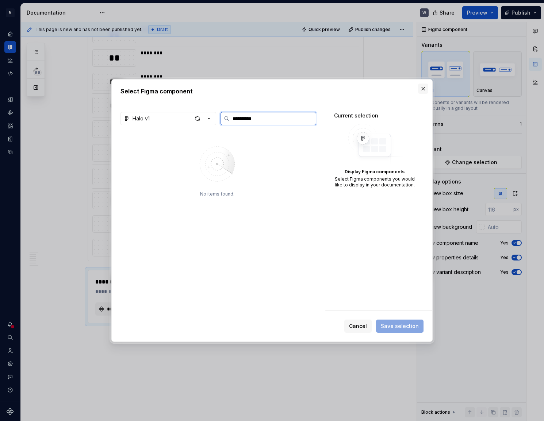
type input "**********"
click at [426, 87] on button "button" at bounding box center [423, 89] width 10 height 10
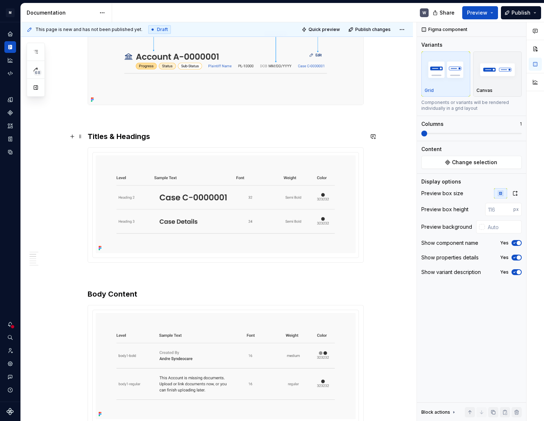
scroll to position [199, 0]
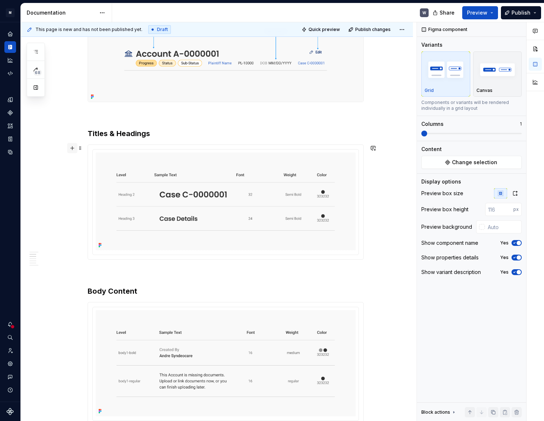
click at [73, 147] on button "button" at bounding box center [72, 148] width 10 height 10
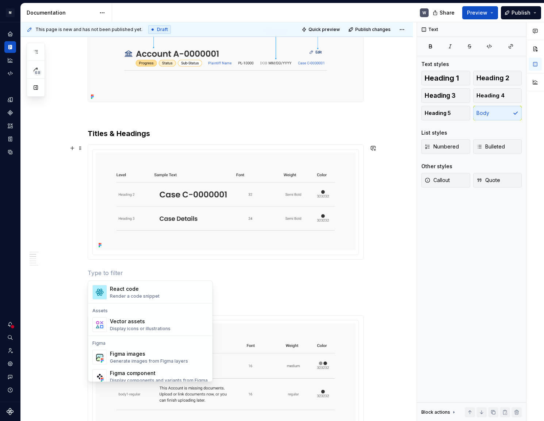
scroll to position [664, 0]
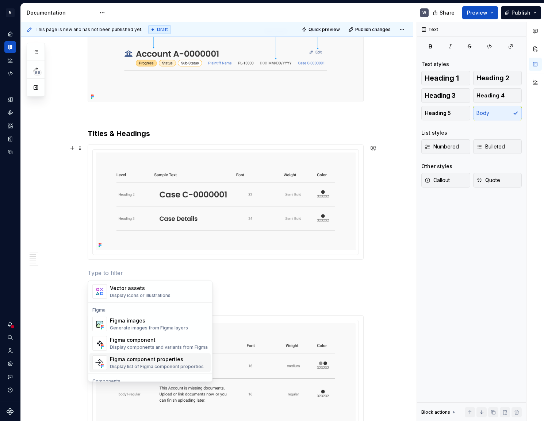
click at [146, 364] on div "Display list of Figma component properties" at bounding box center [157, 367] width 94 height 6
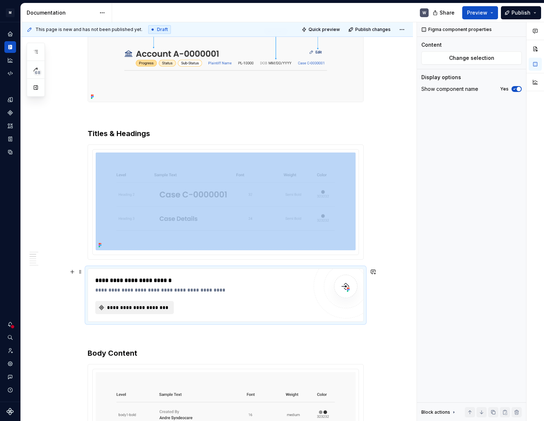
click at [150, 308] on span "**********" at bounding box center [137, 307] width 63 height 7
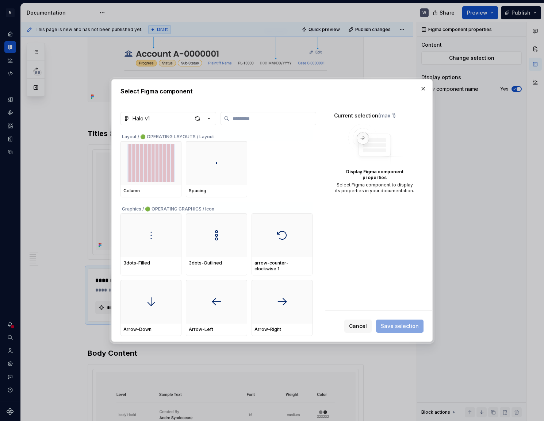
type textarea "*"
click at [207, 116] on icon "button" at bounding box center [209, 118] width 7 height 7
click at [362, 325] on div "Select Figma component Halo v1 Layout / 🟢 OPERATING LAYOUTS / Layout Column Spa…" at bounding box center [272, 210] width 544 height 421
click at [352, 327] on button "Cancel" at bounding box center [357, 326] width 27 height 13
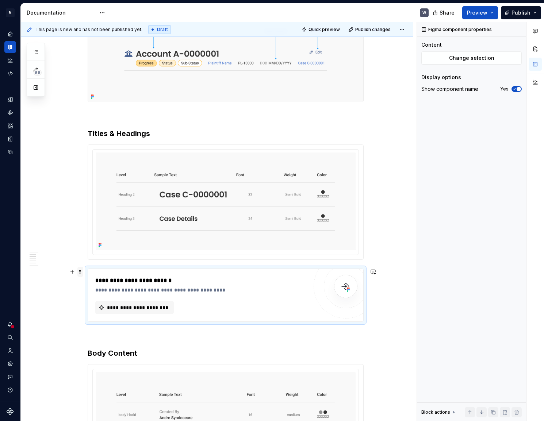
click at [80, 272] on span at bounding box center [80, 272] width 6 height 10
click at [89, 333] on div "Delete" at bounding box center [110, 337] width 62 height 12
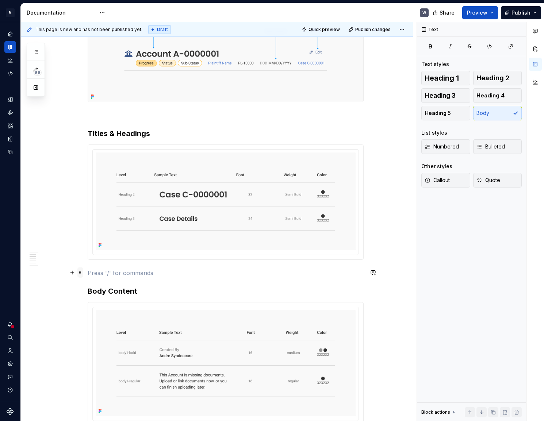
click at [80, 272] on span at bounding box center [80, 273] width 6 height 10
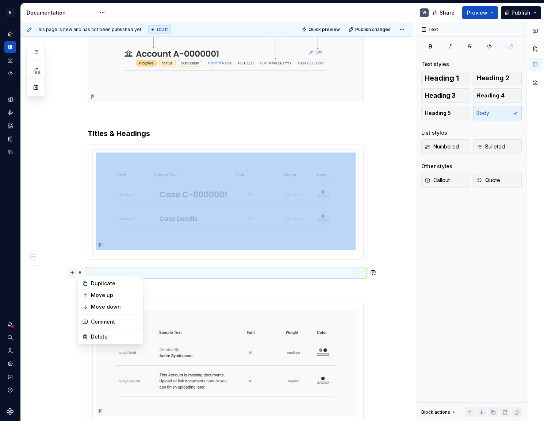
click at [73, 274] on button "button" at bounding box center [72, 273] width 10 height 10
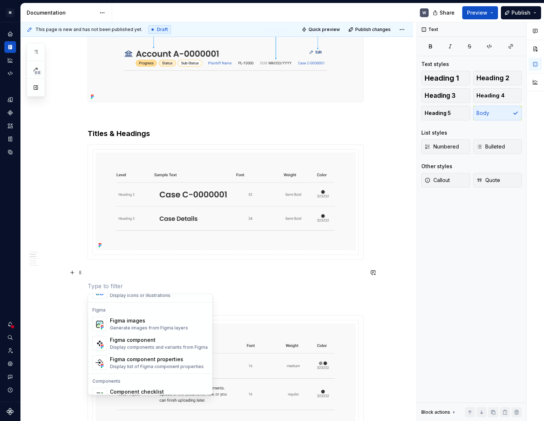
scroll to position [697, 0]
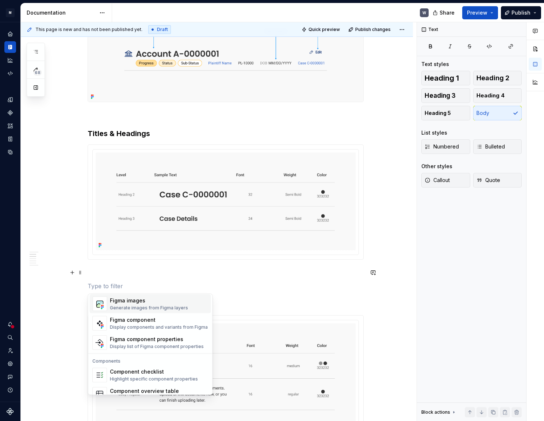
click at [133, 300] on div "Figma images" at bounding box center [149, 300] width 78 height 7
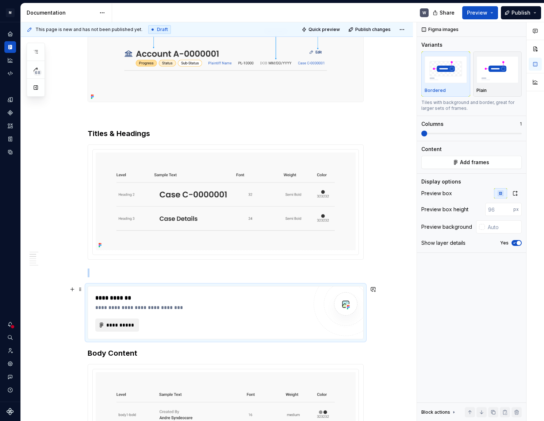
click at [124, 324] on span "**********" at bounding box center [120, 325] width 28 height 7
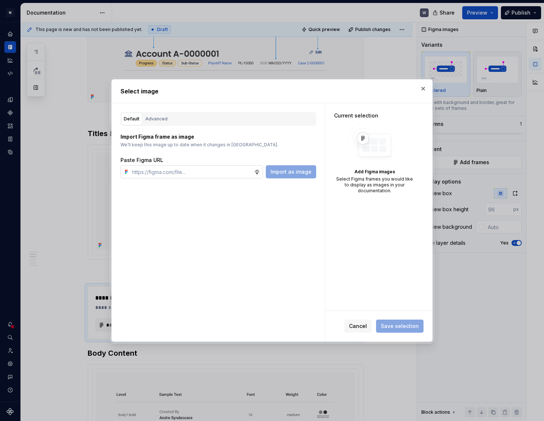
click at [238, 174] on input "text" at bounding box center [191, 171] width 125 height 13
type input "[URL][DOMAIN_NAME]"
click at [282, 168] on span "Import as image" at bounding box center [291, 171] width 41 height 7
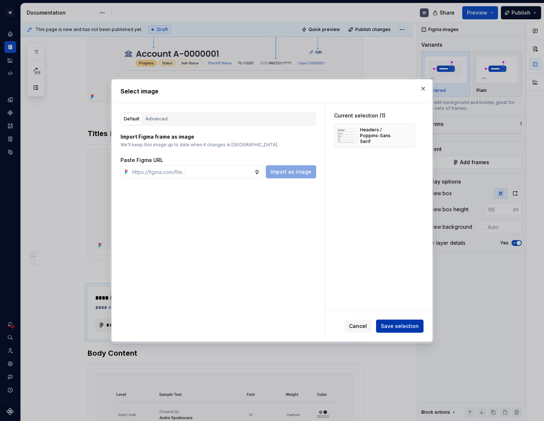
click at [392, 323] on button "Save selection" at bounding box center [399, 326] width 47 height 13
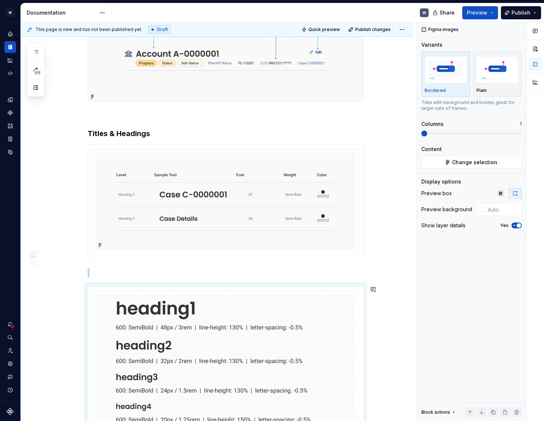
scroll to position [259, 0]
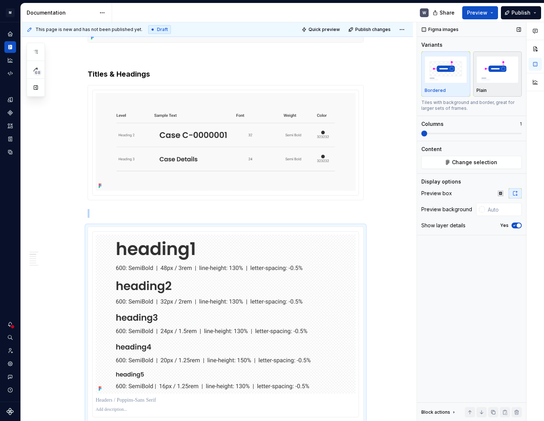
click at [487, 73] on img "button" at bounding box center [498, 69] width 42 height 27
click at [515, 224] on icon "button" at bounding box center [515, 226] width 6 height 4
click at [80, 212] on span at bounding box center [80, 213] width 6 height 10
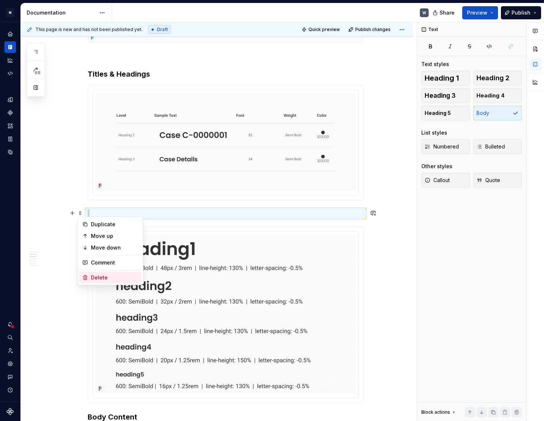
click at [91, 275] on div "Delete" at bounding box center [114, 277] width 47 height 7
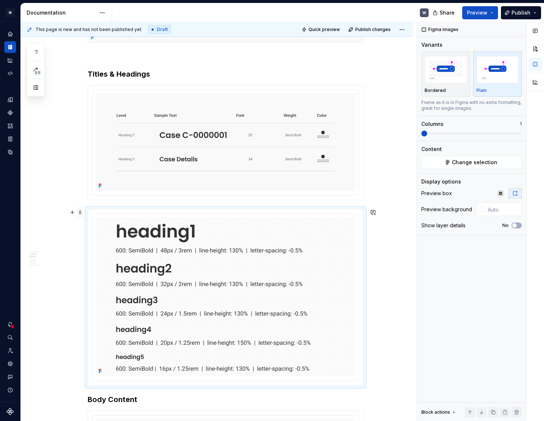
click at [80, 213] on span at bounding box center [80, 212] width 6 height 10
click at [98, 240] on div "Move up" at bounding box center [110, 236] width 62 height 12
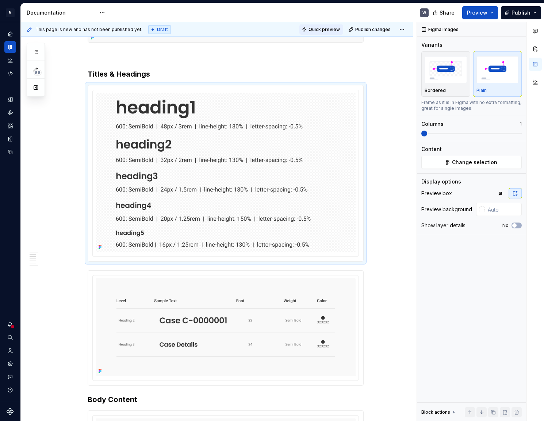
click at [326, 29] on span "Quick preview" at bounding box center [324, 30] width 31 height 6
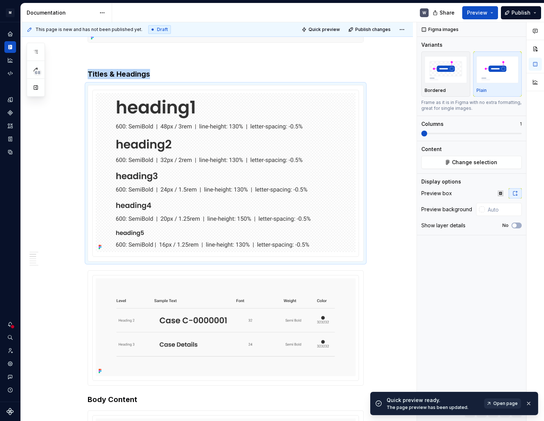
click at [493, 403] on link "Open page" at bounding box center [502, 404] width 37 height 10
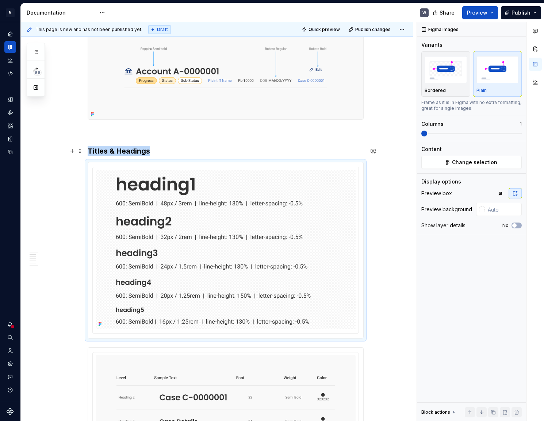
scroll to position [159, 0]
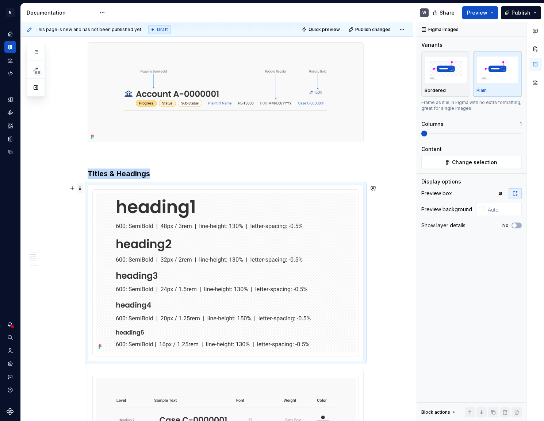
click at [80, 190] on span at bounding box center [80, 188] width 6 height 10
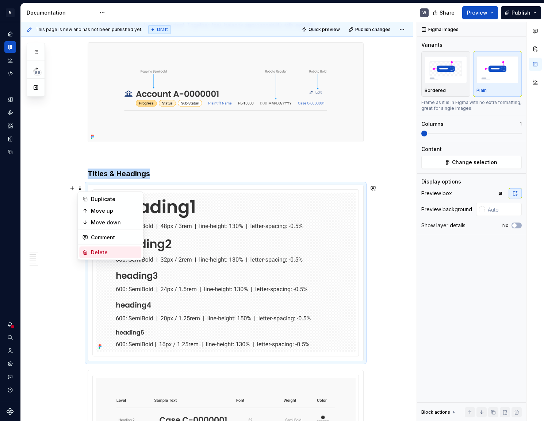
click at [103, 253] on div "Delete" at bounding box center [114, 252] width 47 height 7
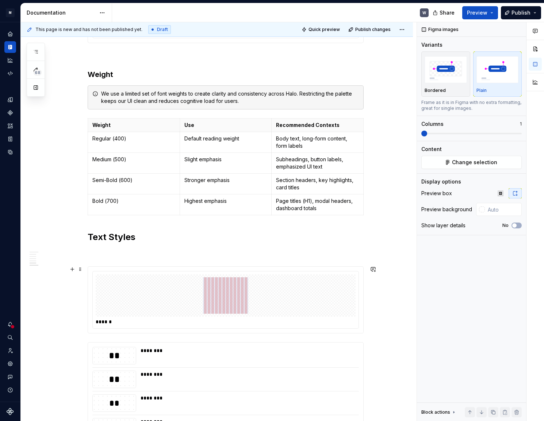
scroll to position [1023, 0]
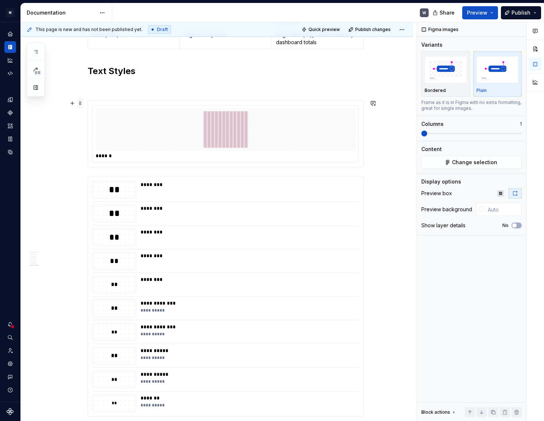
click at [80, 102] on span at bounding box center [80, 103] width 6 height 10
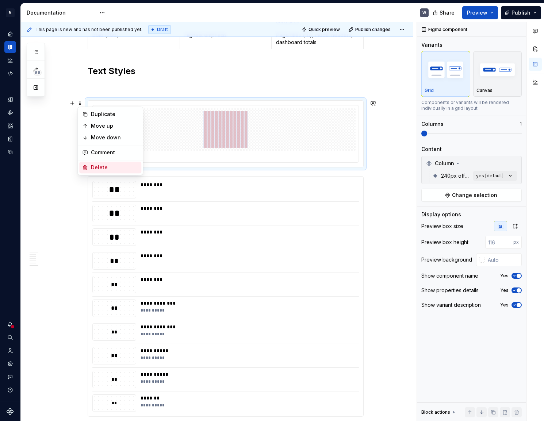
click at [96, 168] on div "Delete" at bounding box center [114, 167] width 47 height 7
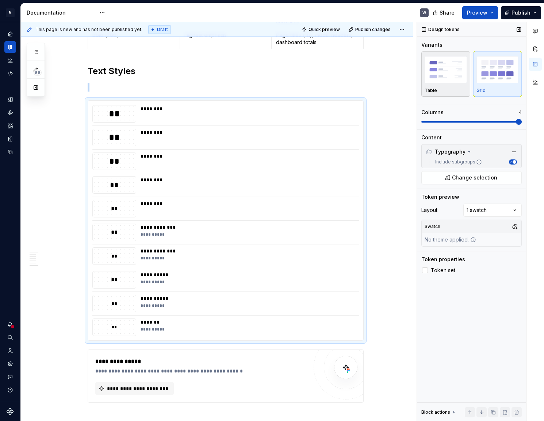
click at [436, 91] on div "Table" at bounding box center [446, 91] width 42 height 6
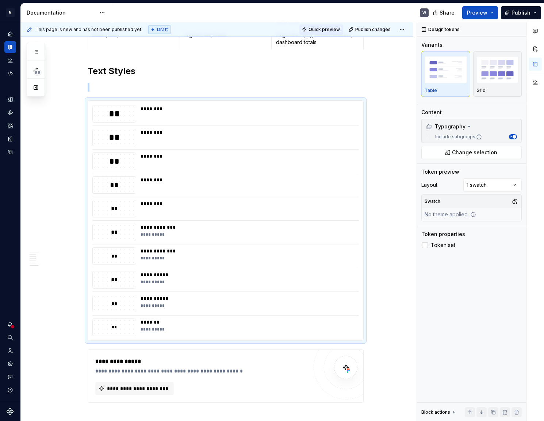
click at [335, 25] on button "Quick preview" at bounding box center [322, 29] width 44 height 10
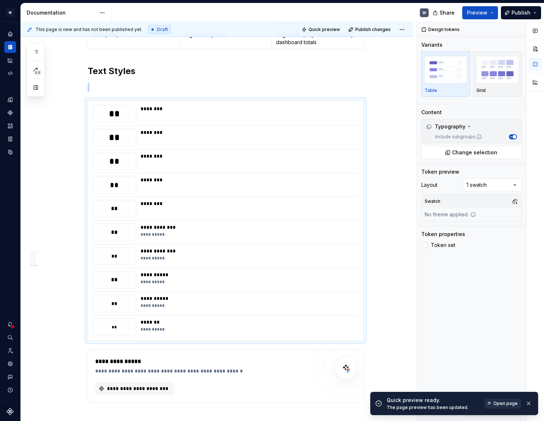
click at [498, 402] on span "Open page" at bounding box center [505, 404] width 24 height 6
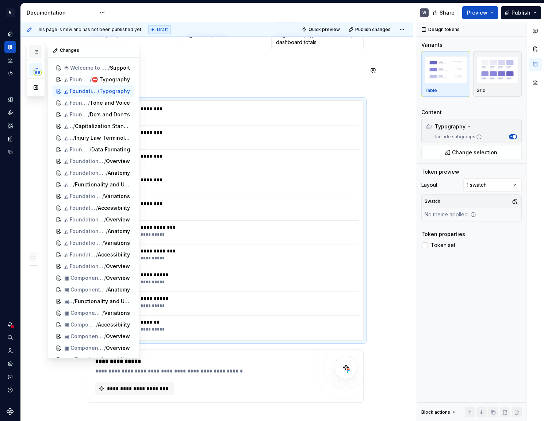
click at [38, 52] on icon "button" at bounding box center [36, 52] width 6 height 6
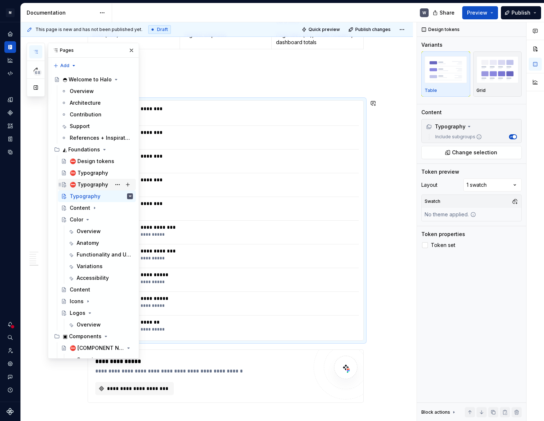
click at [96, 181] on div "⛔ Typography" at bounding box center [89, 184] width 38 height 7
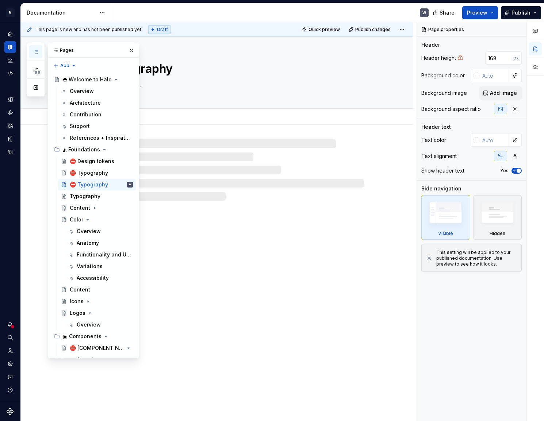
click at [170, 73] on textarea "⛔ Typography" at bounding box center [224, 69] width 276 height 18
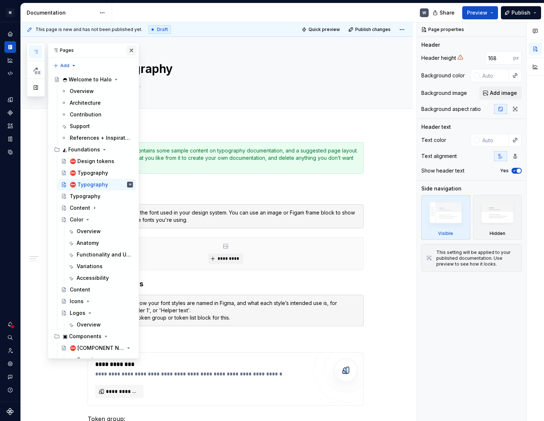
click at [126, 48] on button "button" at bounding box center [131, 50] width 10 height 10
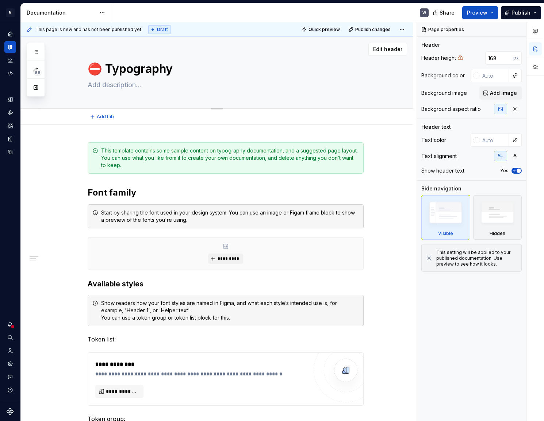
click at [133, 66] on textarea "⛔ Typography" at bounding box center [224, 69] width 276 height 18
click at [132, 66] on textarea "⛔ Typography" at bounding box center [224, 69] width 276 height 18
click at [109, 68] on textarea "⛔ Typography" at bounding box center [224, 69] width 276 height 18
drag, startPoint x: 109, startPoint y: 68, endPoint x: 228, endPoint y: 66, distance: 118.7
click at [228, 66] on textarea "⛔ Typography" at bounding box center [224, 69] width 276 height 18
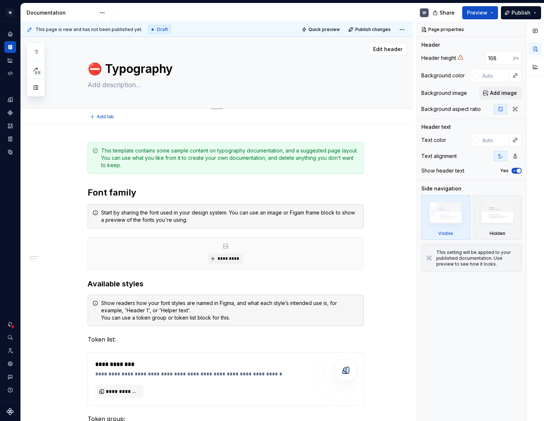
type textarea "*"
type textarea "⛔ L"
type textarea "*"
type textarea "⛔ La"
type textarea "*"
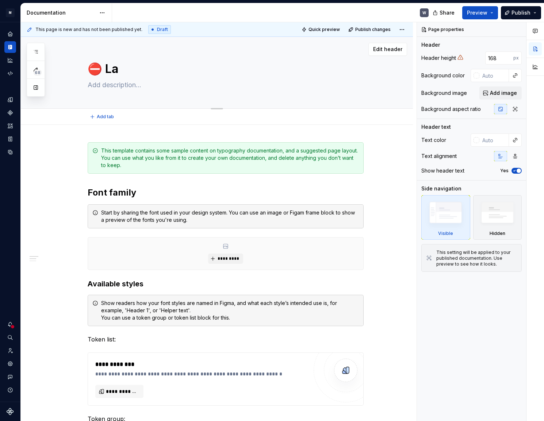
type textarea "⛔ Lay"
type textarea "*"
type textarea "⛔ Layo"
type textarea "*"
type textarea "⛔ Layop"
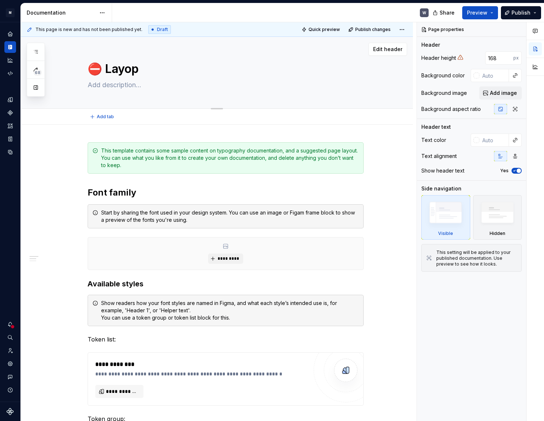
type textarea "*"
type textarea "⛔ Layo"
type textarea "*"
type textarea "⛔ Layoo"
type textarea "*"
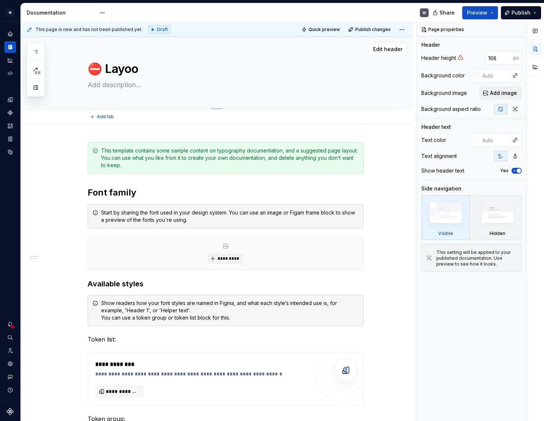
type textarea "⛔ Layoou"
type textarea "*"
type textarea "⛔ Layoout"
click at [107, 68] on textarea "⛔ Layoout" at bounding box center [224, 69] width 276 height 18
type textarea "*"
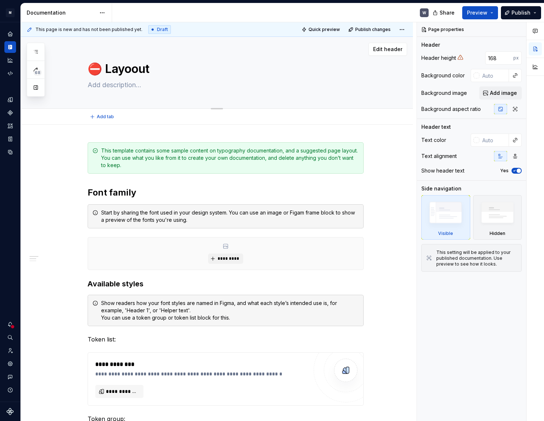
type textarea "⛔Layoout"
type textarea "*"
type textarea "Layoout"
type textarea "*"
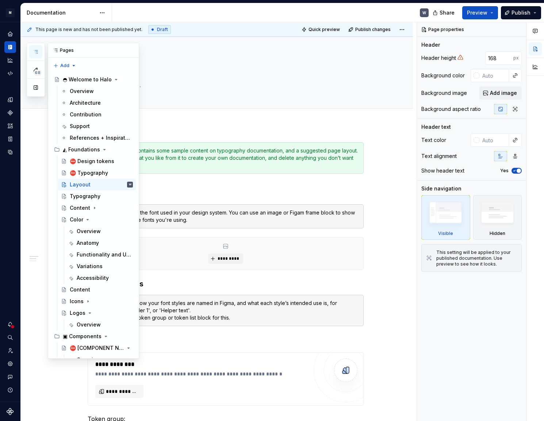
type textarea "Layoout"
click at [39, 53] on button "button" at bounding box center [35, 51] width 13 height 13
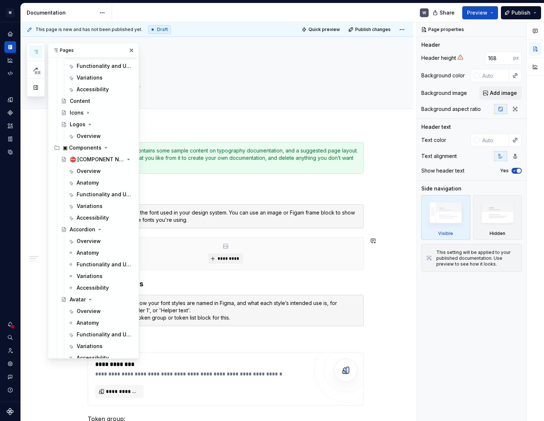
scroll to position [232, 0]
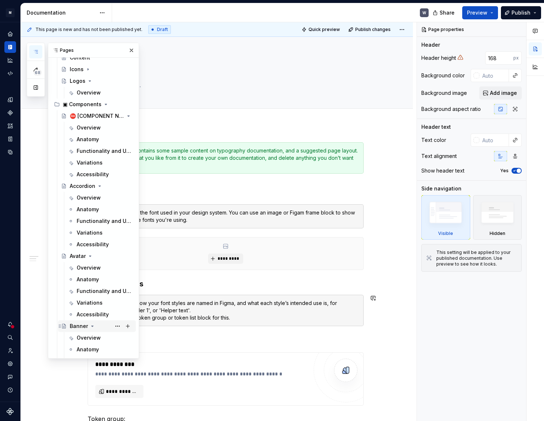
click at [73, 325] on div "Banner" at bounding box center [79, 326] width 18 height 7
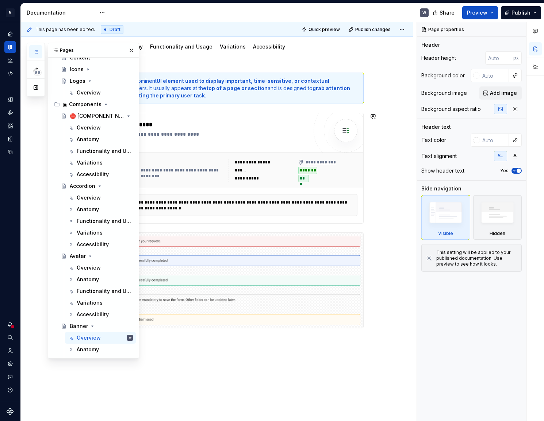
scroll to position [139, 0]
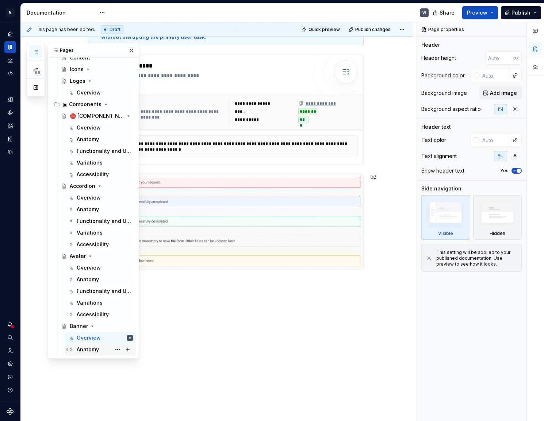
click at [88, 348] on div "Anatomy" at bounding box center [88, 349] width 22 height 7
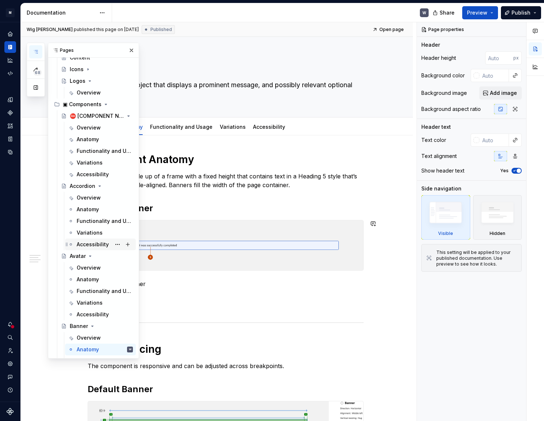
click at [79, 241] on div "Accessibility" at bounding box center [93, 244] width 32 height 7
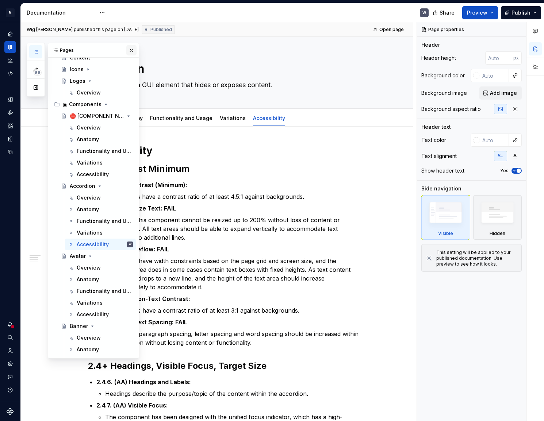
click at [129, 50] on button "button" at bounding box center [131, 50] width 10 height 10
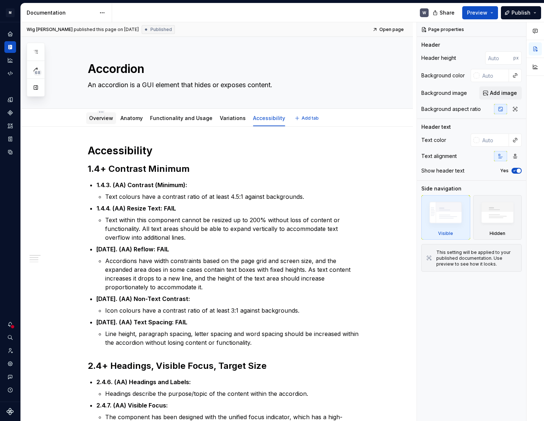
click at [92, 114] on div "Overview" at bounding box center [101, 118] width 24 height 9
click at [95, 121] on link "Overview" at bounding box center [101, 118] width 24 height 6
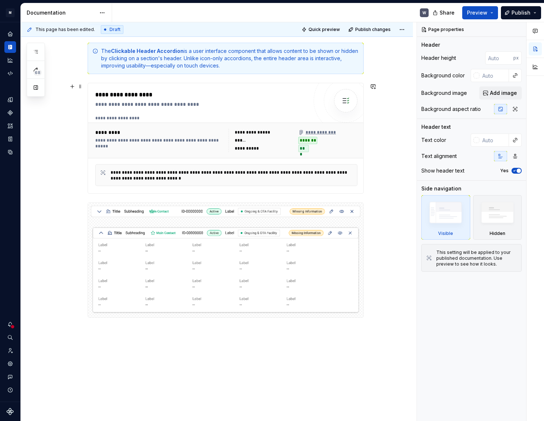
scroll to position [133, 0]
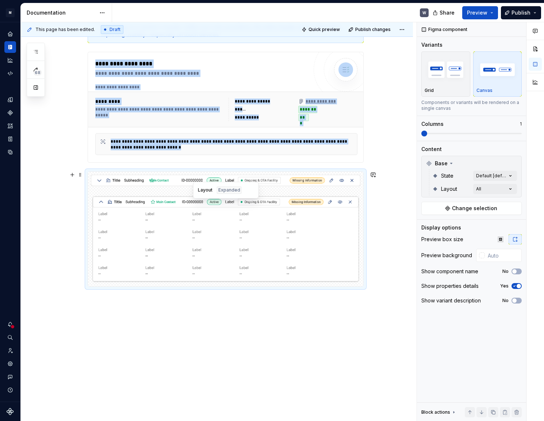
click at [289, 266] on img at bounding box center [226, 239] width 270 height 89
click at [125, 331] on div "**********" at bounding box center [217, 217] width 392 height 446
click at [171, 209] on img at bounding box center [226, 239] width 270 height 89
click at [73, 173] on button "button" at bounding box center [72, 175] width 10 height 10
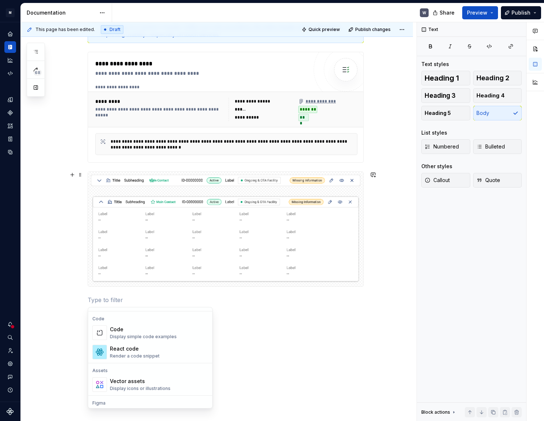
scroll to position [664, 0]
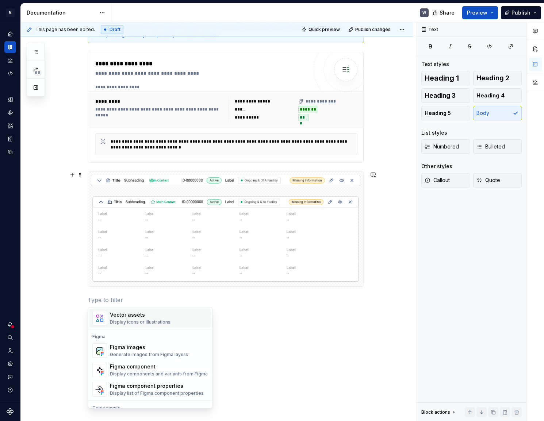
click at [370, 316] on div "**********" at bounding box center [217, 223] width 392 height 459
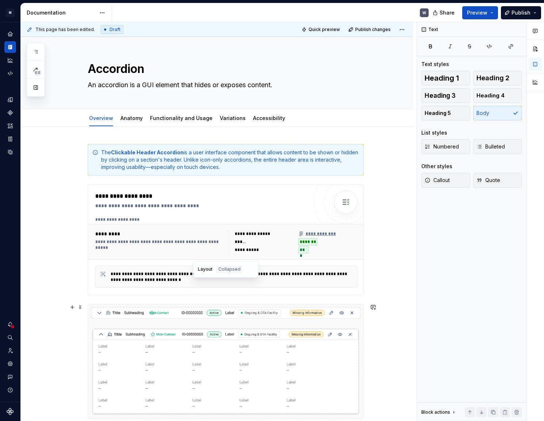
scroll to position [33, 0]
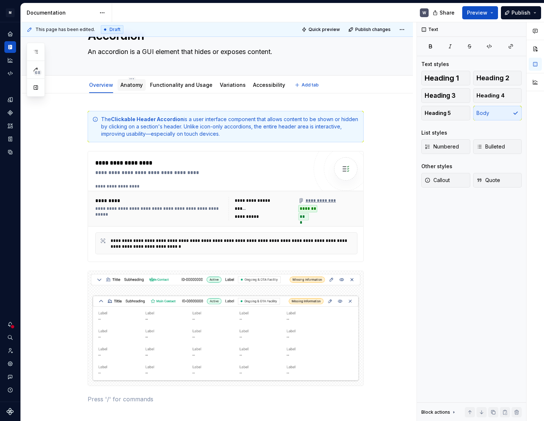
click at [126, 86] on link "Anatomy" at bounding box center [132, 85] width 22 height 6
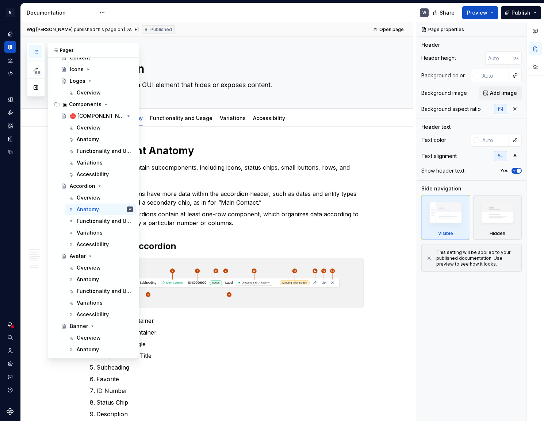
click at [38, 50] on icon "button" at bounding box center [36, 51] width 4 height 3
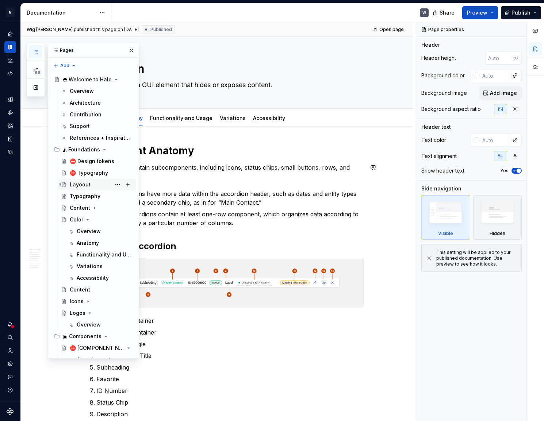
click at [83, 184] on div "Layoout" at bounding box center [80, 184] width 21 height 7
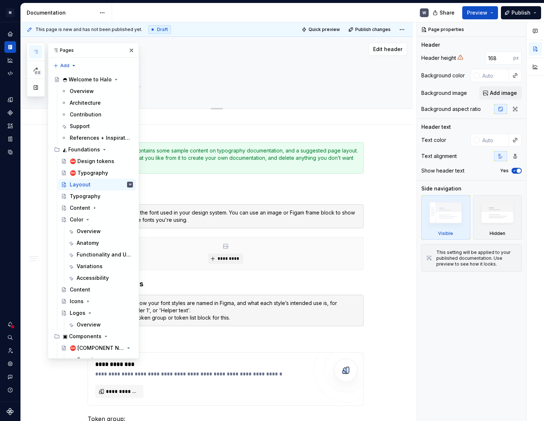
click at [171, 83] on textarea at bounding box center [224, 85] width 276 height 12
click at [126, 50] on button "button" at bounding box center [131, 50] width 10 height 10
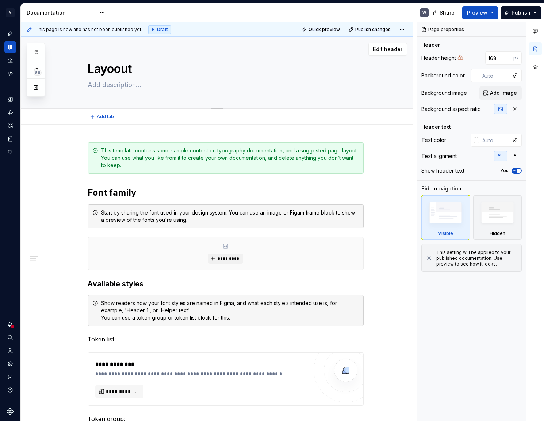
click at [115, 69] on textarea "Layoout" at bounding box center [224, 69] width 276 height 18
type textarea "*"
type textarea "Layout"
type textarea "*"
type textarea "Layout"
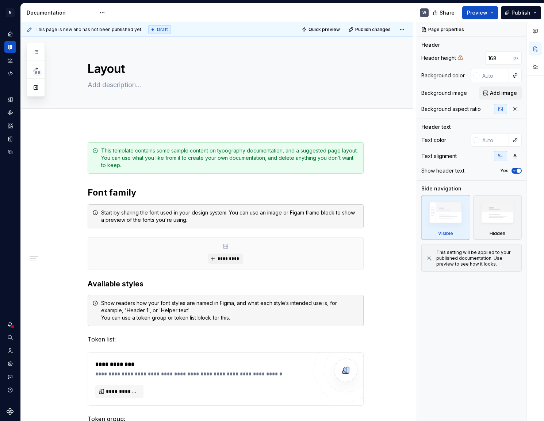
type textarea "*"
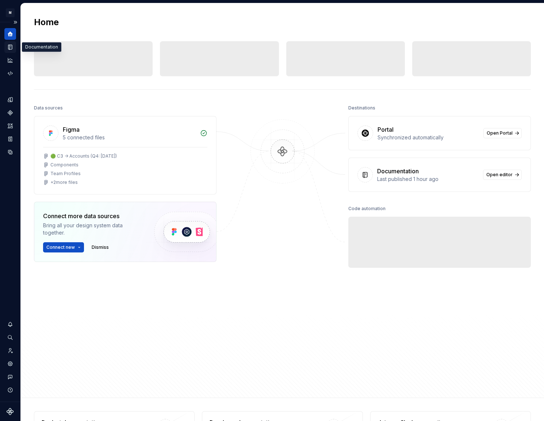
click at [14, 48] on div "Documentation" at bounding box center [10, 47] width 12 height 12
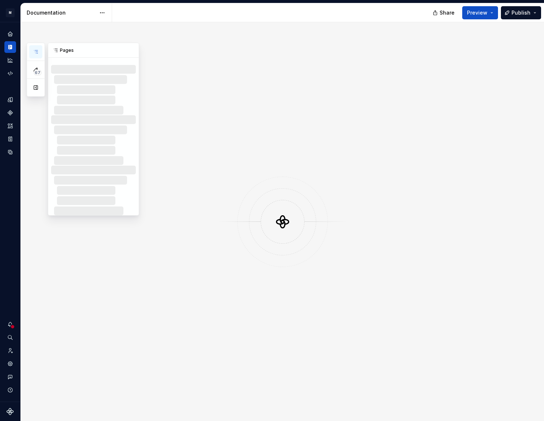
click at [37, 47] on button "button" at bounding box center [35, 51] width 13 height 13
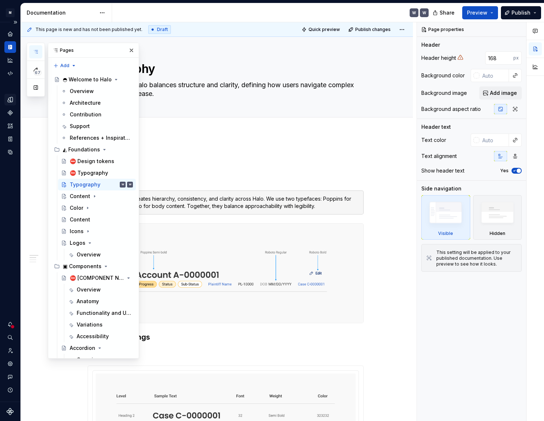
click at [8, 100] on icon "Design tokens" at bounding box center [10, 99] width 5 height 5
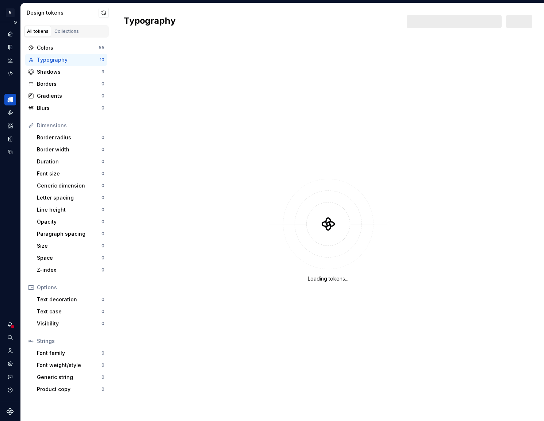
click at [71, 59] on div "Typography" at bounding box center [68, 59] width 63 height 7
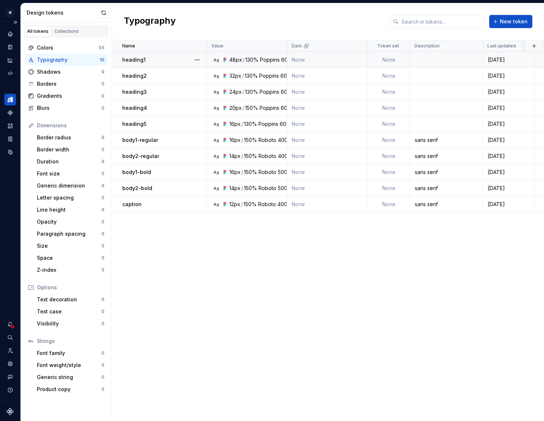
click at [397, 61] on td "None" at bounding box center [389, 60] width 42 height 16
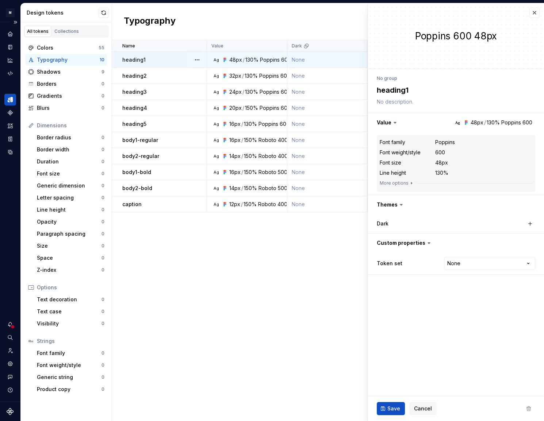
click at [397, 61] on div "Poppins 600 48px" at bounding box center [456, 35] width 176 height 65
click at [396, 61] on div "Poppins 600 48px" at bounding box center [456, 35] width 176 height 65
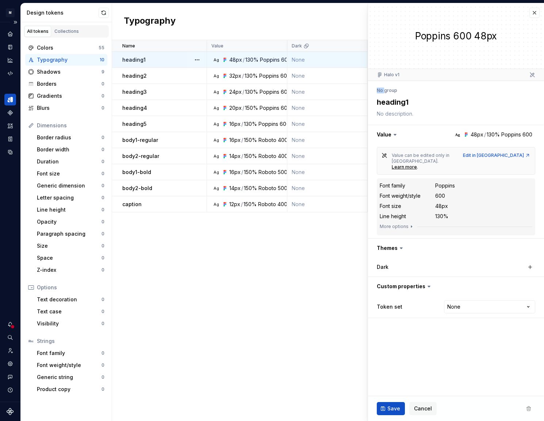
type textarea "*"
click at [473, 295] on html "M Halo W Design system data Design tokens All tokens Collections Colors 55 Typo…" at bounding box center [272, 210] width 544 height 421
select select "**********"
type textarea "*"
click at [482, 292] on html "M Halo W Design system data Design tokens All tokens Collections Colors 55 Typo…" at bounding box center [272, 210] width 544 height 421
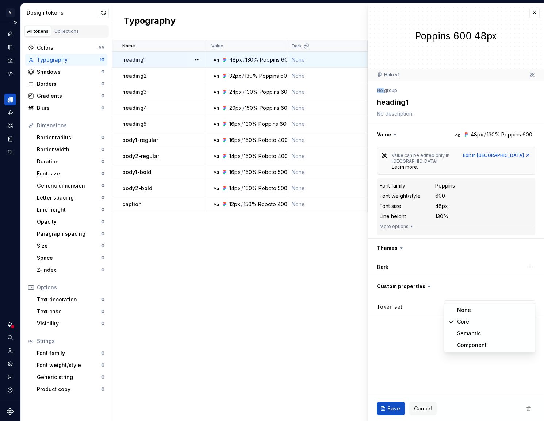
select select
click at [231, 255] on div "Name Value Dark Token set Description Last updated heading1 Ag 48px / 130% Popp…" at bounding box center [328, 230] width 432 height 381
click at [423, 409] on span "Cancel" at bounding box center [423, 408] width 18 height 7
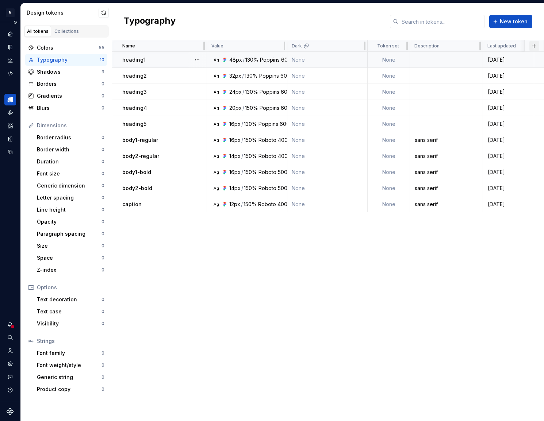
click at [537, 46] on button "button" at bounding box center [534, 46] width 10 height 10
click at [133, 61] on p "heading1" at bounding box center [133, 59] width 23 height 7
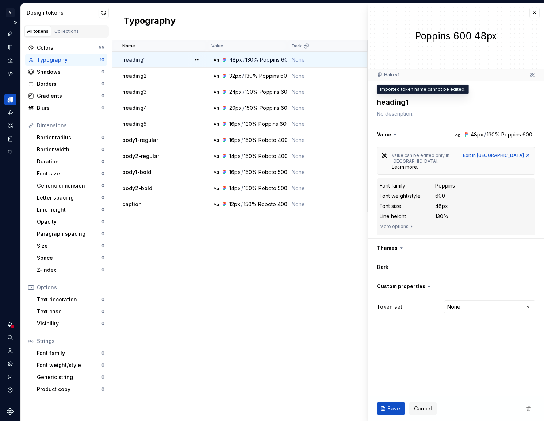
click at [407, 104] on textarea "heading1" at bounding box center [454, 102] width 159 height 13
click at [378, 101] on textarea "heading1" at bounding box center [454, 102] width 159 height 13
click at [382, 100] on textarea "heading1" at bounding box center [454, 102] width 159 height 13
click at [389, 101] on textarea "heading1" at bounding box center [454, 102] width 159 height 13
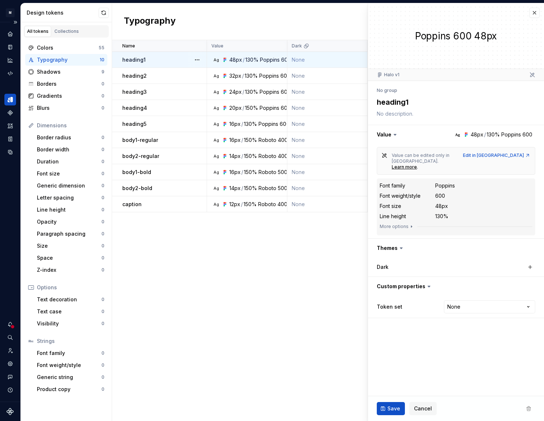
click at [412, 103] on textarea "heading1" at bounding box center [454, 102] width 159 height 13
click at [385, 119] on textarea at bounding box center [454, 114] width 159 height 10
click at [381, 104] on textarea "heading1" at bounding box center [454, 102] width 159 height 13
click at [417, 164] on div "Learn more" at bounding box center [404, 167] width 25 height 6
type textarea "*"
